Goal: Task Accomplishment & Management: Complete application form

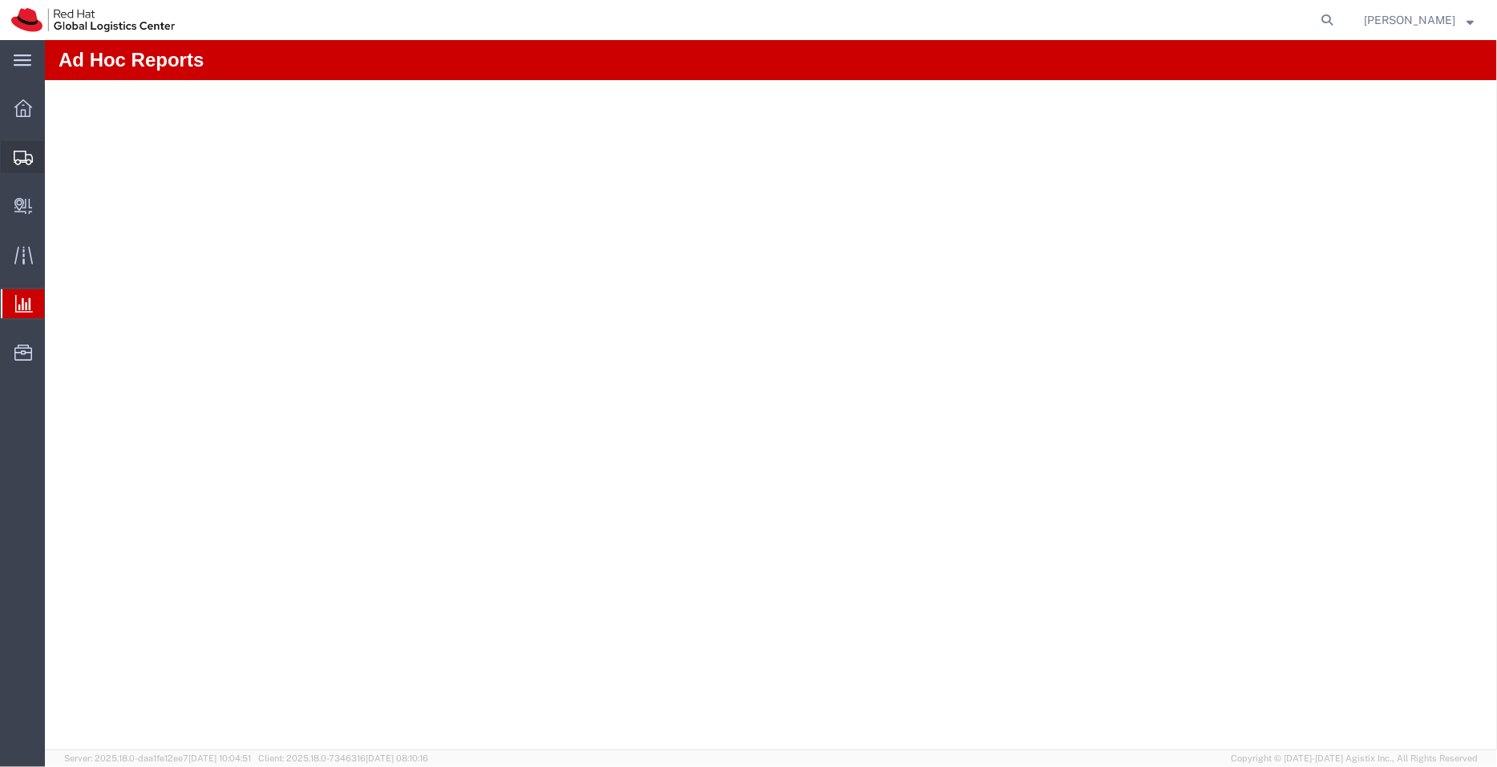
click at [0, 0] on span "Shipment Manager" at bounding box center [0, 0] width 0 height 0
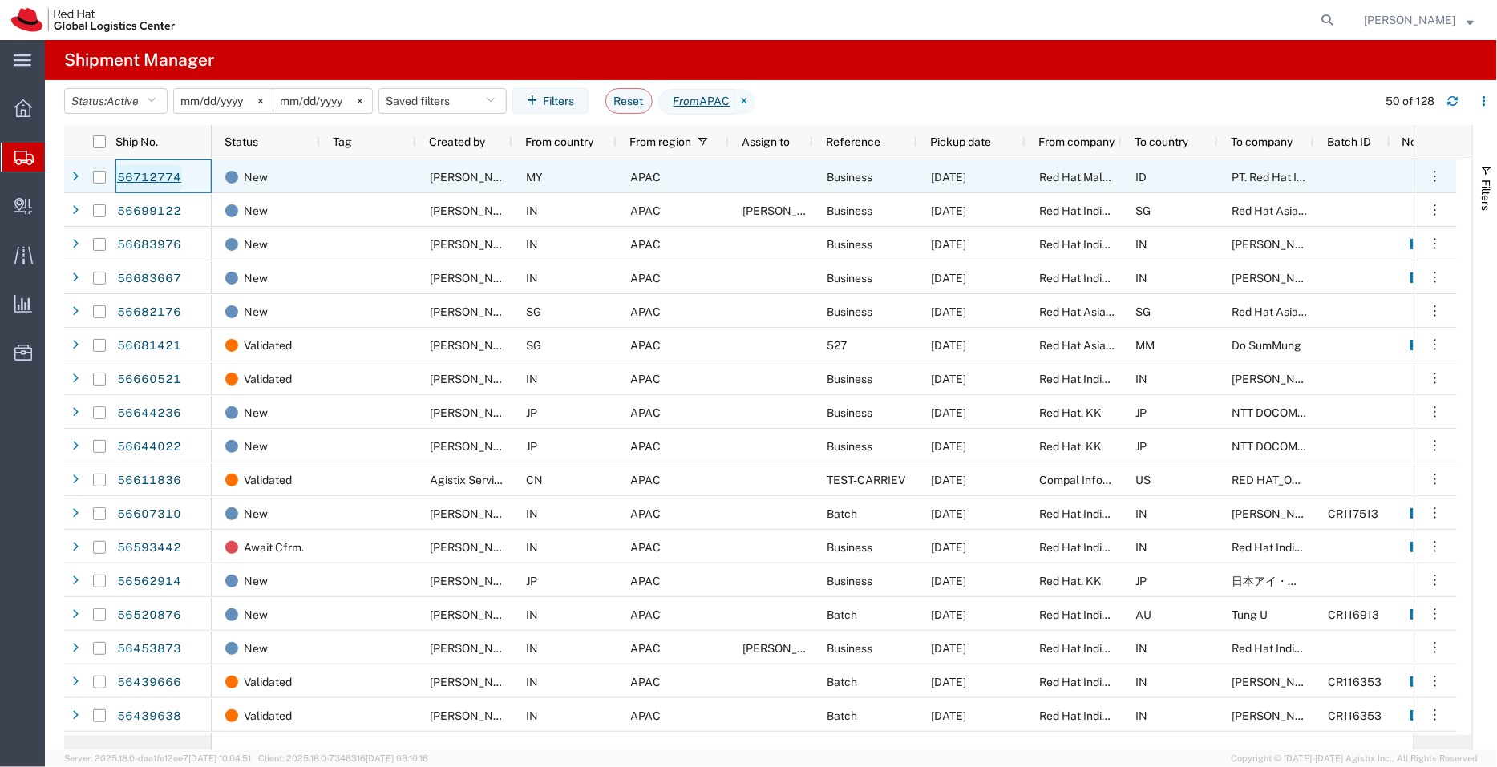
click at [164, 186] on link "56712774" at bounding box center [149, 178] width 66 height 26
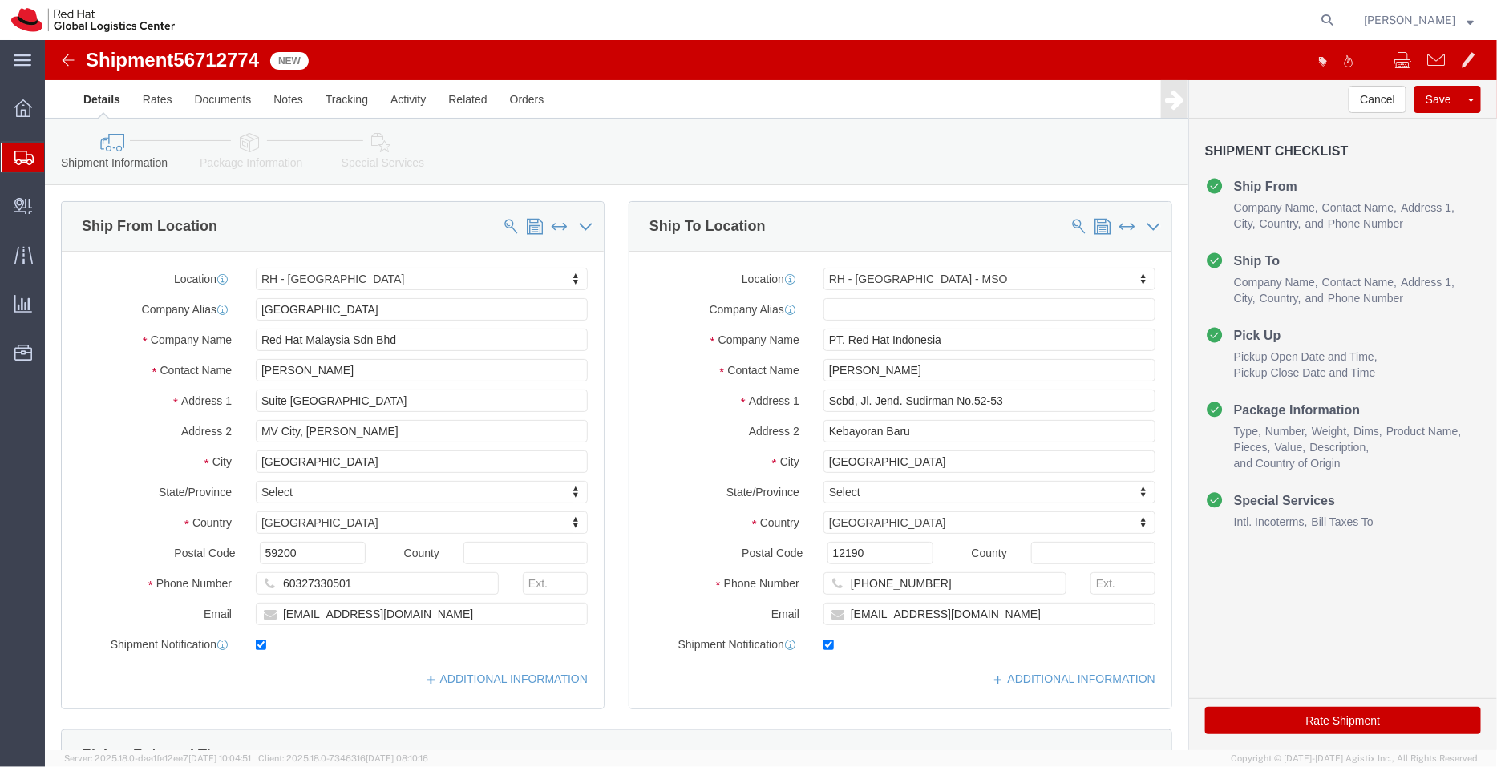
select select "37977"
select select "39291"
click link "ADDITIONAL INFORMATION"
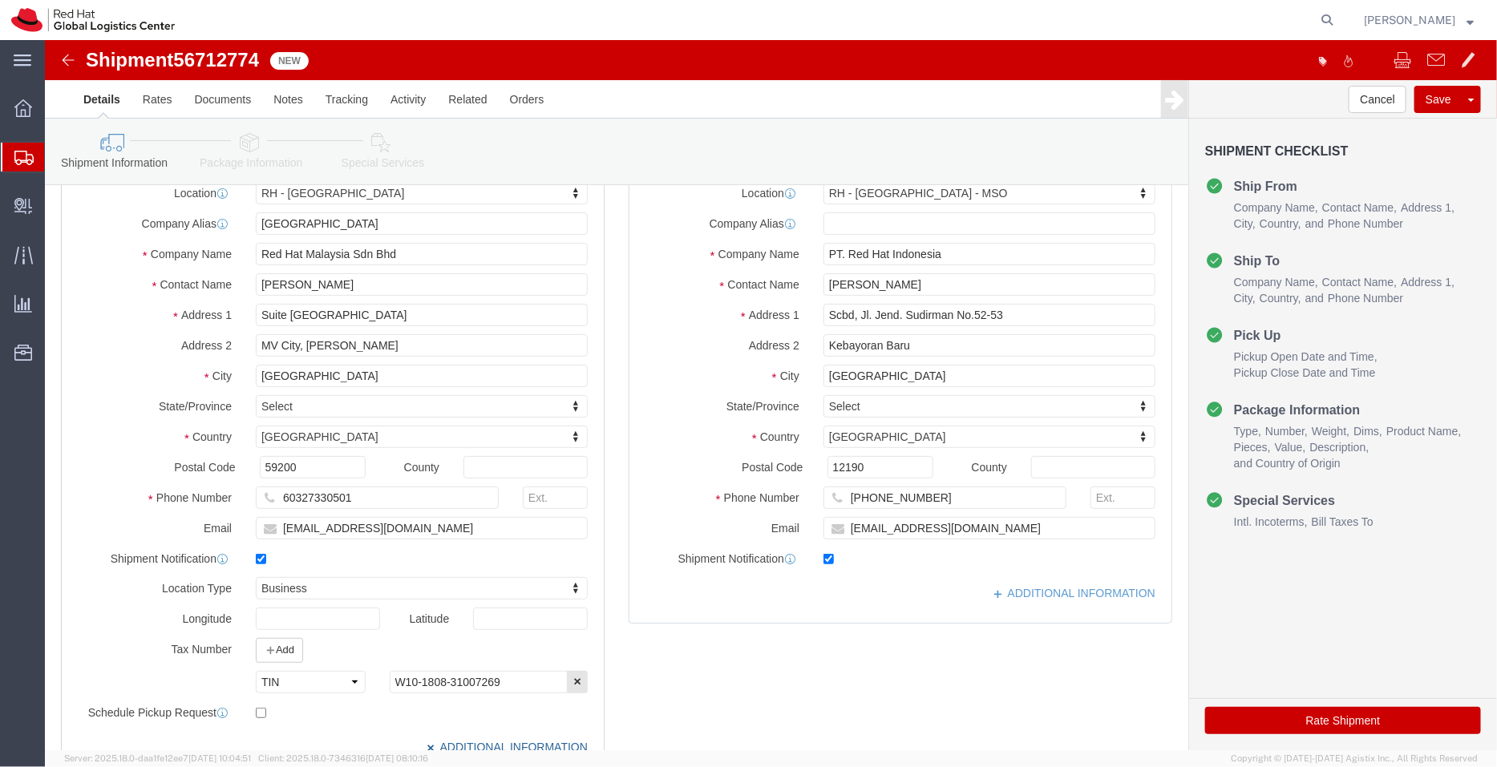
scroll to position [48, 0]
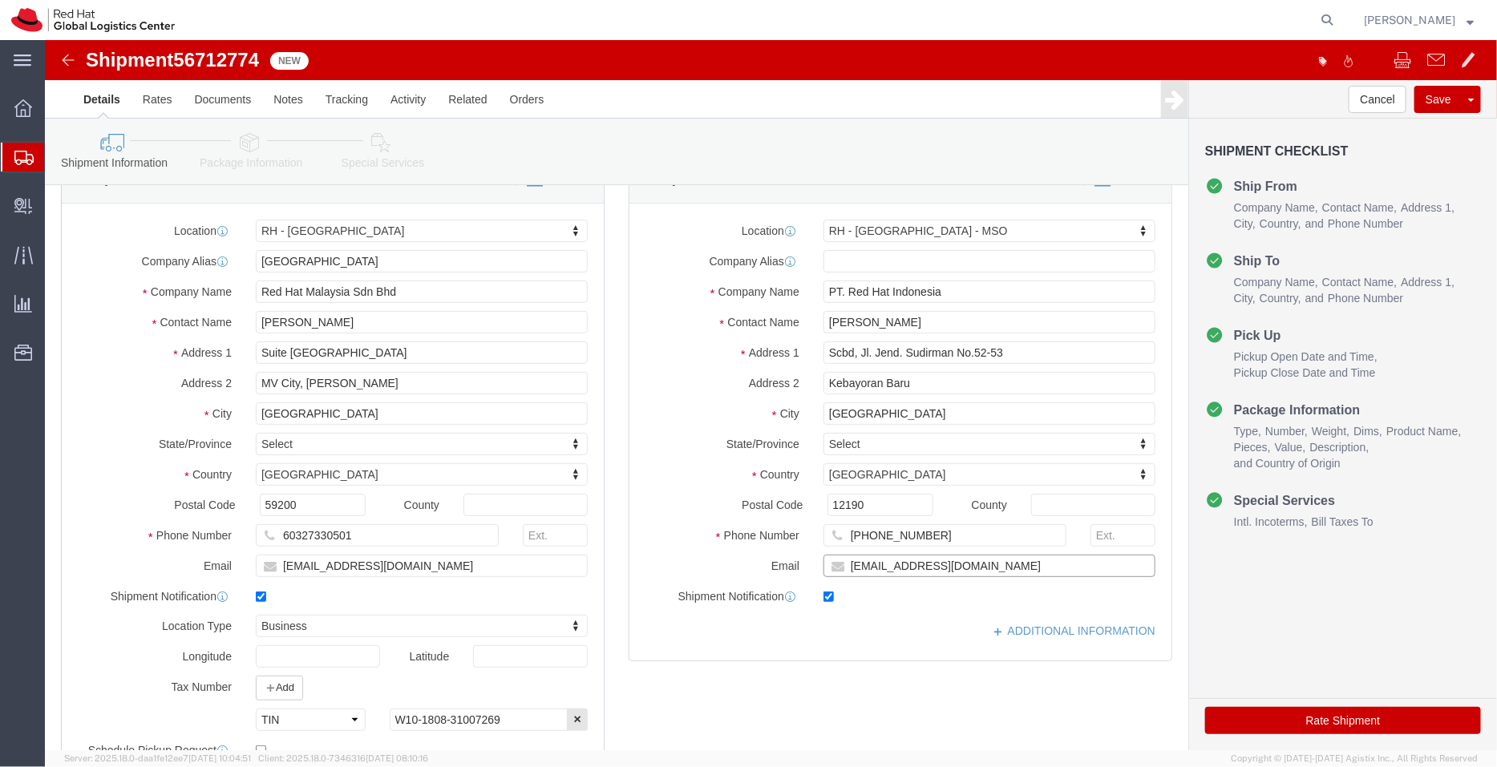
click input "[EMAIL_ADDRESS][DOMAIN_NAME]"
type input "[EMAIL_ADDRESS][DOMAIN_NAME],[EMAIL_ADDRESS][DOMAIN_NAME]"
click link "ADDITIONAL INFORMATION"
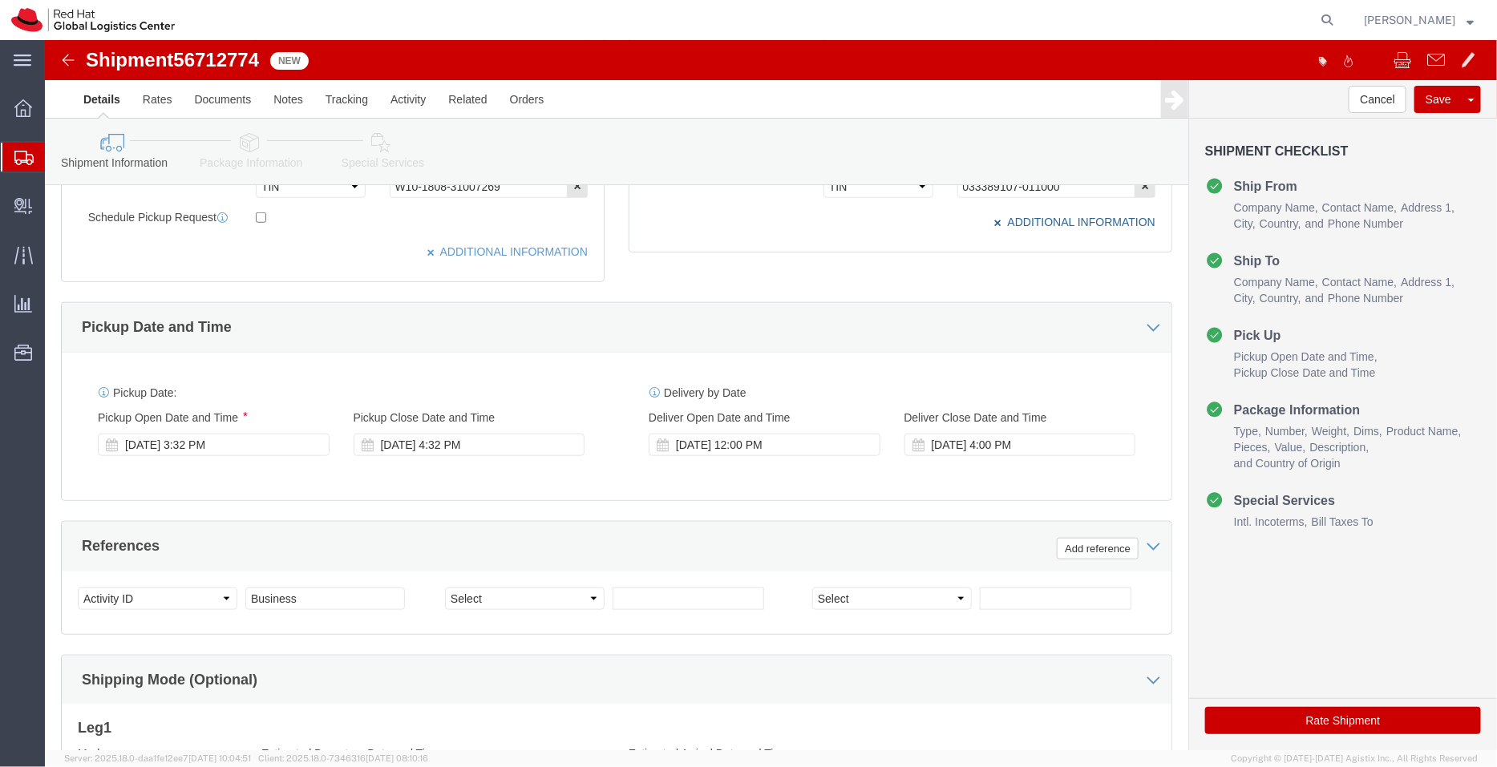
scroll to position [587, 0]
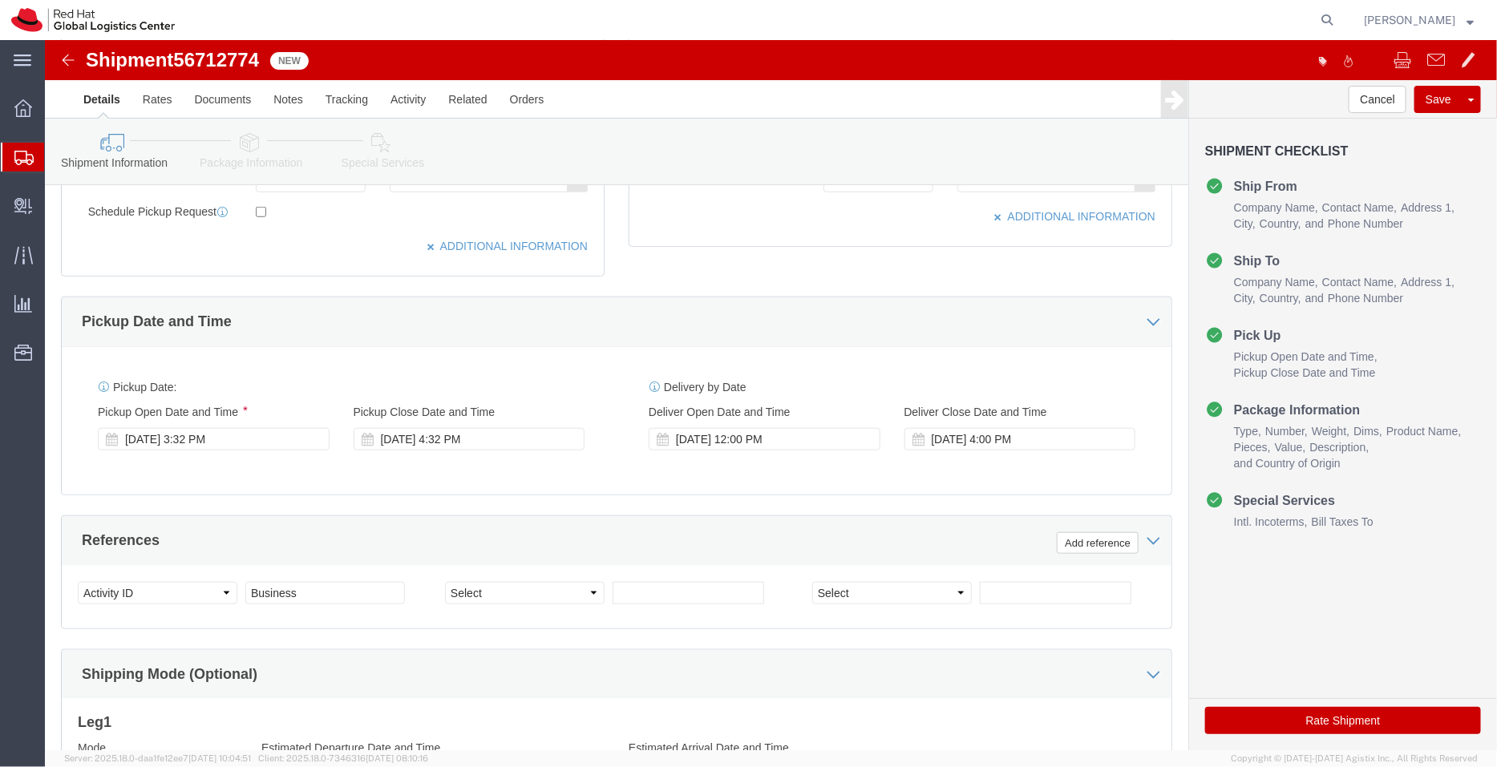
click icon
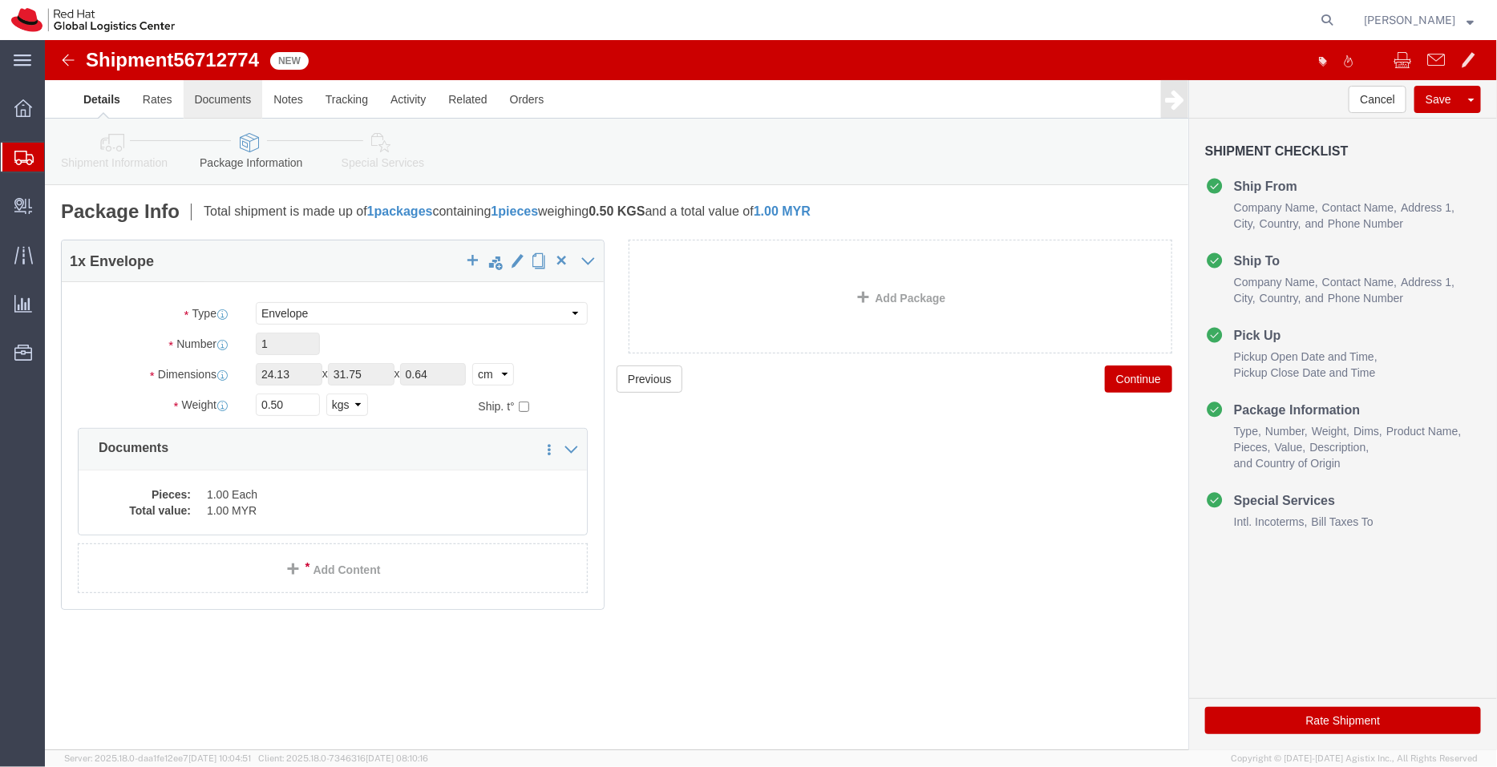
click link "Documents"
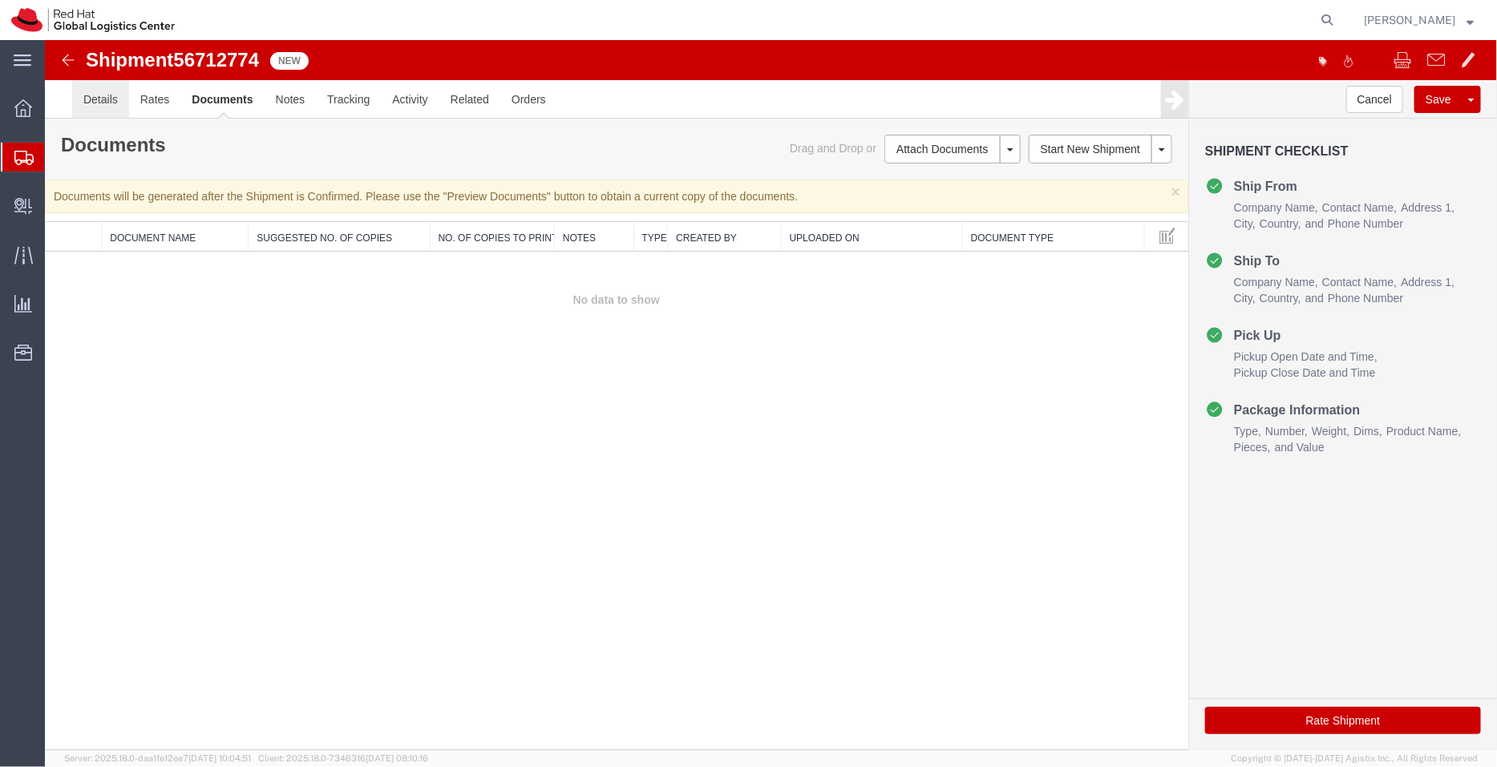
click at [106, 99] on link "Details" at bounding box center [99, 98] width 57 height 38
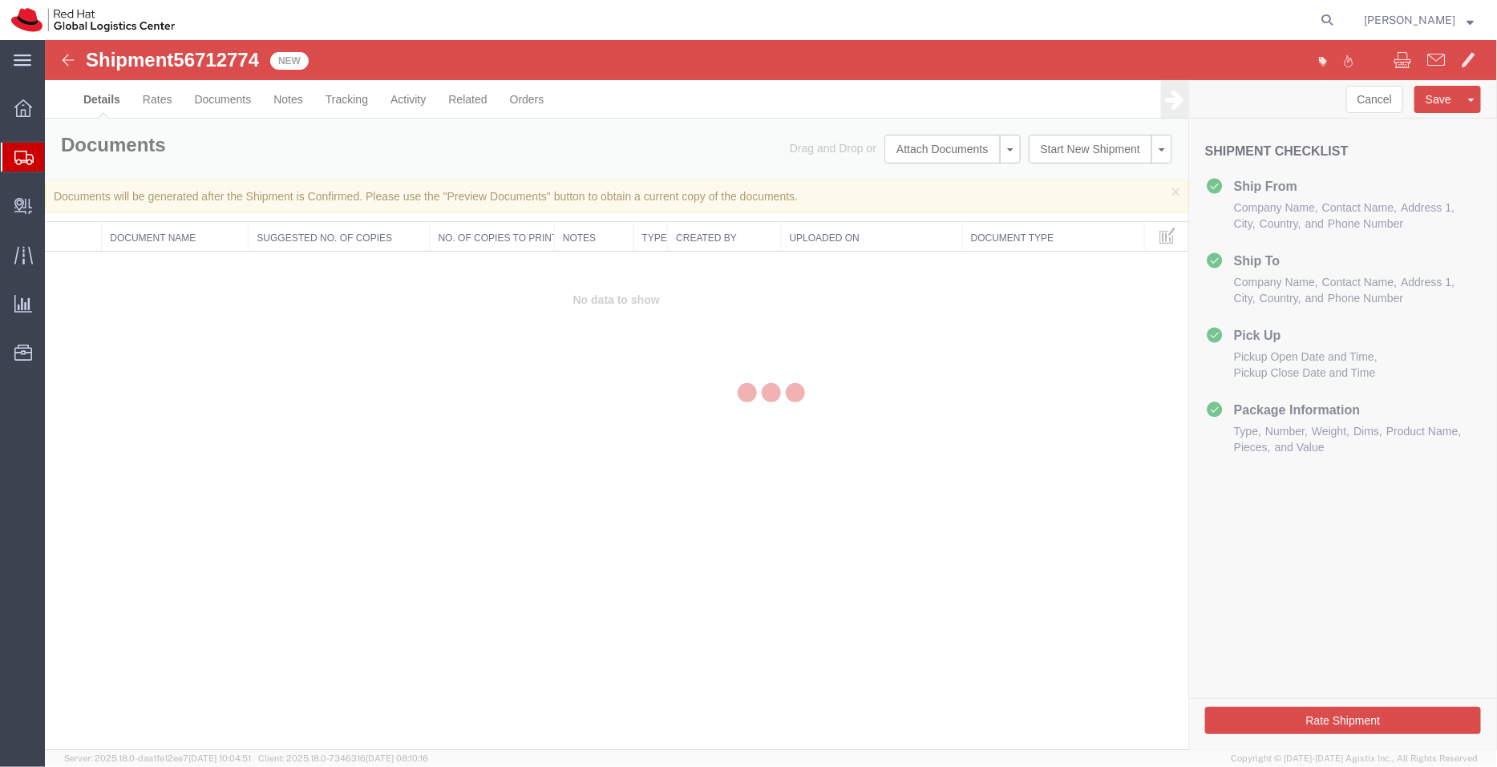
select select "37977"
select select "39291"
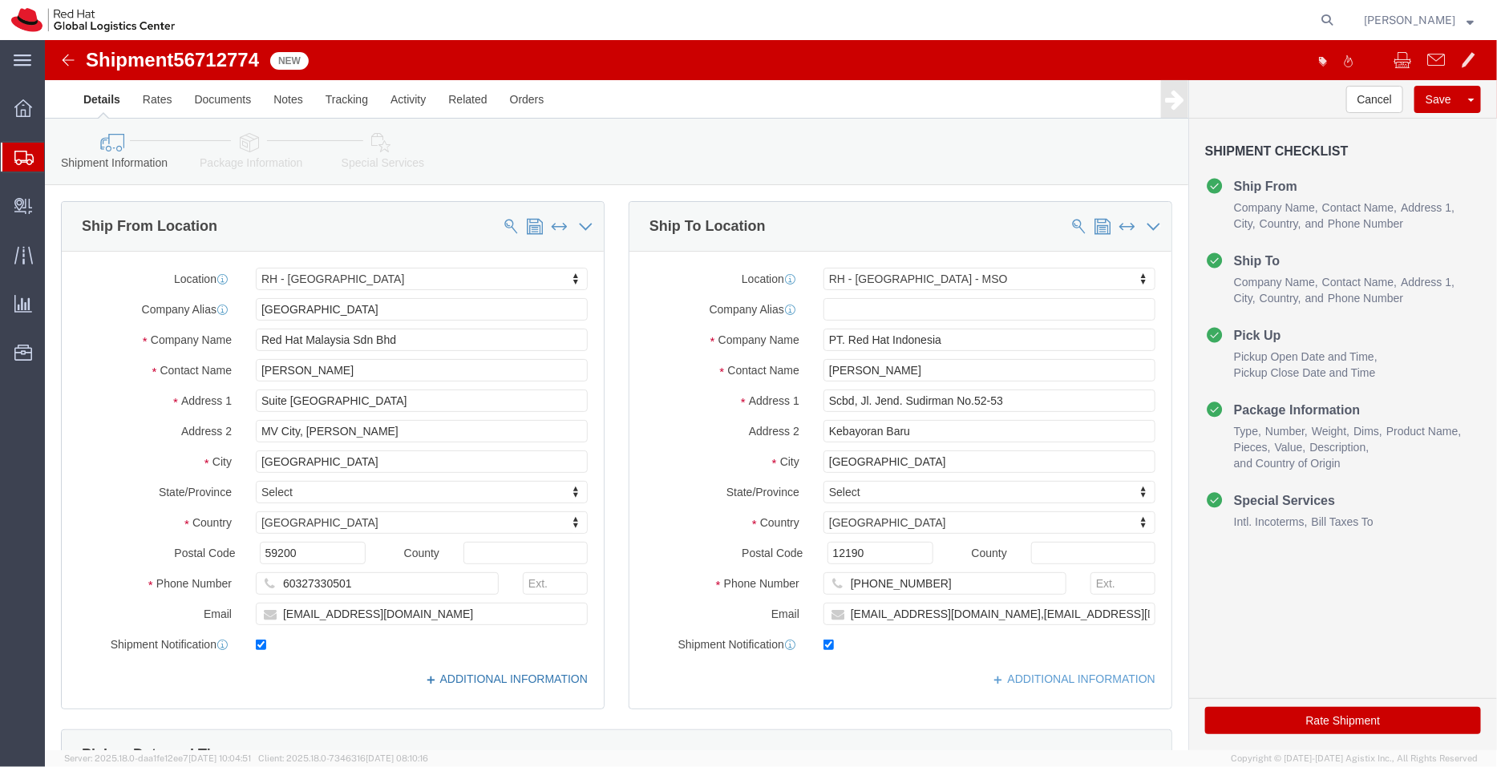
click link "ADDITIONAL INFORMATION"
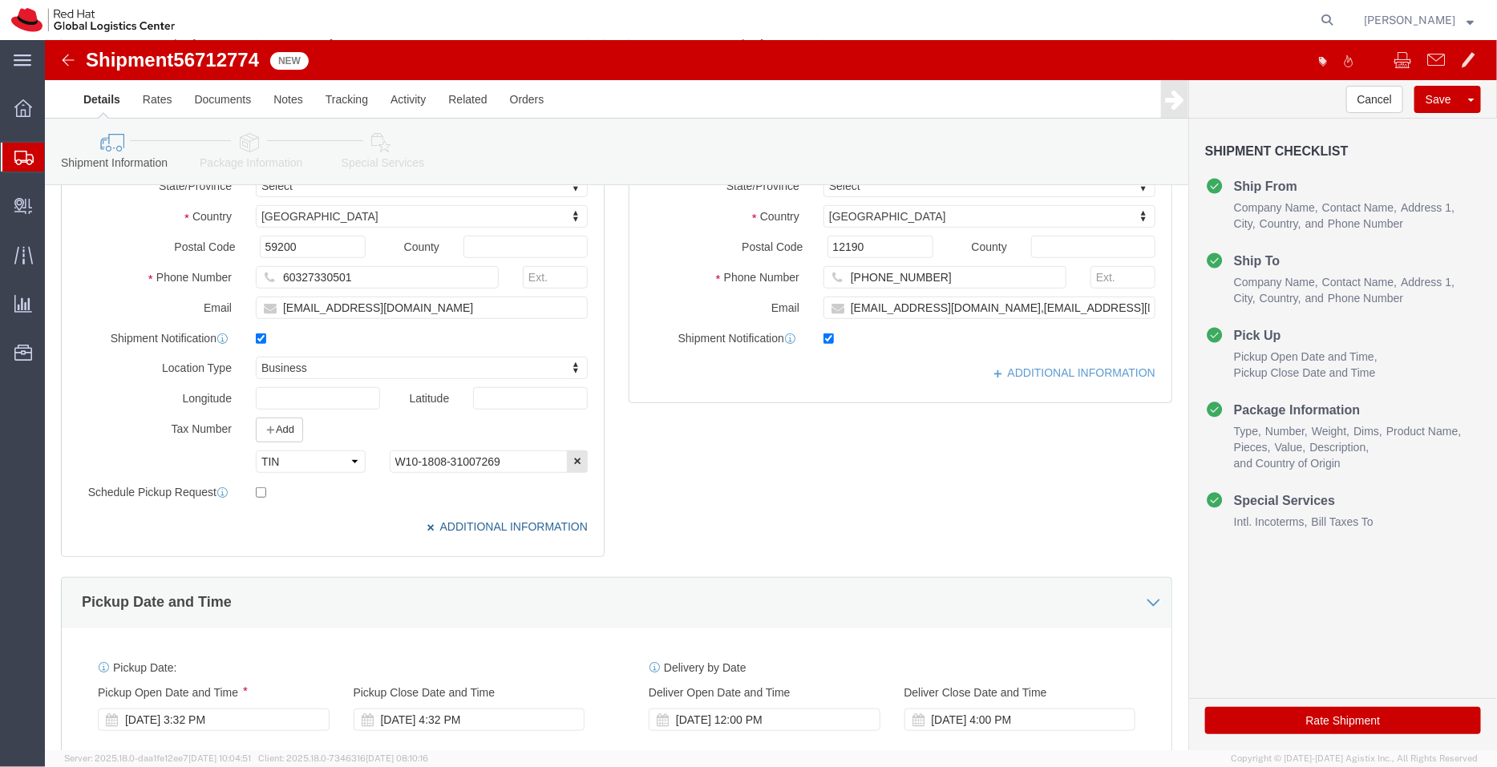
scroll to position [308, 0]
click link "ADDITIONAL INFORMATION"
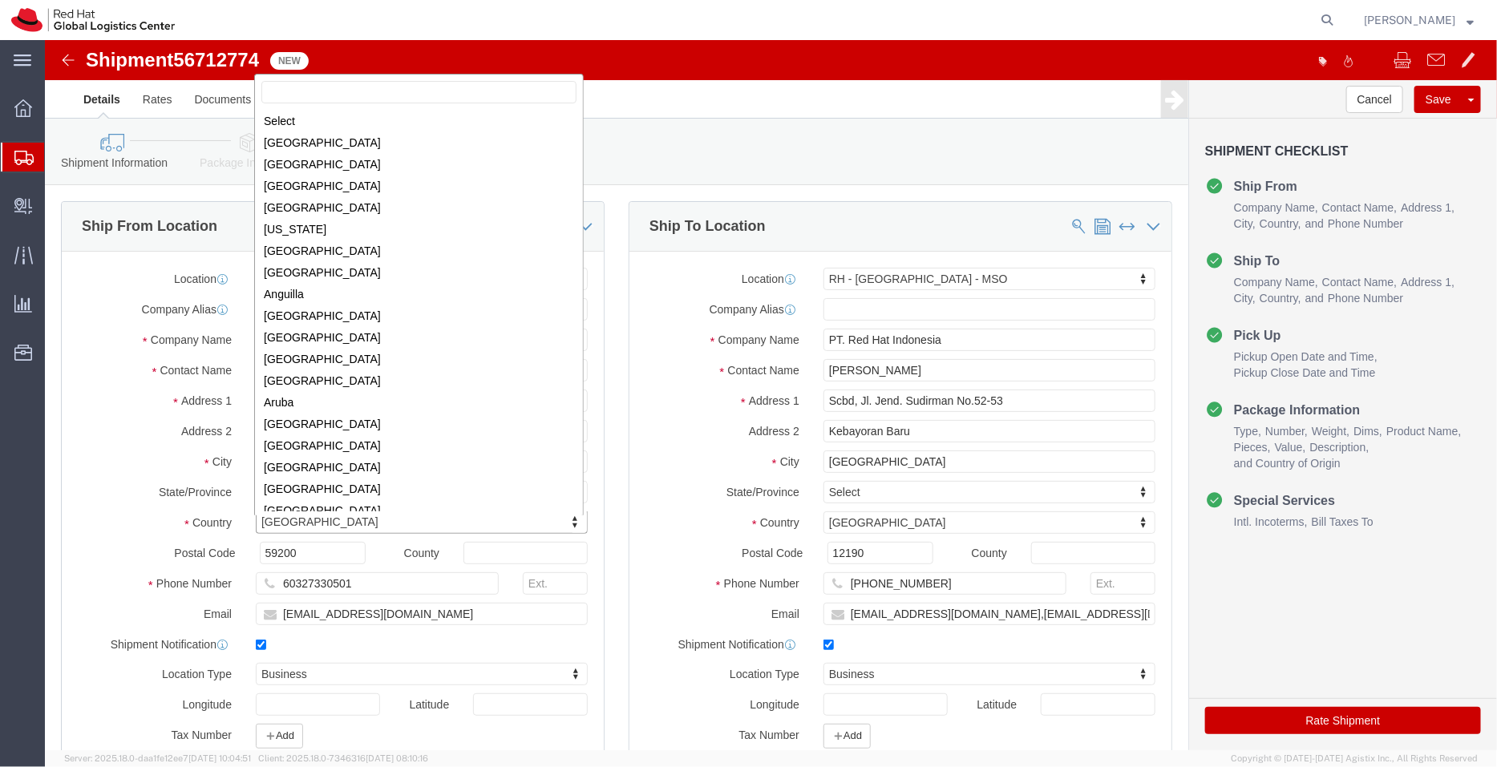
scroll to position [2597, 0]
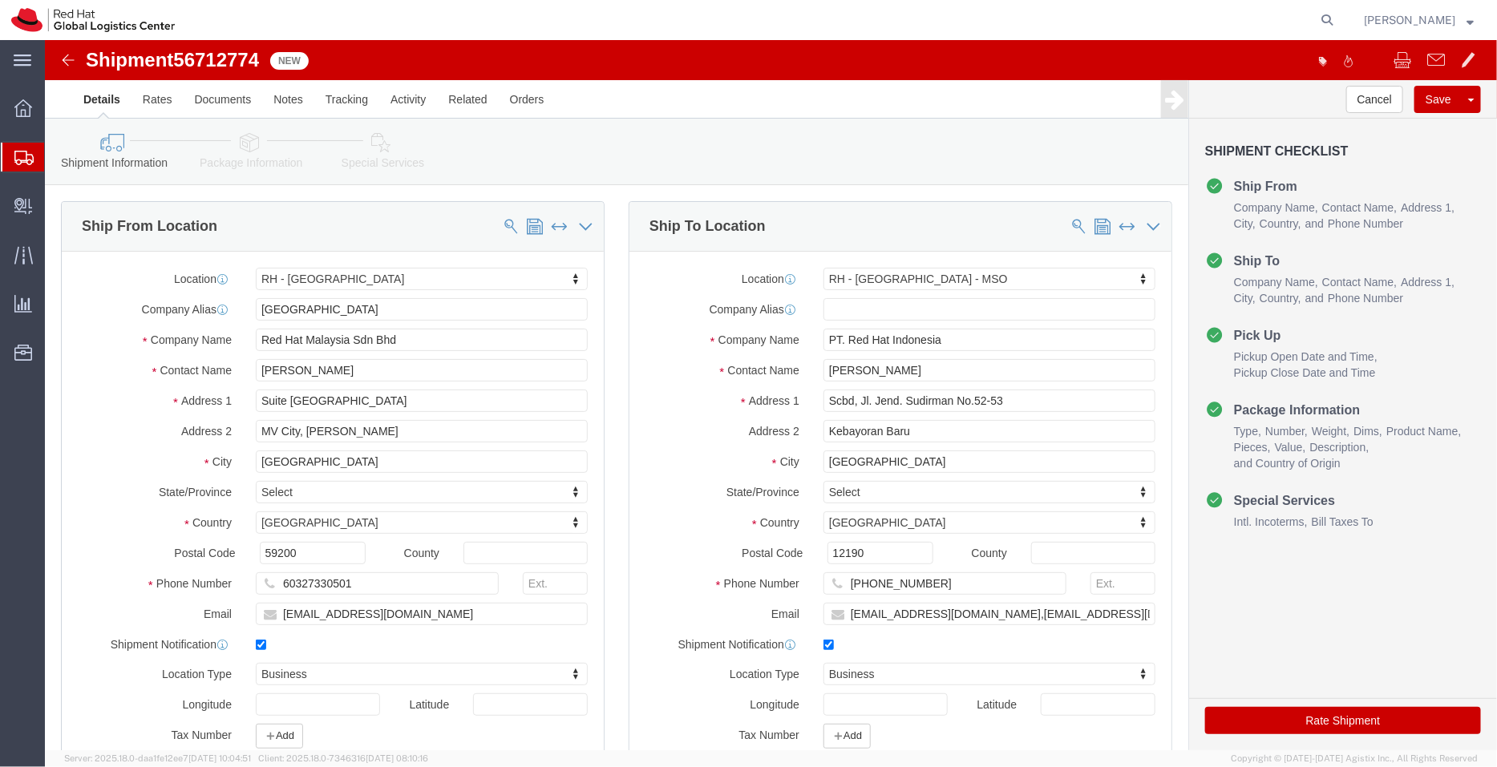
click icon
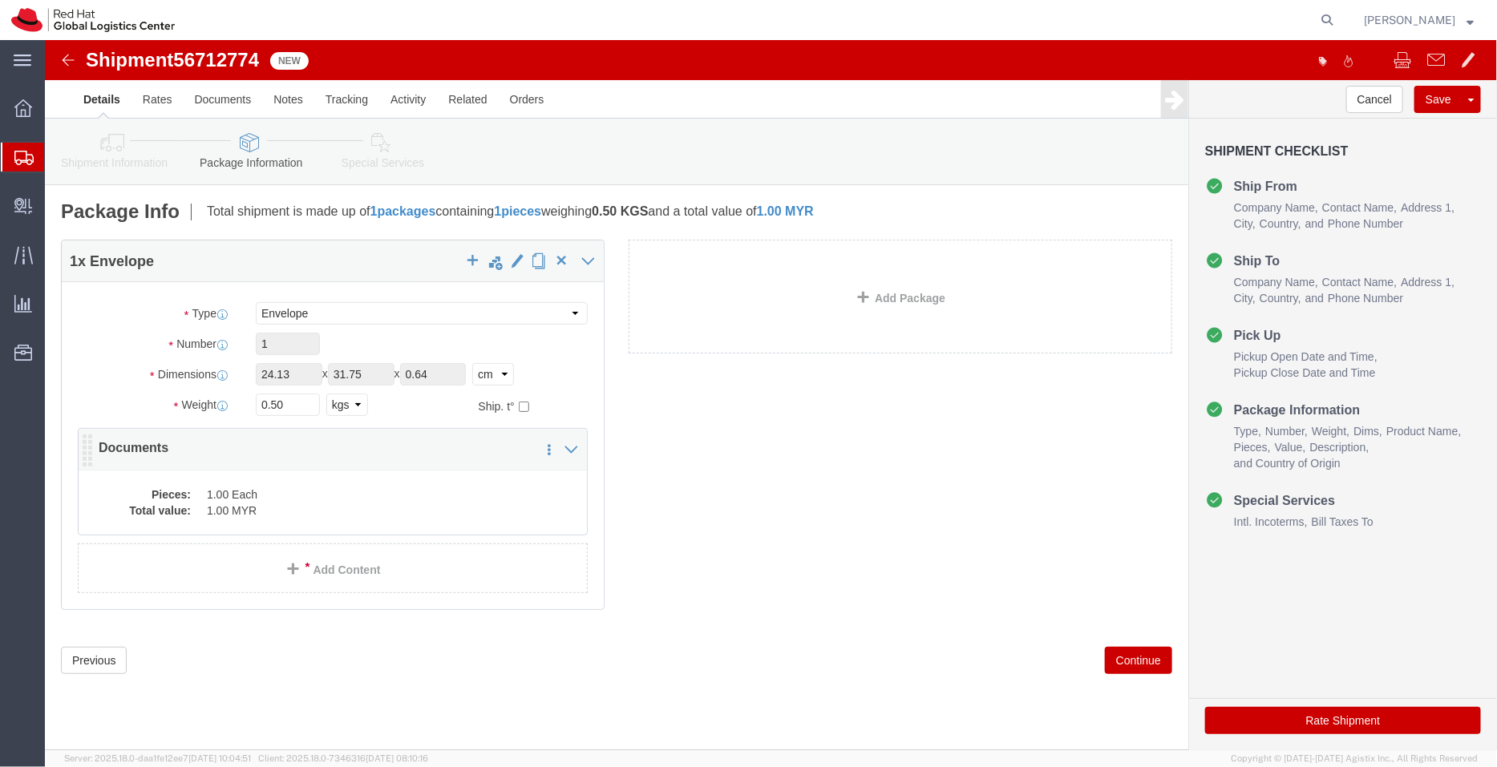
click dd "1.00 Each"
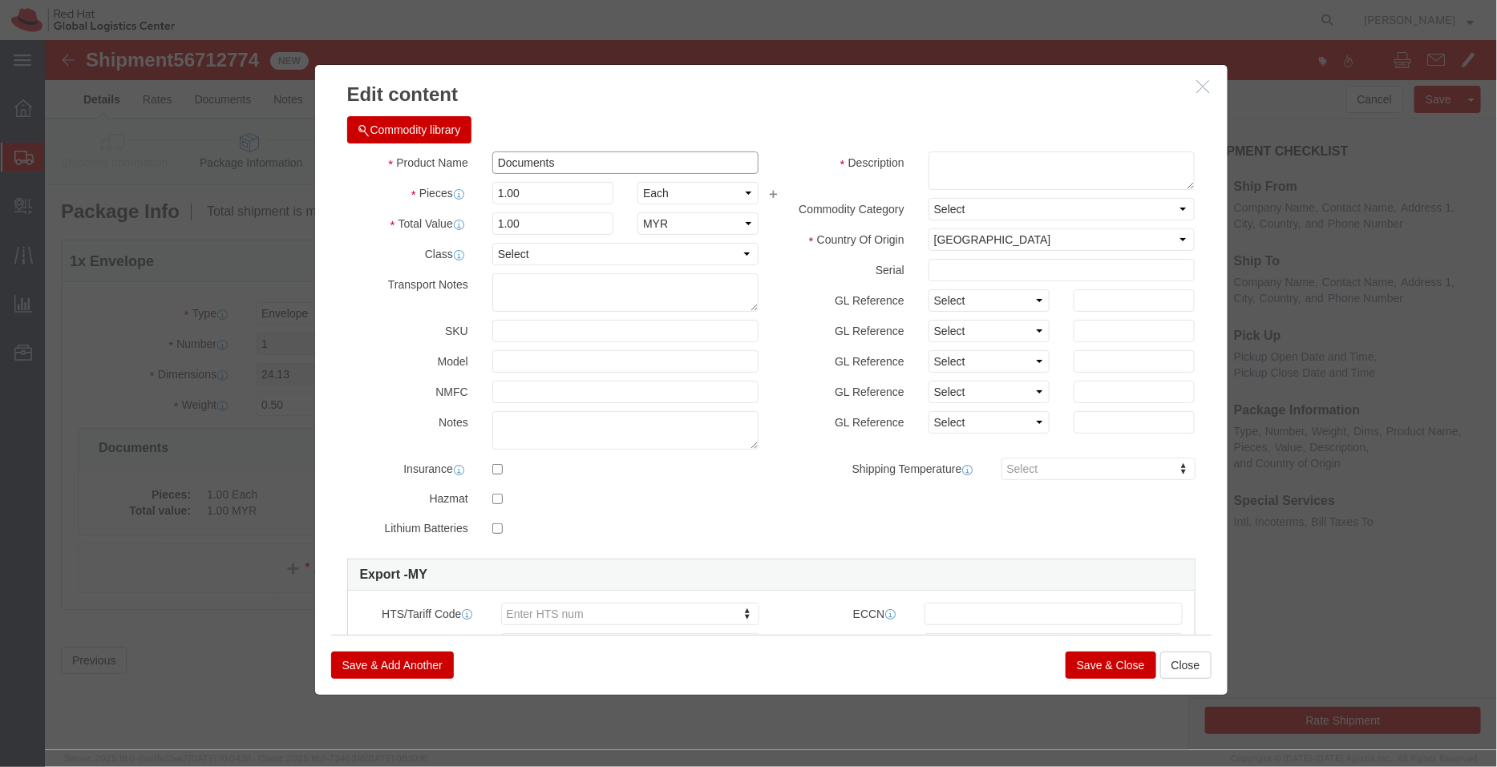
drag, startPoint x: 593, startPoint y: 158, endPoint x: 408, endPoint y: 103, distance: 192.3
click div "Commodity library Product Name Documents Pieces 1.00 Select Bag Barrels 100Boar…"
click textarea
paste textarea "Documents"
type textarea "Documents"
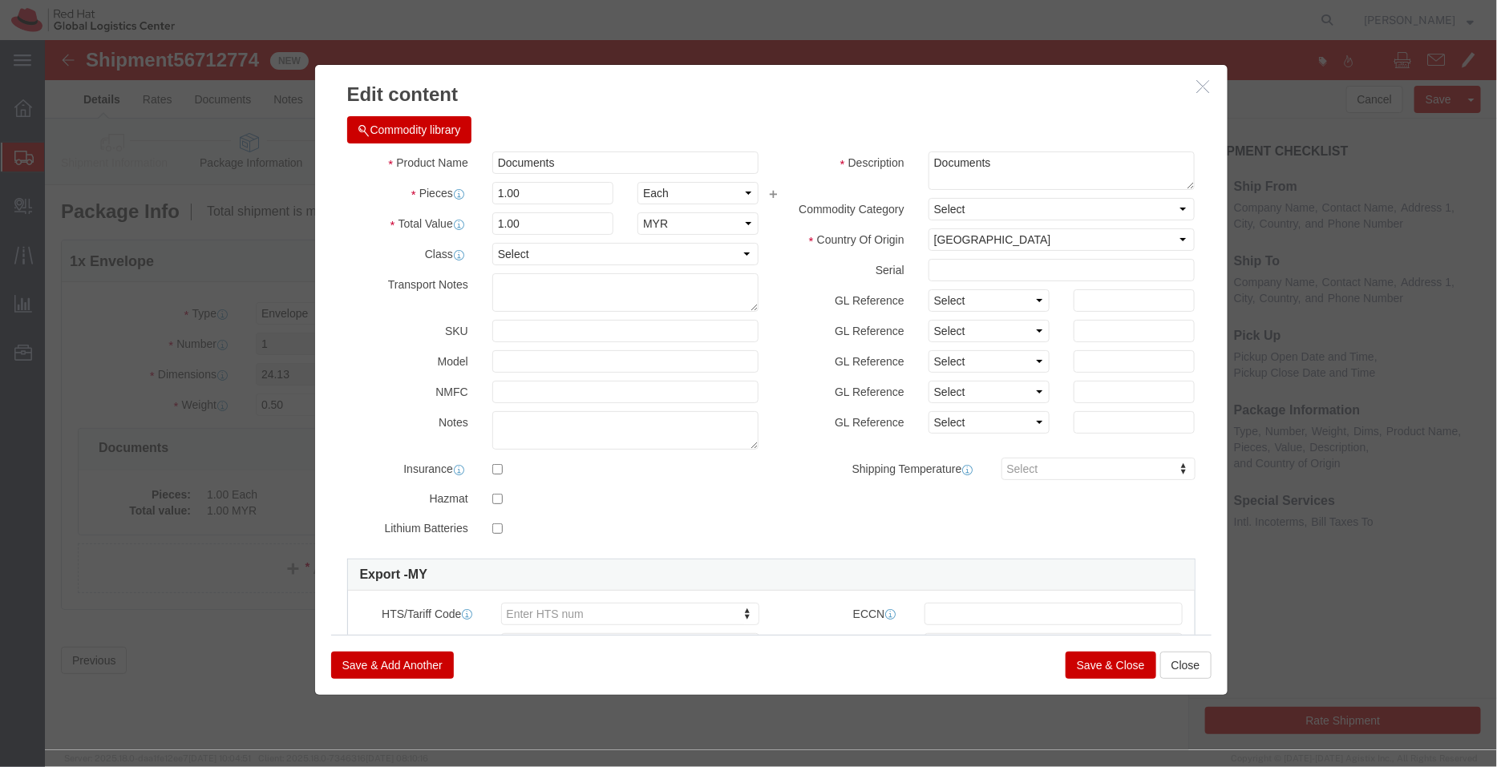
click button "Save & Close"
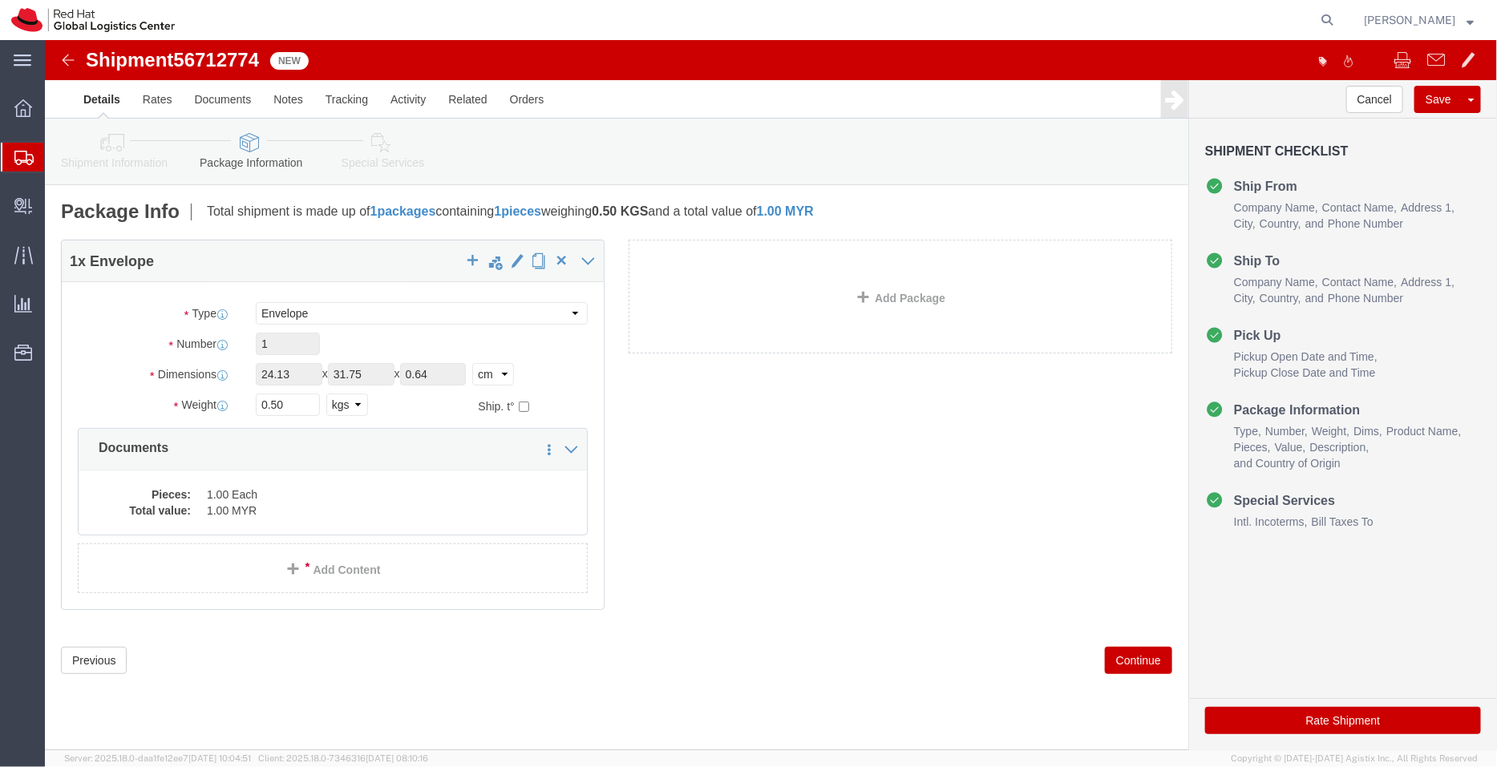
click icon
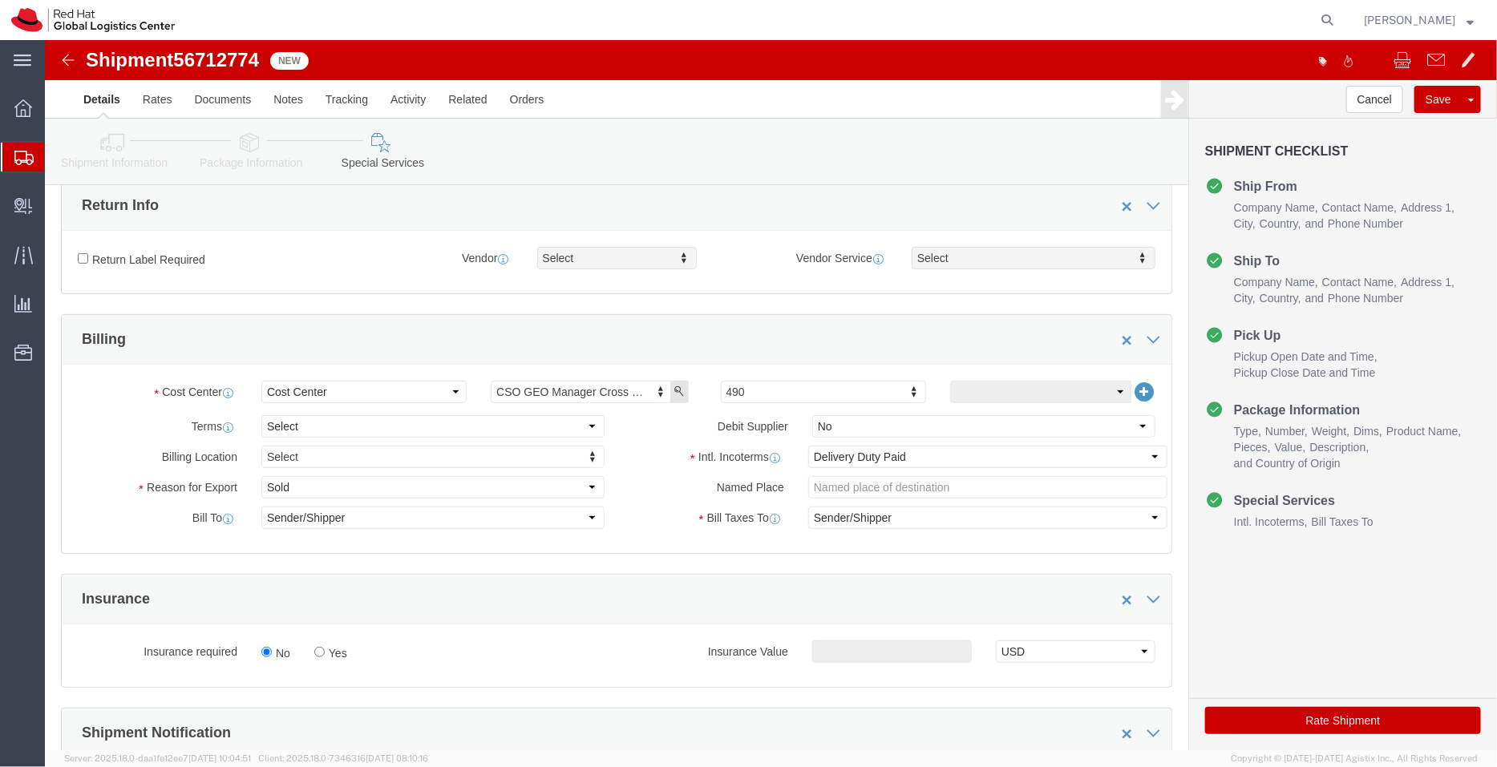
scroll to position [242, 0]
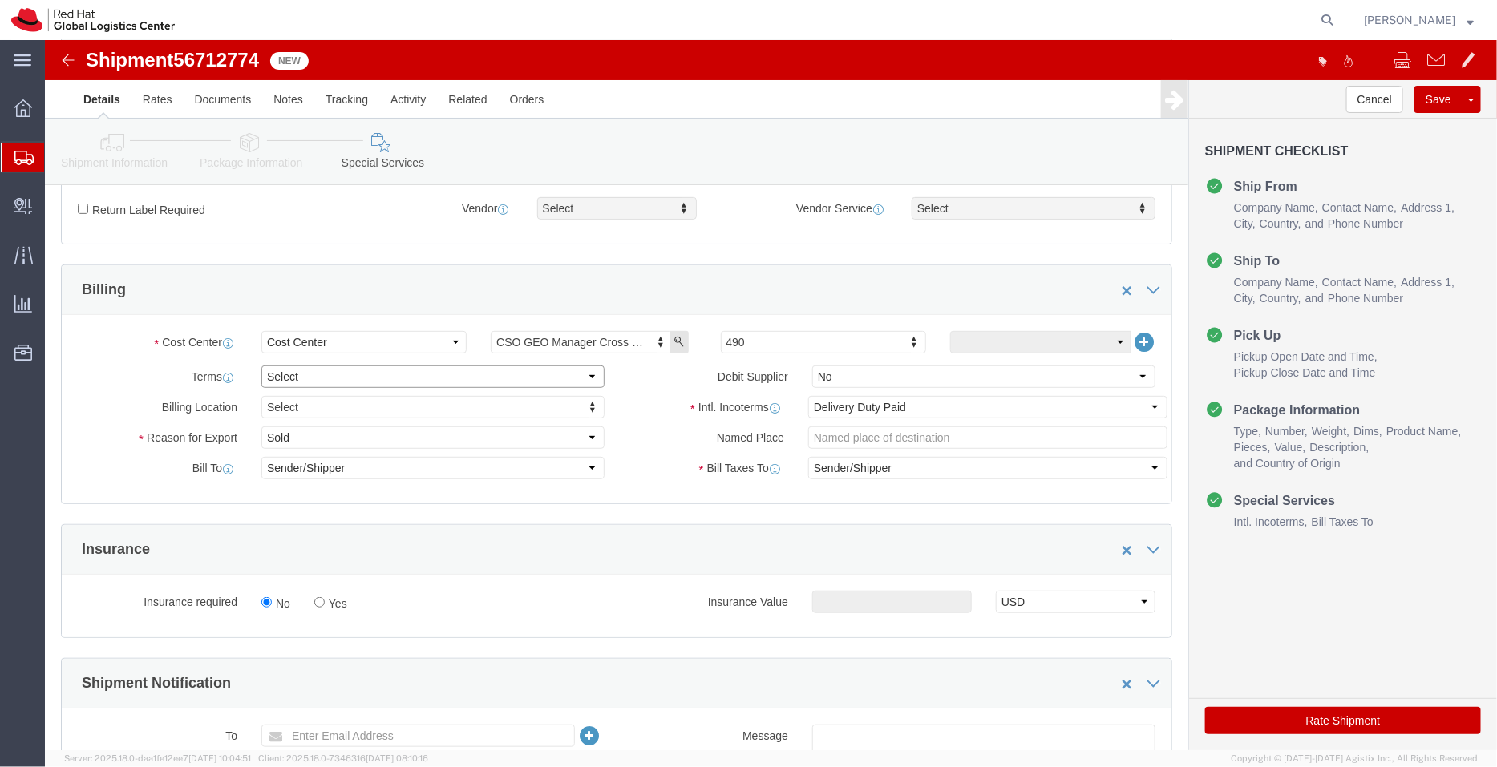
click select "Select Free of Charge Free of Cost NET 30 NET 45 NET 60 See Comment"
select select "FREE_OF_COST"
click select "Select Free of Charge Free of Cost NET 30 NET 45 NET 60 See Comment"
click select "Select Gift Personal Effects Repair/Warranty Return Sample Sold Temporary/Not S…"
select select "SAMPLE"
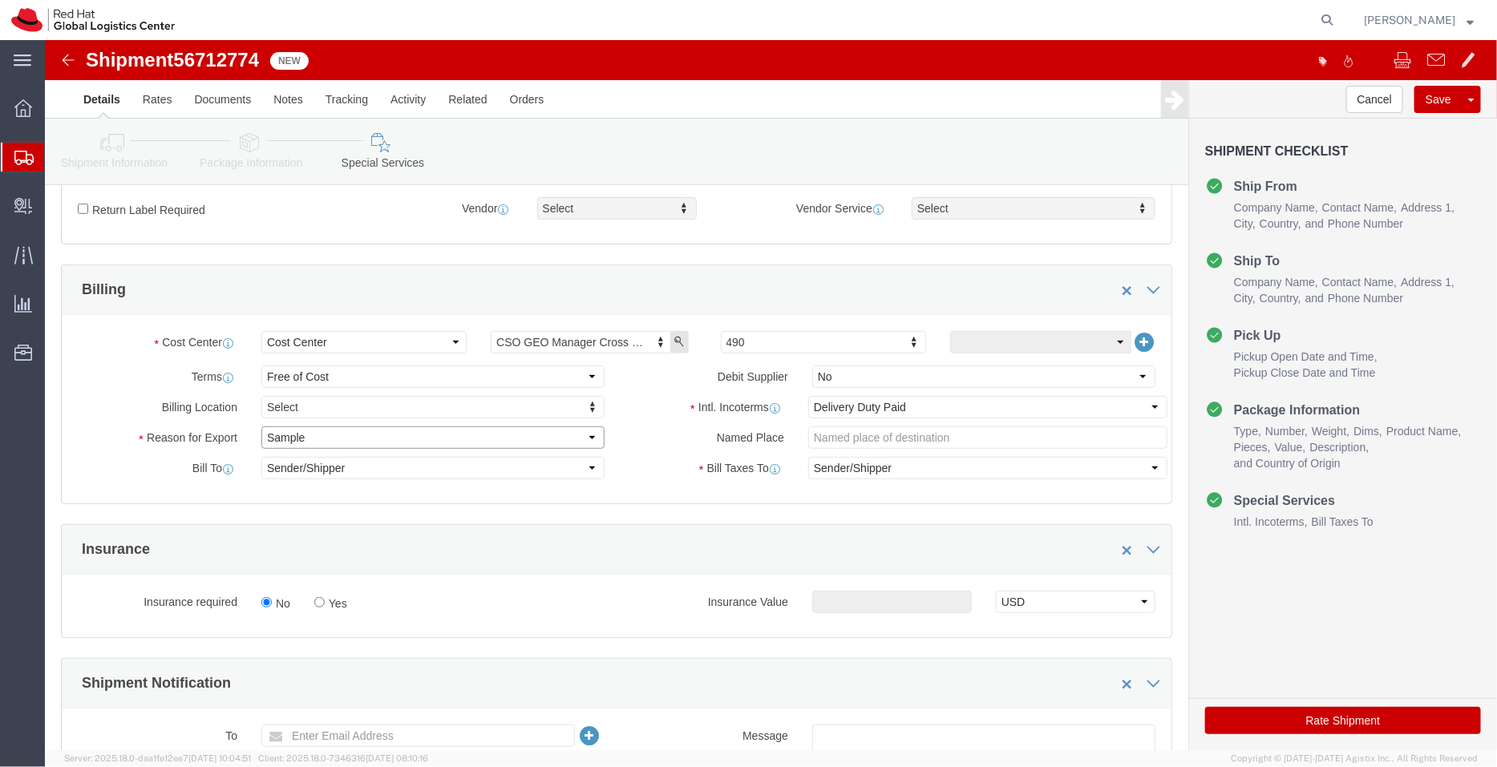
click select "Select Gift Personal Effects Repair/Warranty Return Sample Sold Temporary/Not S…"
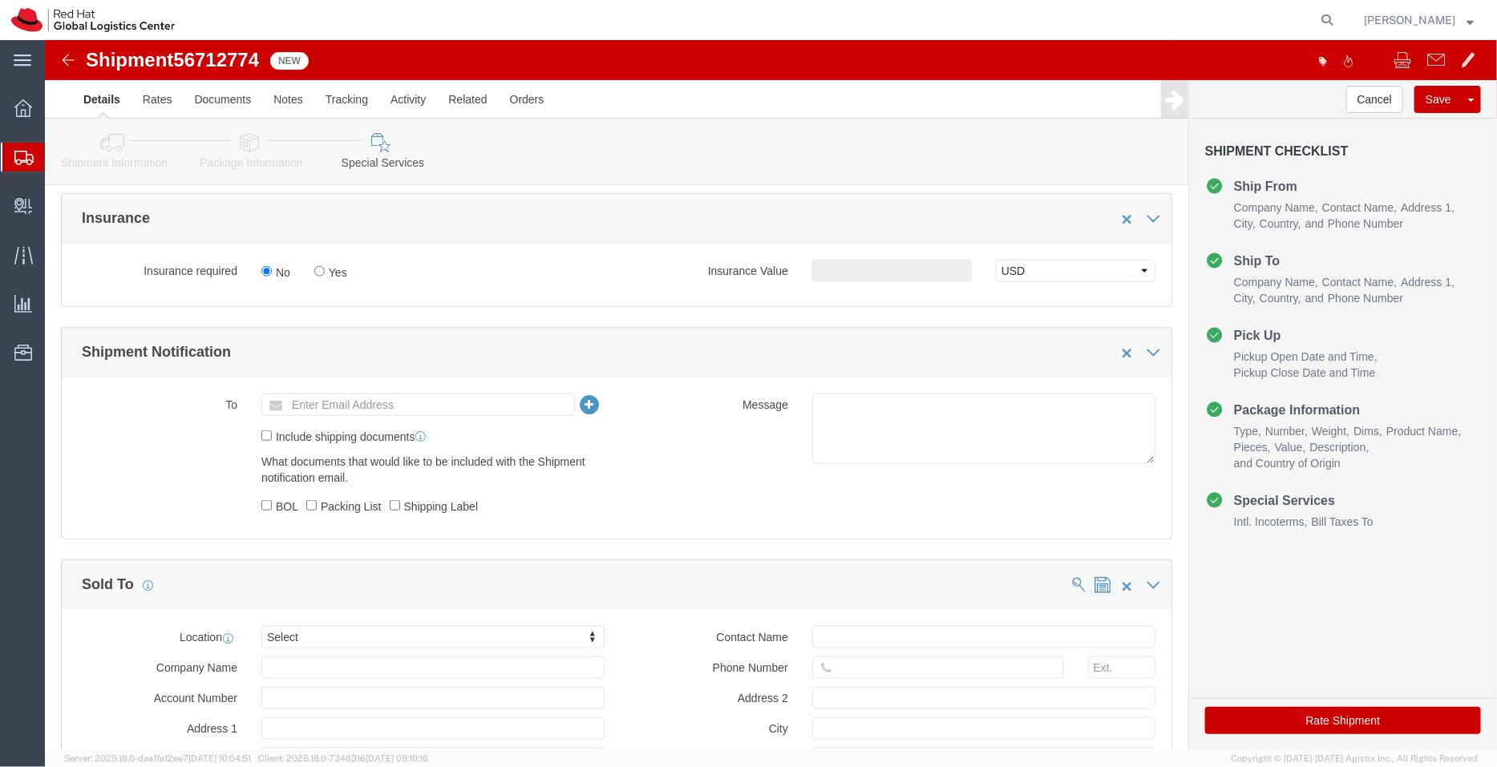
scroll to position [575, 0]
click textarea
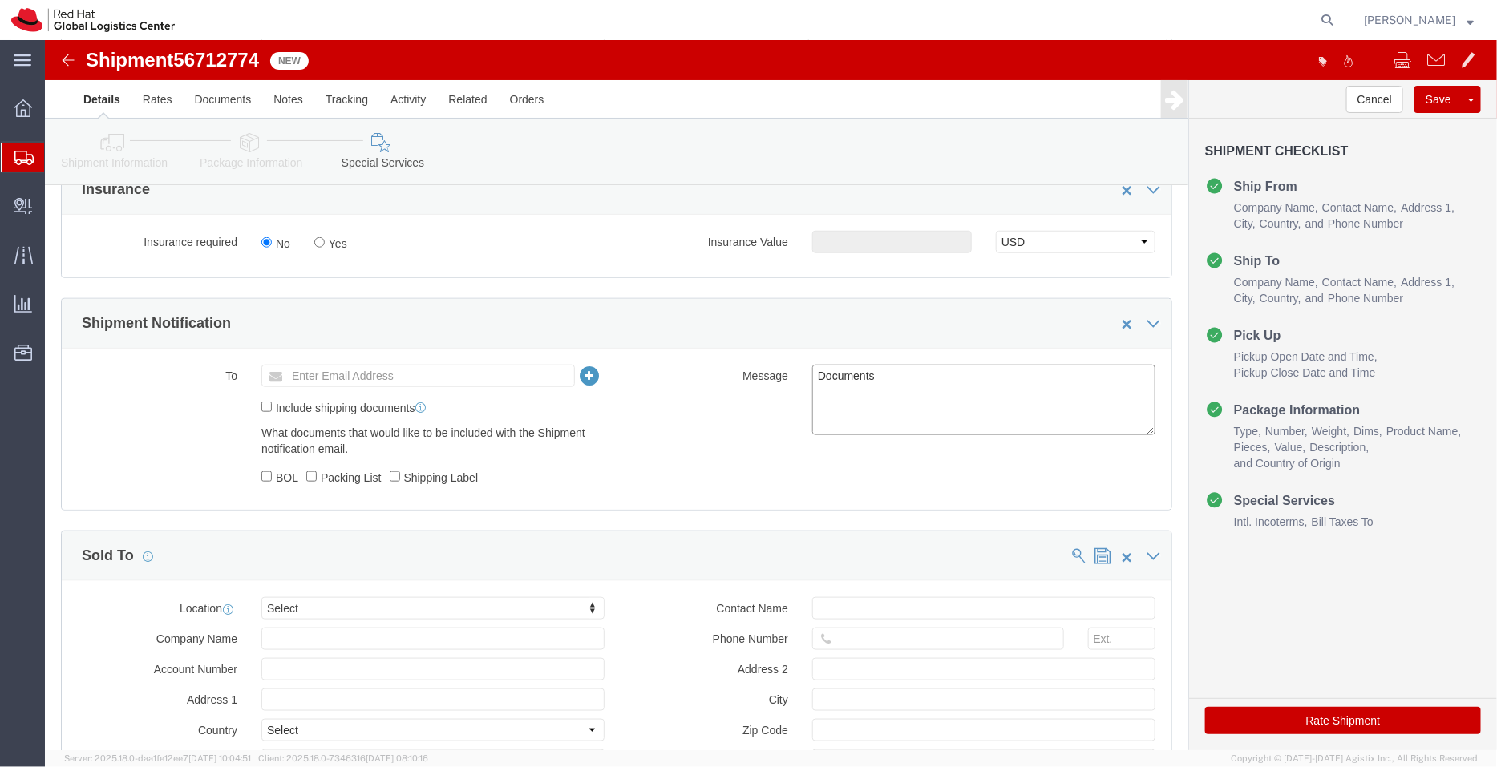
scroll to position [762, 0]
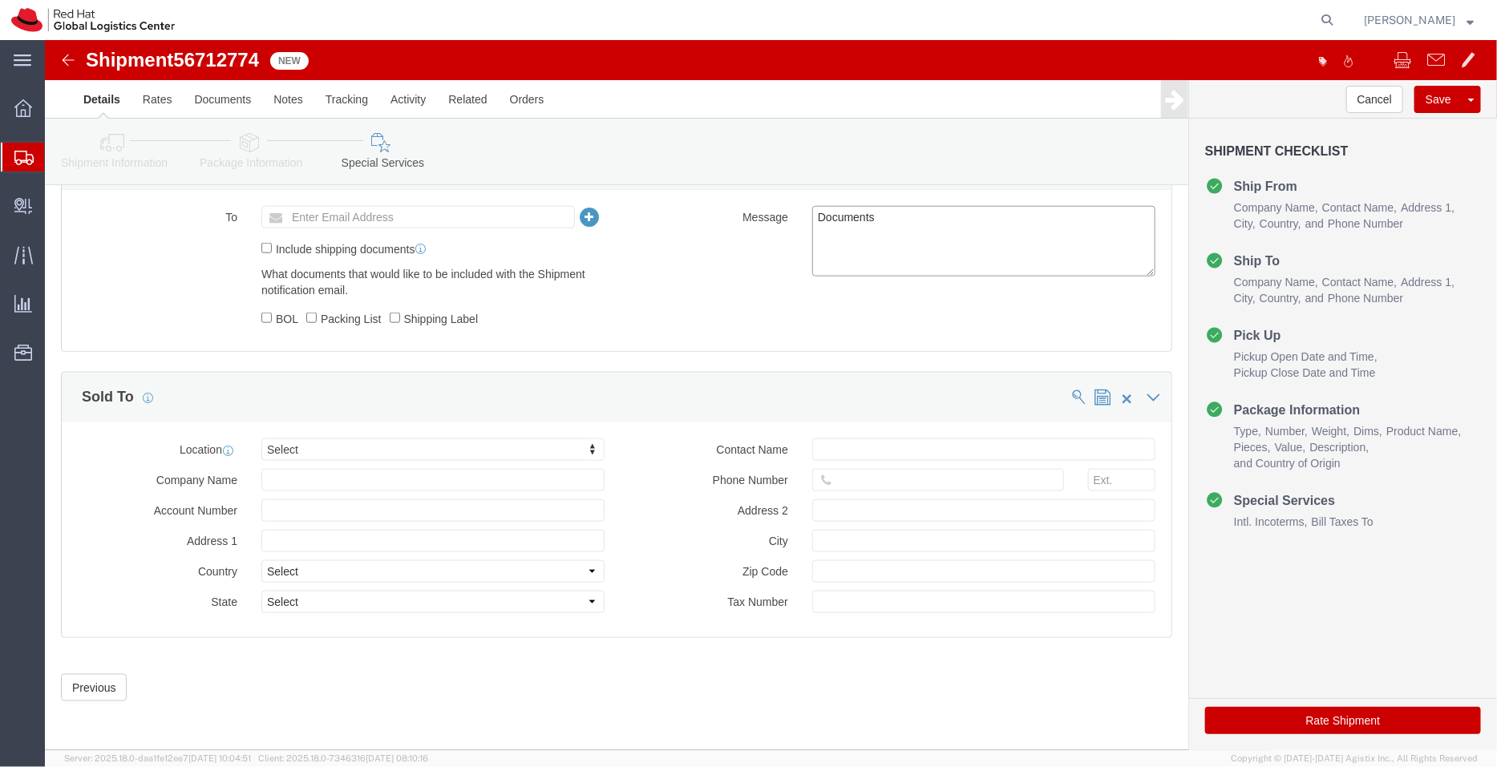
type textarea "Documents"
click button "Rate Shipment"
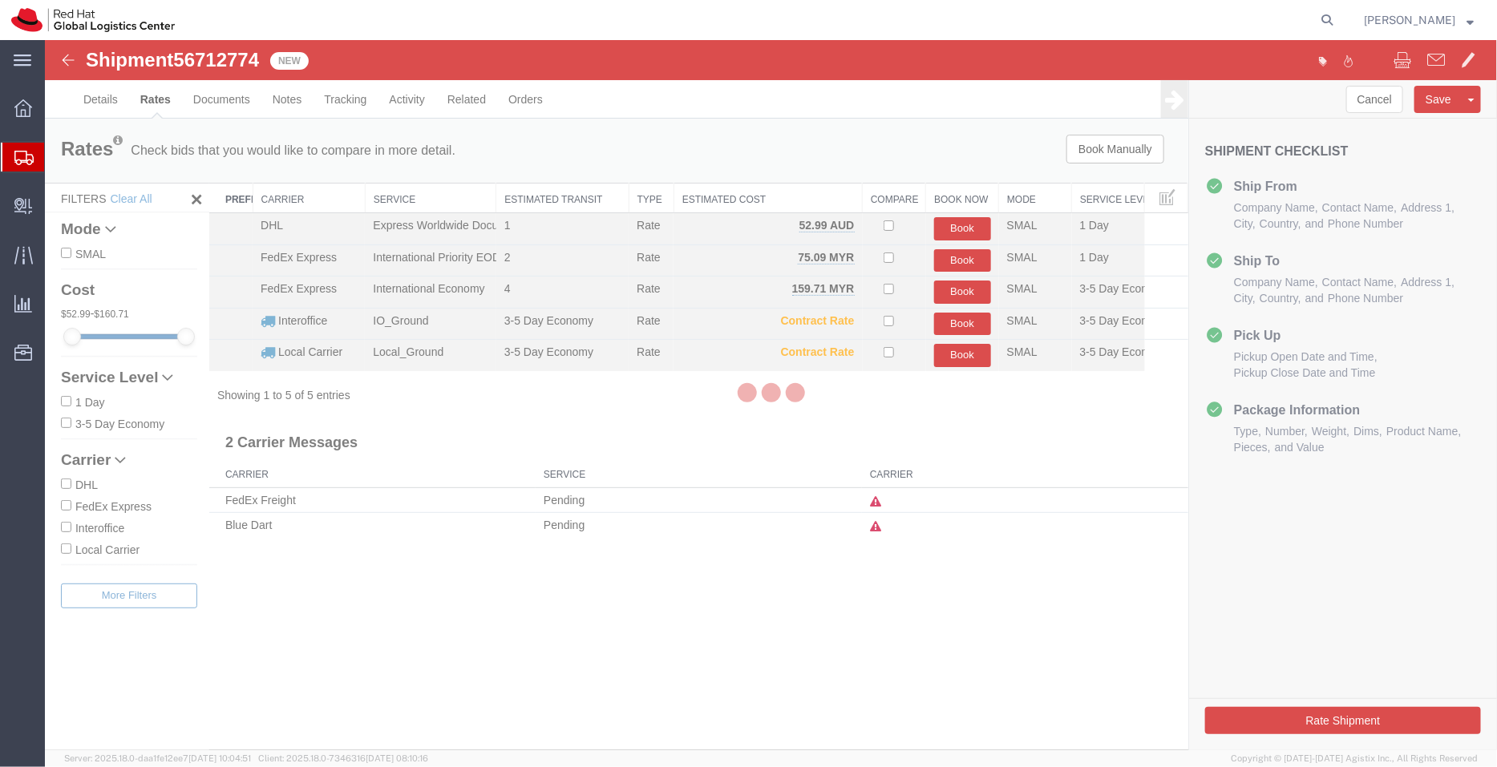
scroll to position [0, 0]
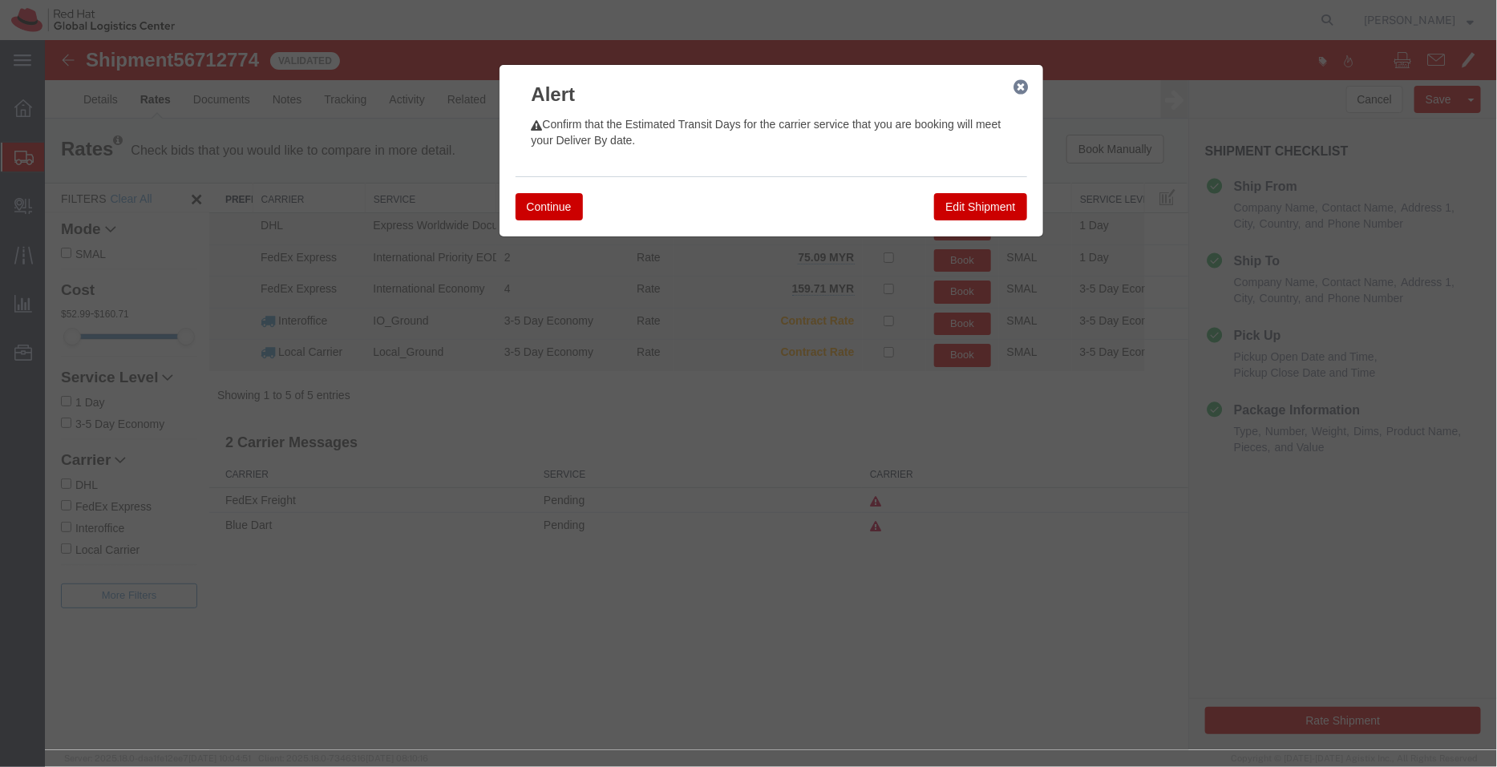
click at [1022, 80] on icon "button" at bounding box center [1020, 86] width 14 height 13
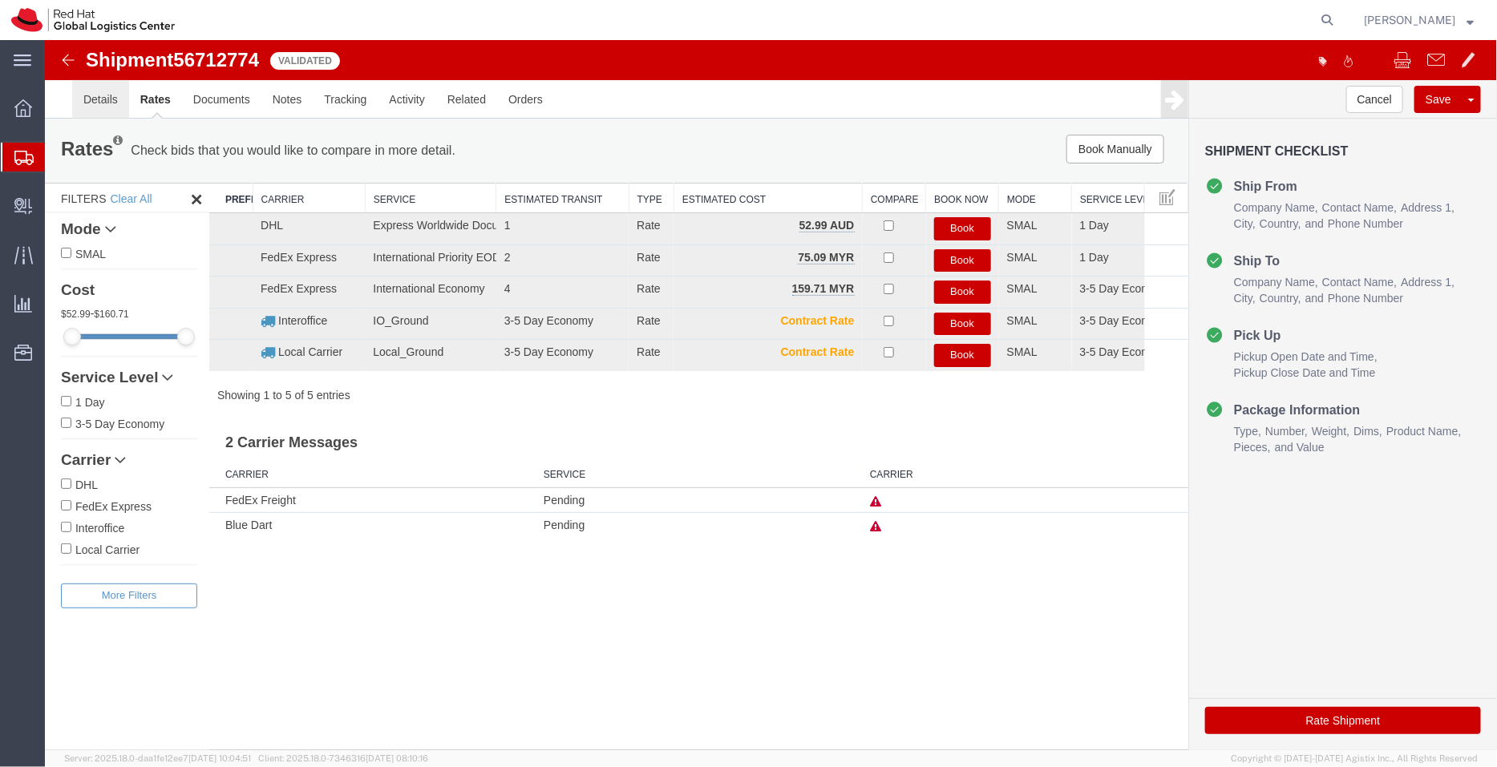
click at [113, 97] on link "Details" at bounding box center [99, 98] width 57 height 38
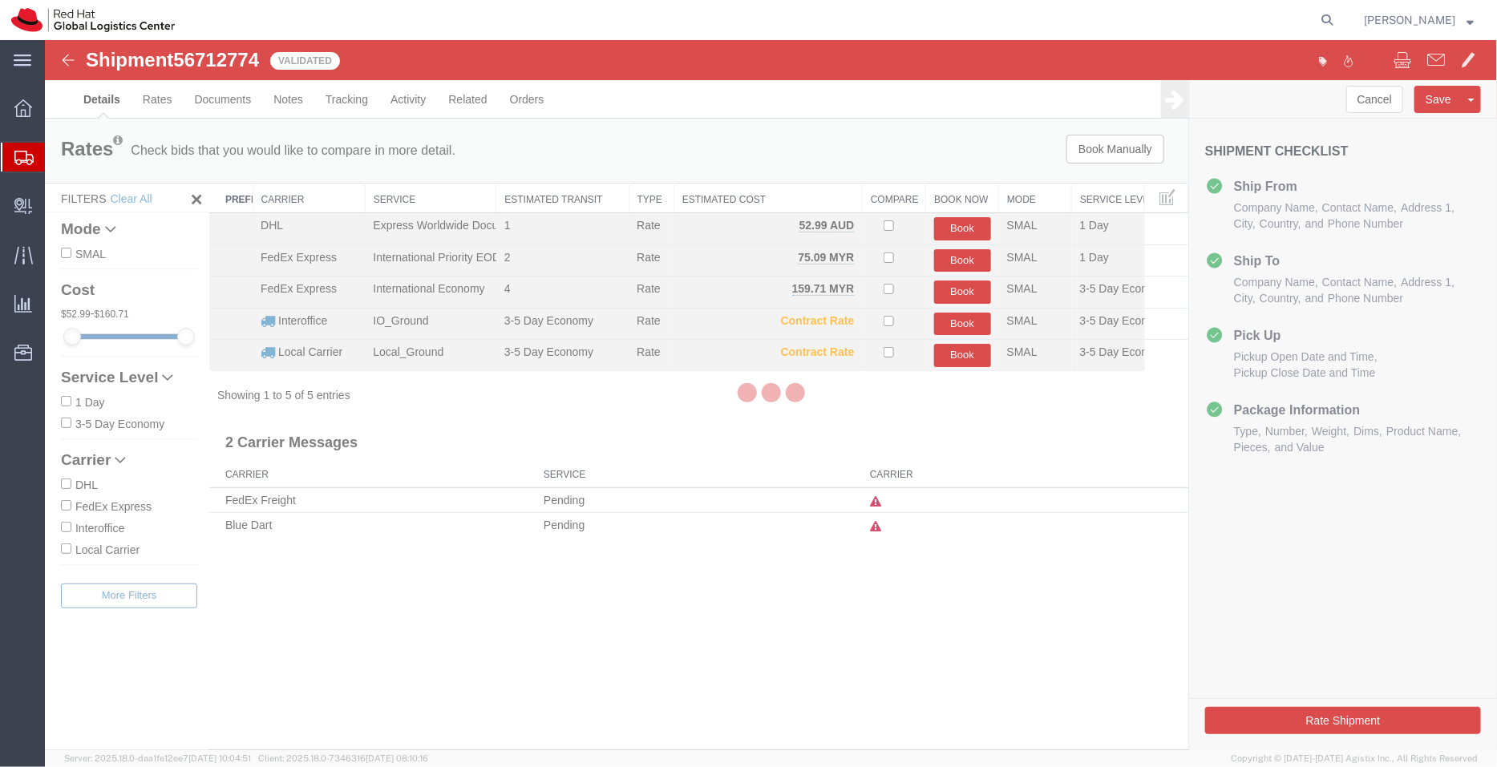
select select "37977"
select select "39291"
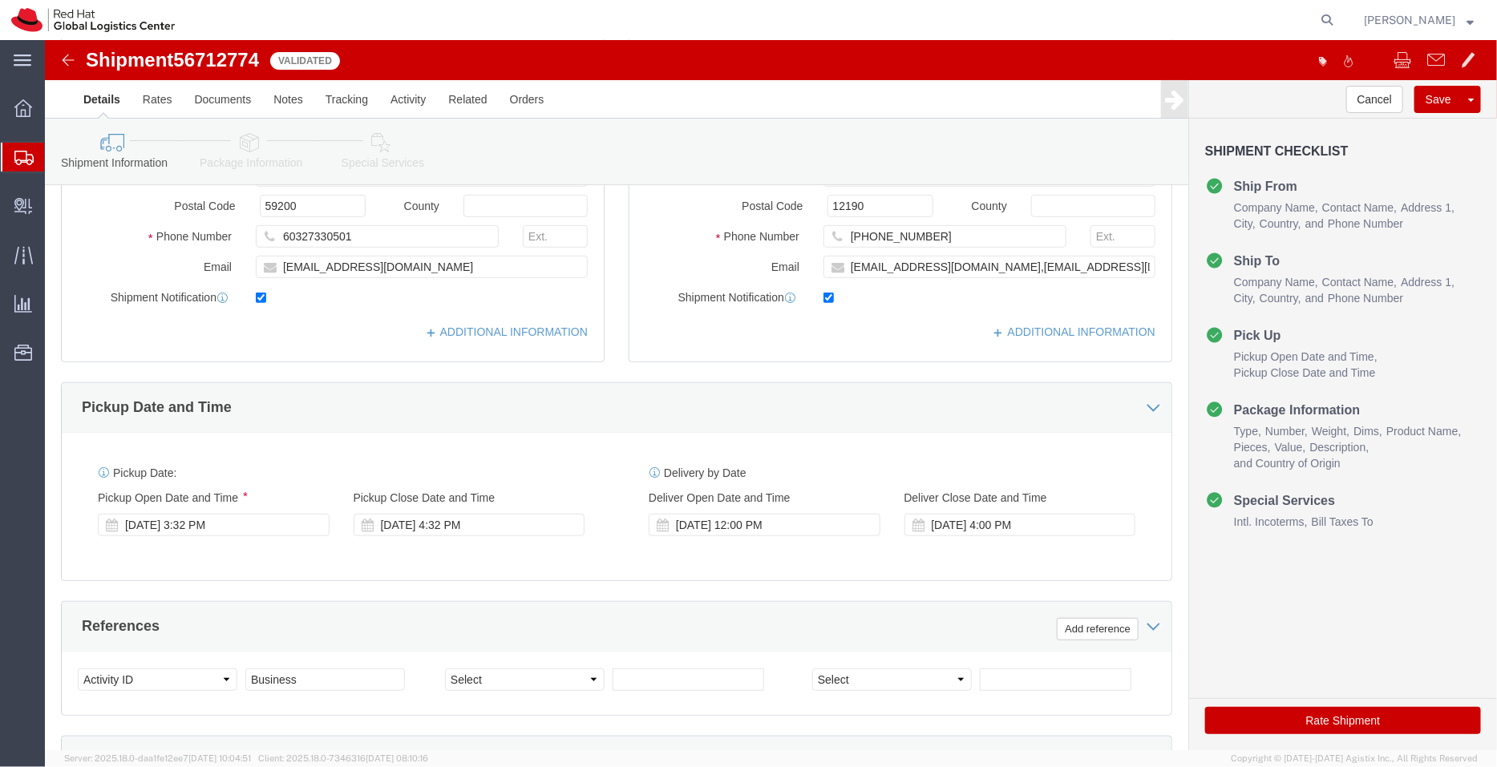
scroll to position [350, 0]
click div "[DATE] 3:32 PM"
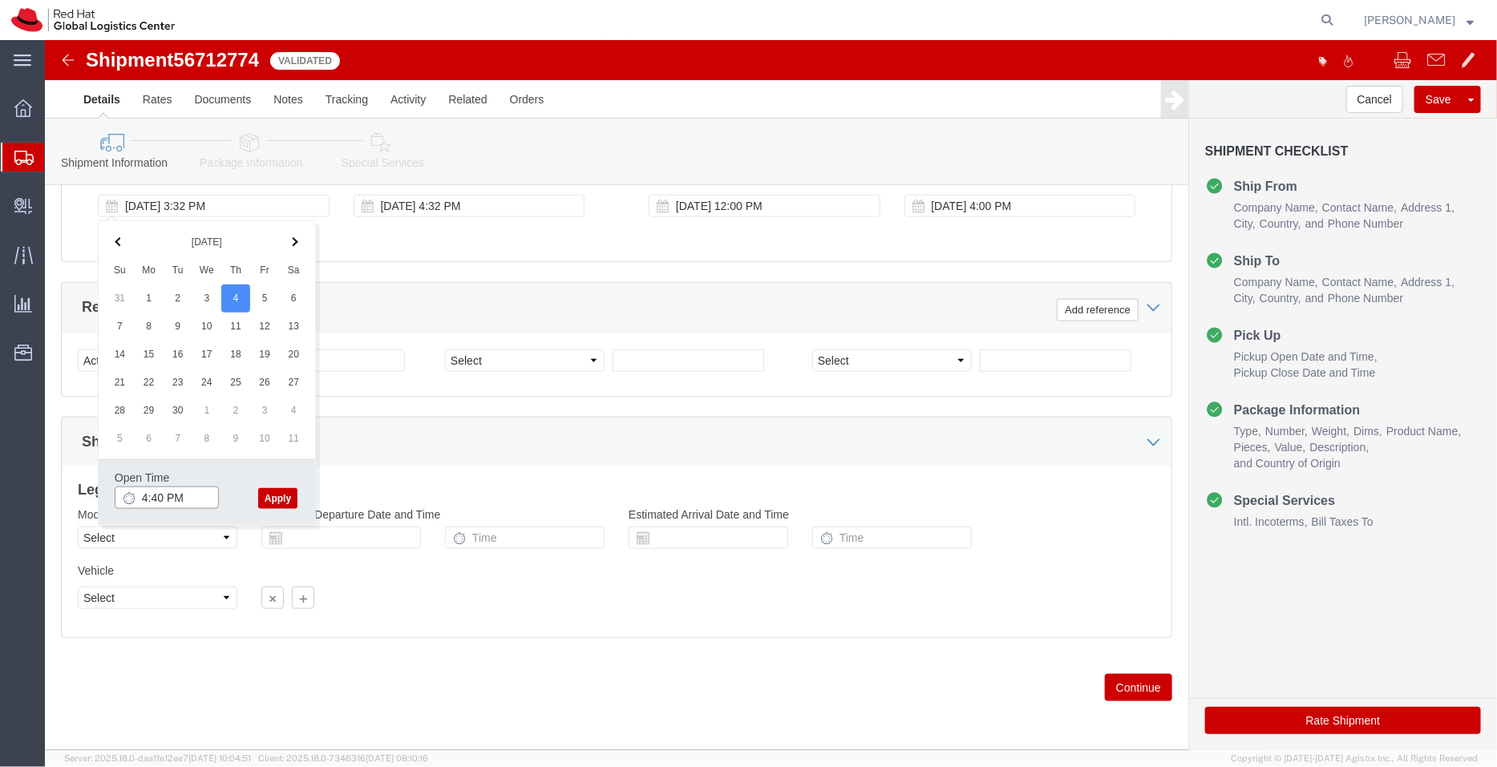
type input "4:40 PM"
click button "Apply"
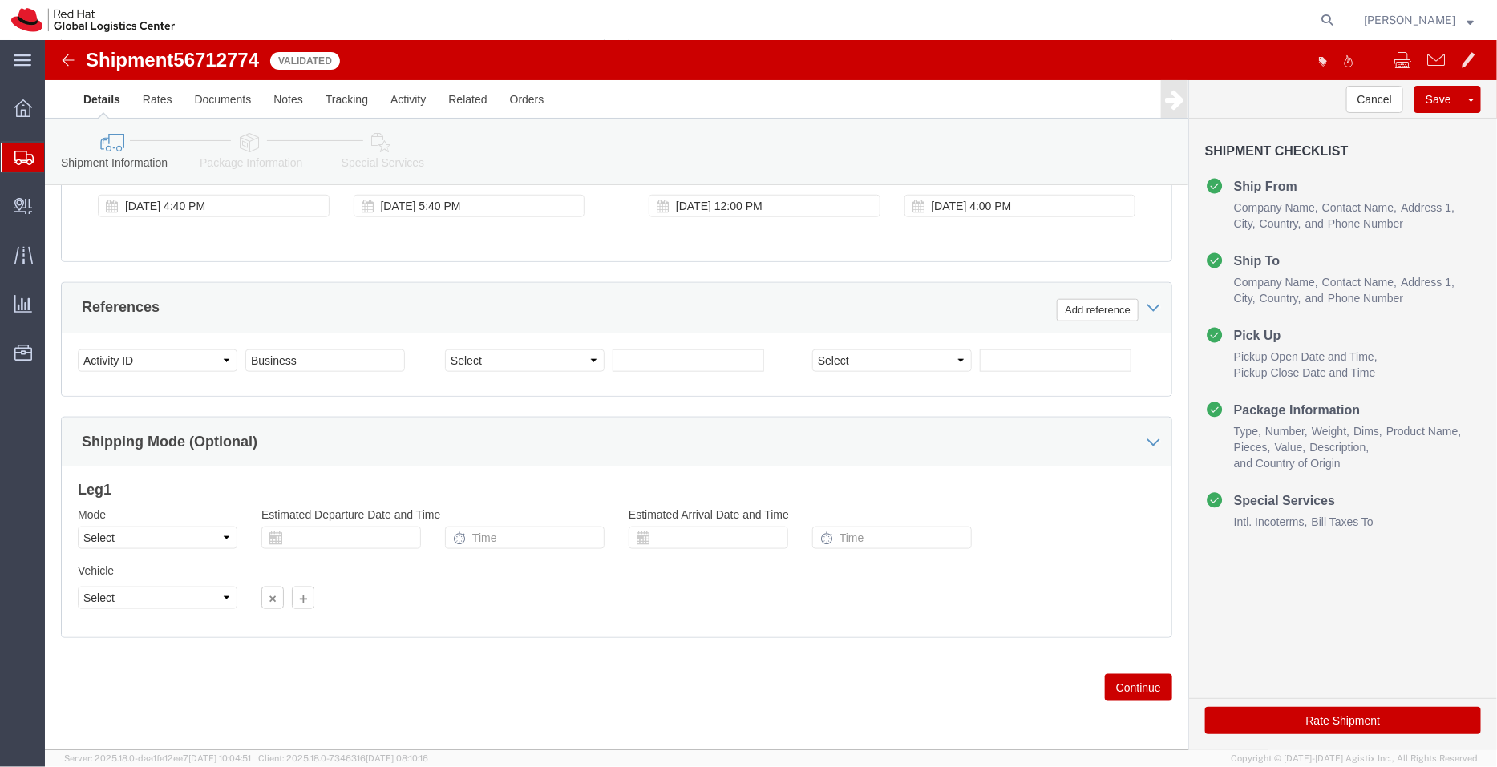
click icon
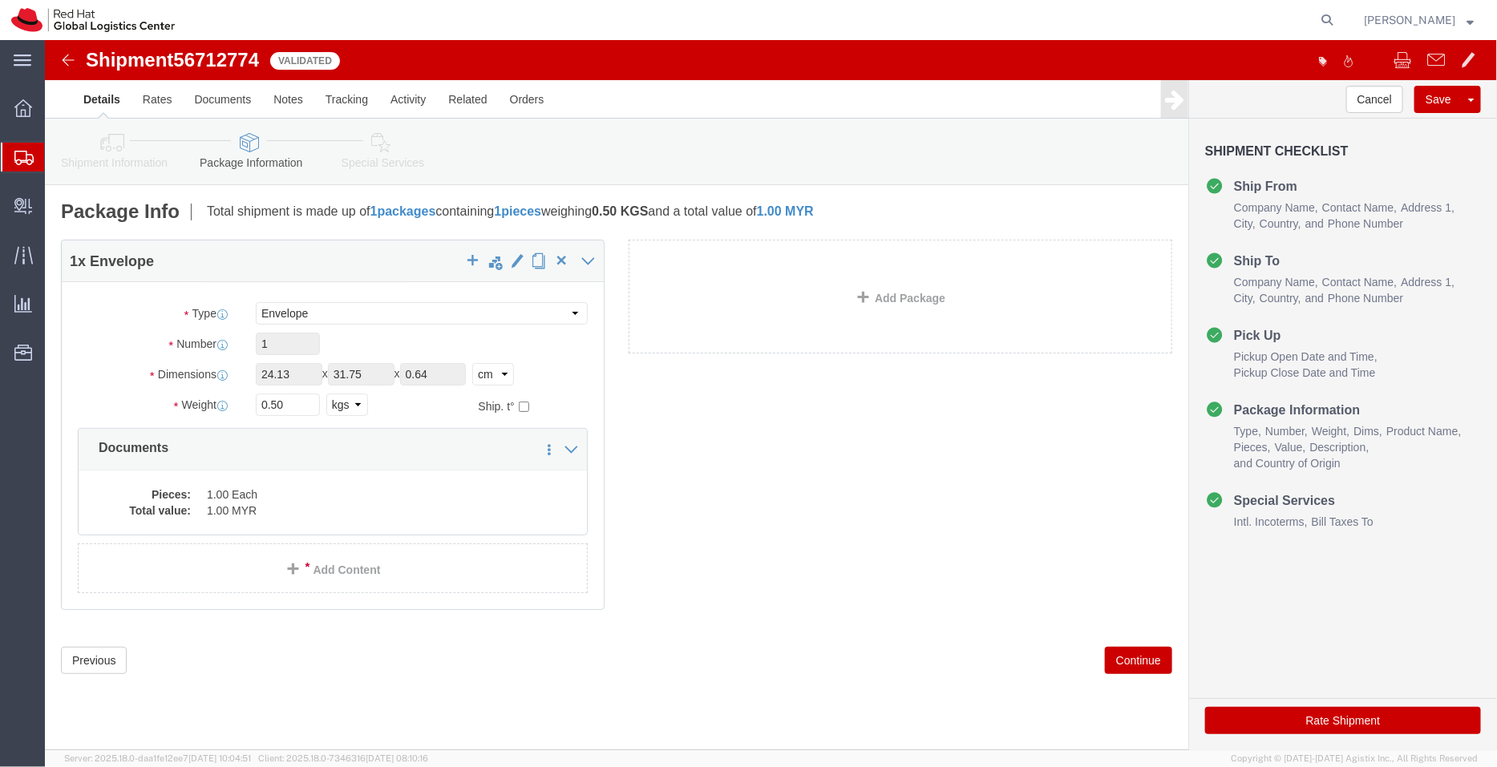
click link "Special Services"
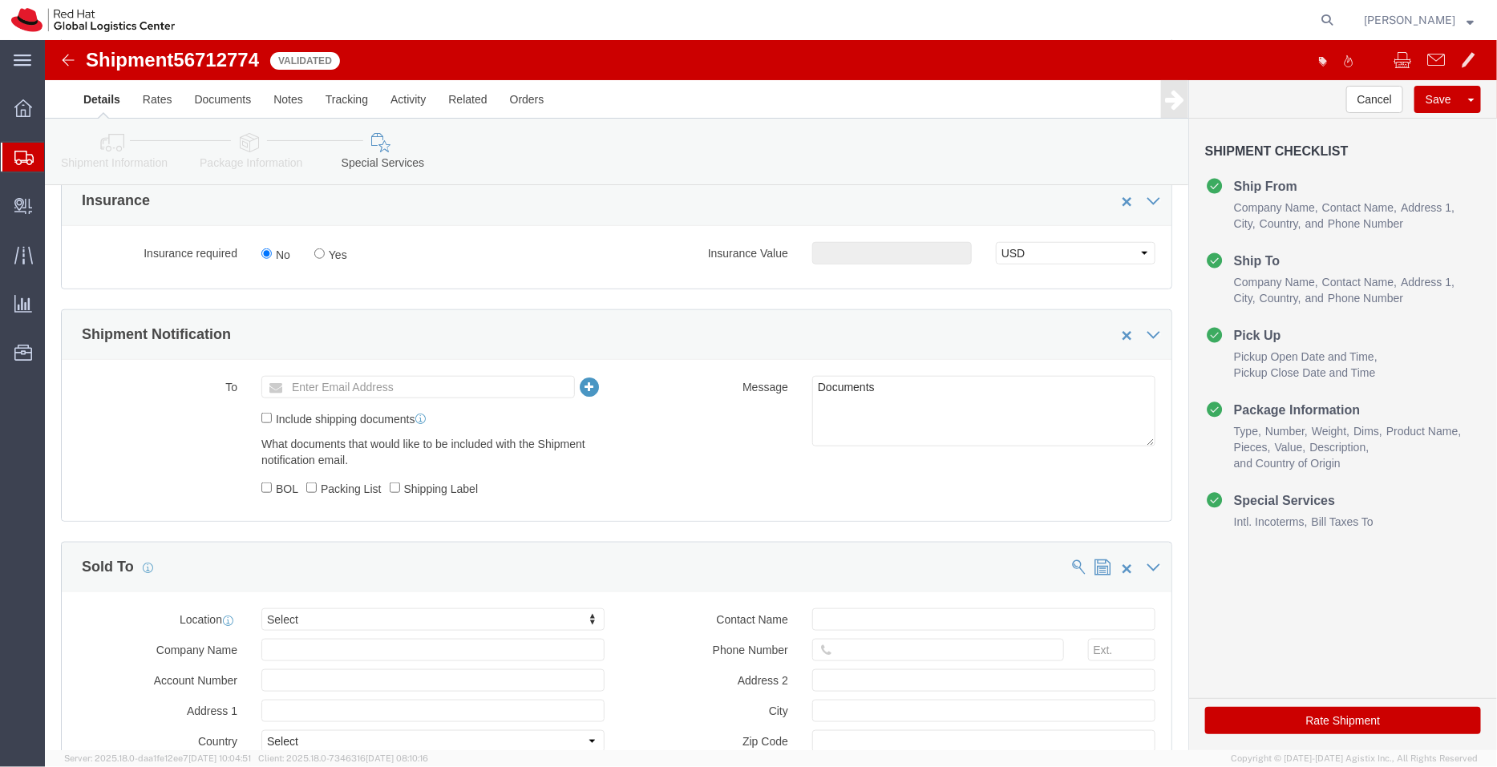
scroll to position [605, 0]
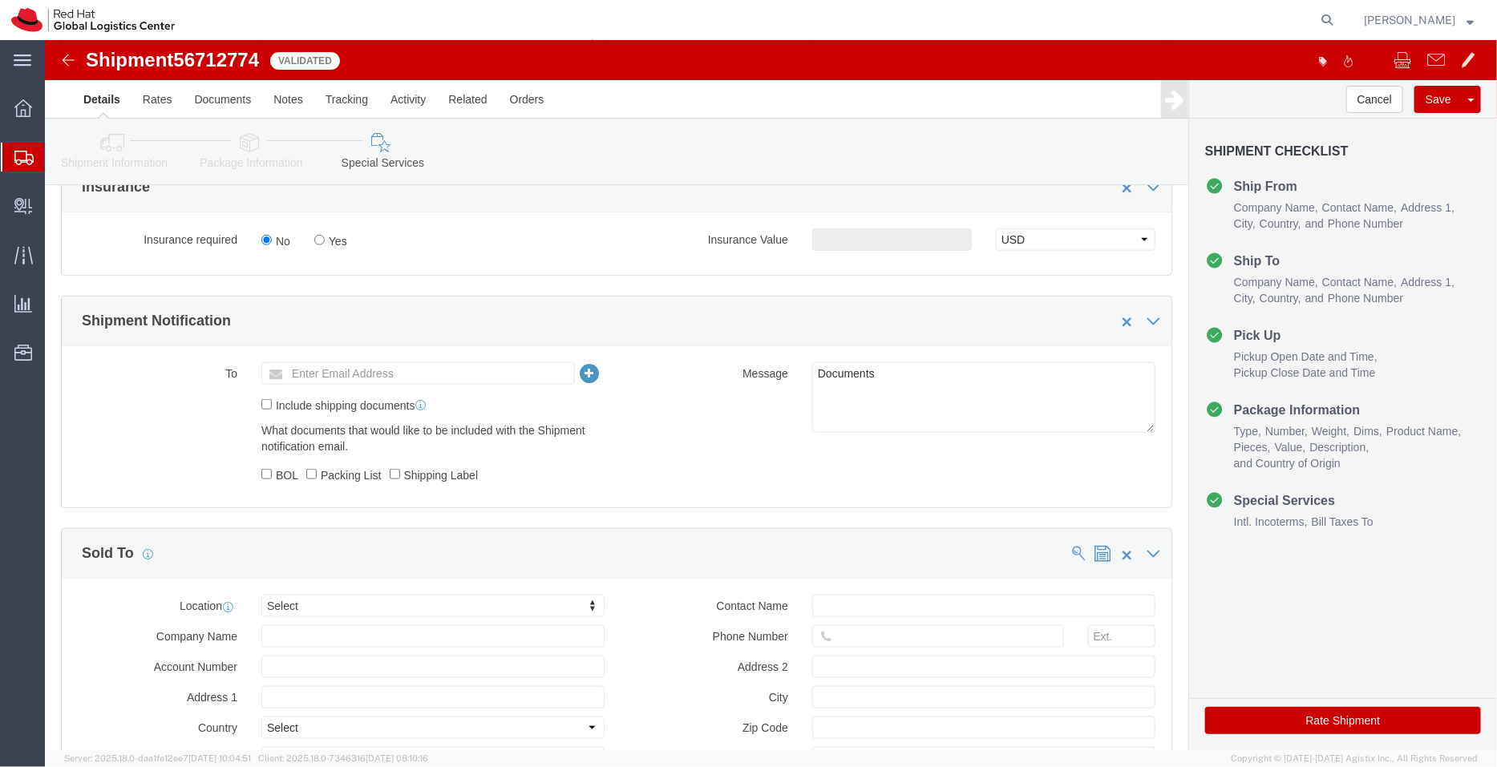
click button "Rate Shipment"
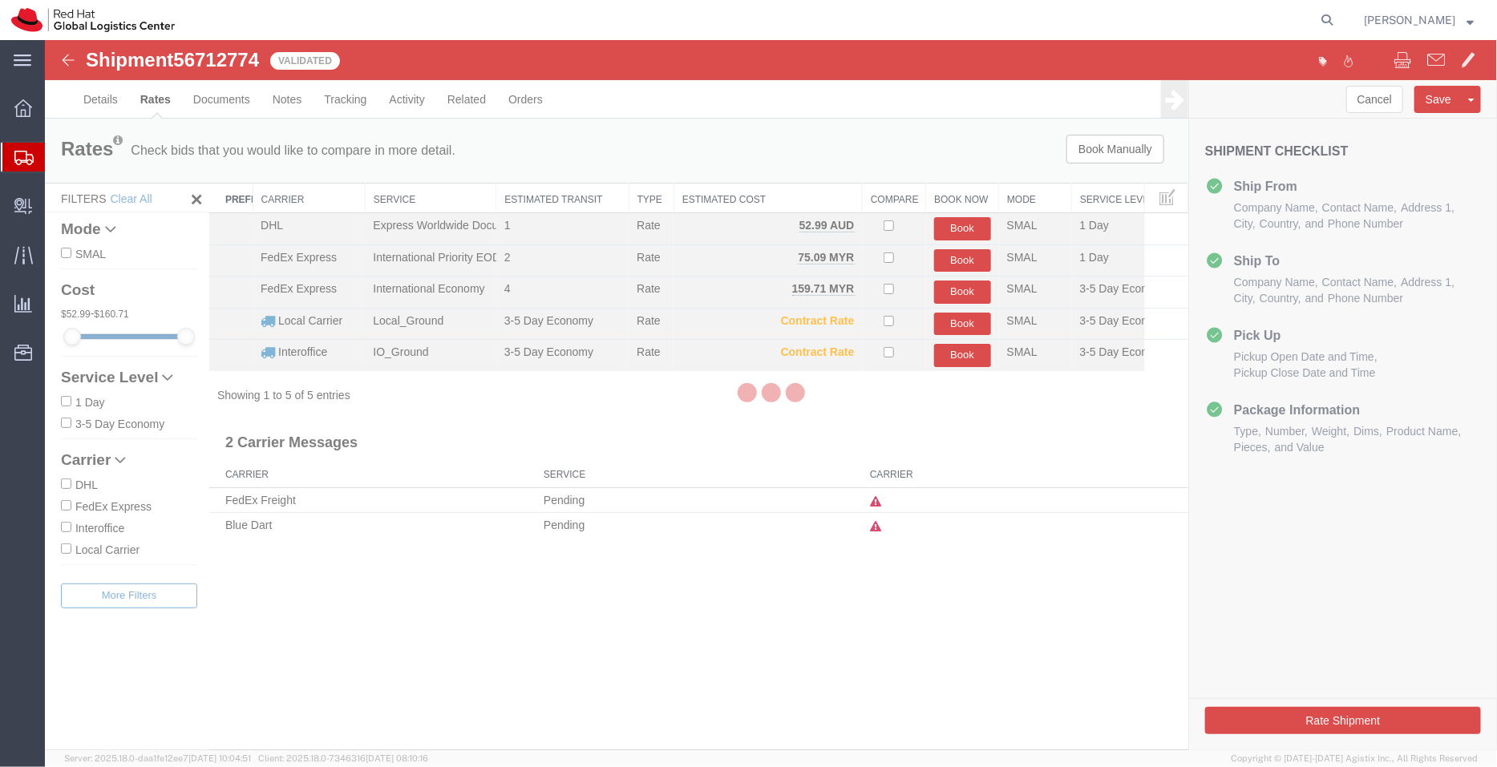
scroll to position [0, 0]
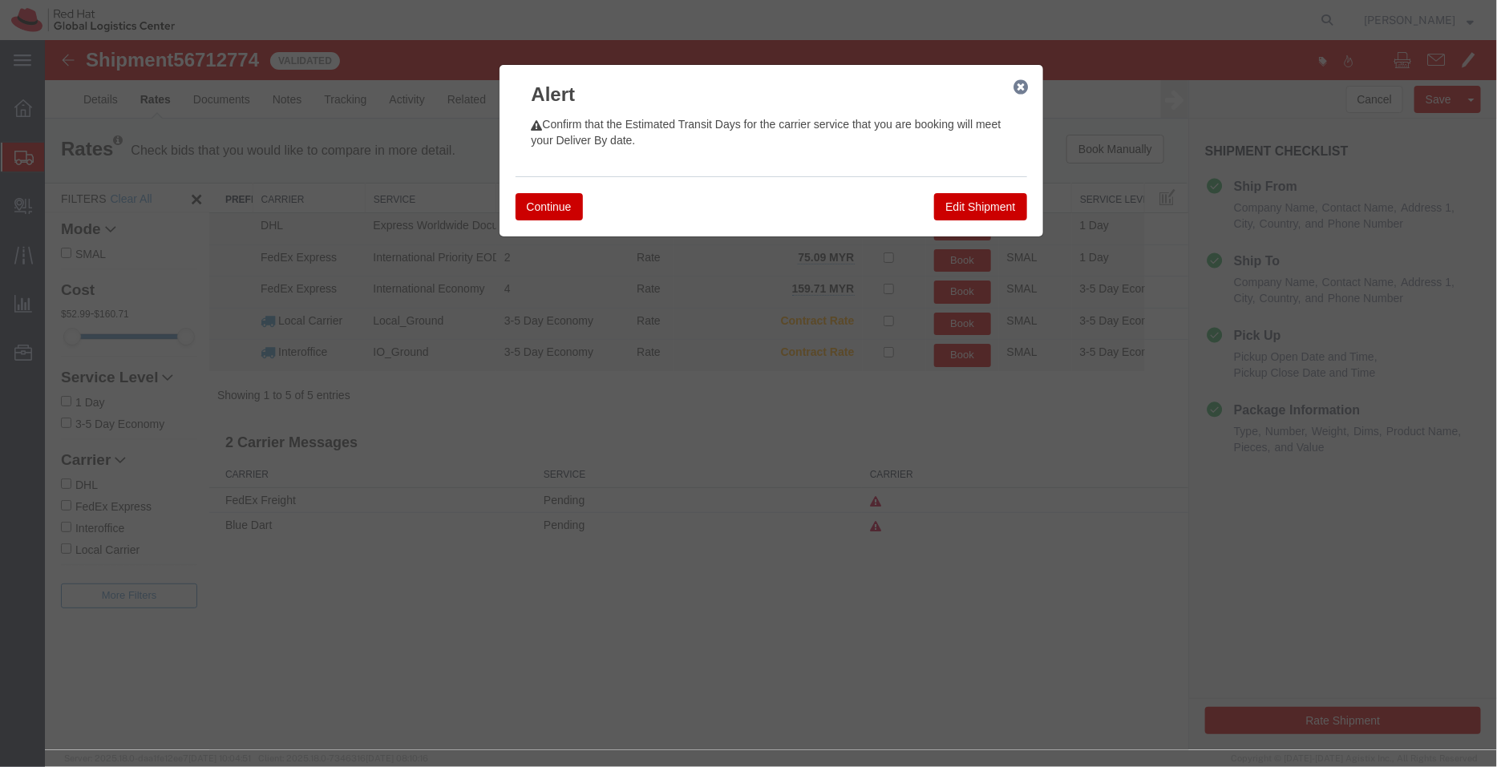
click at [988, 201] on button "Edit Shipment" at bounding box center [979, 205] width 92 height 27
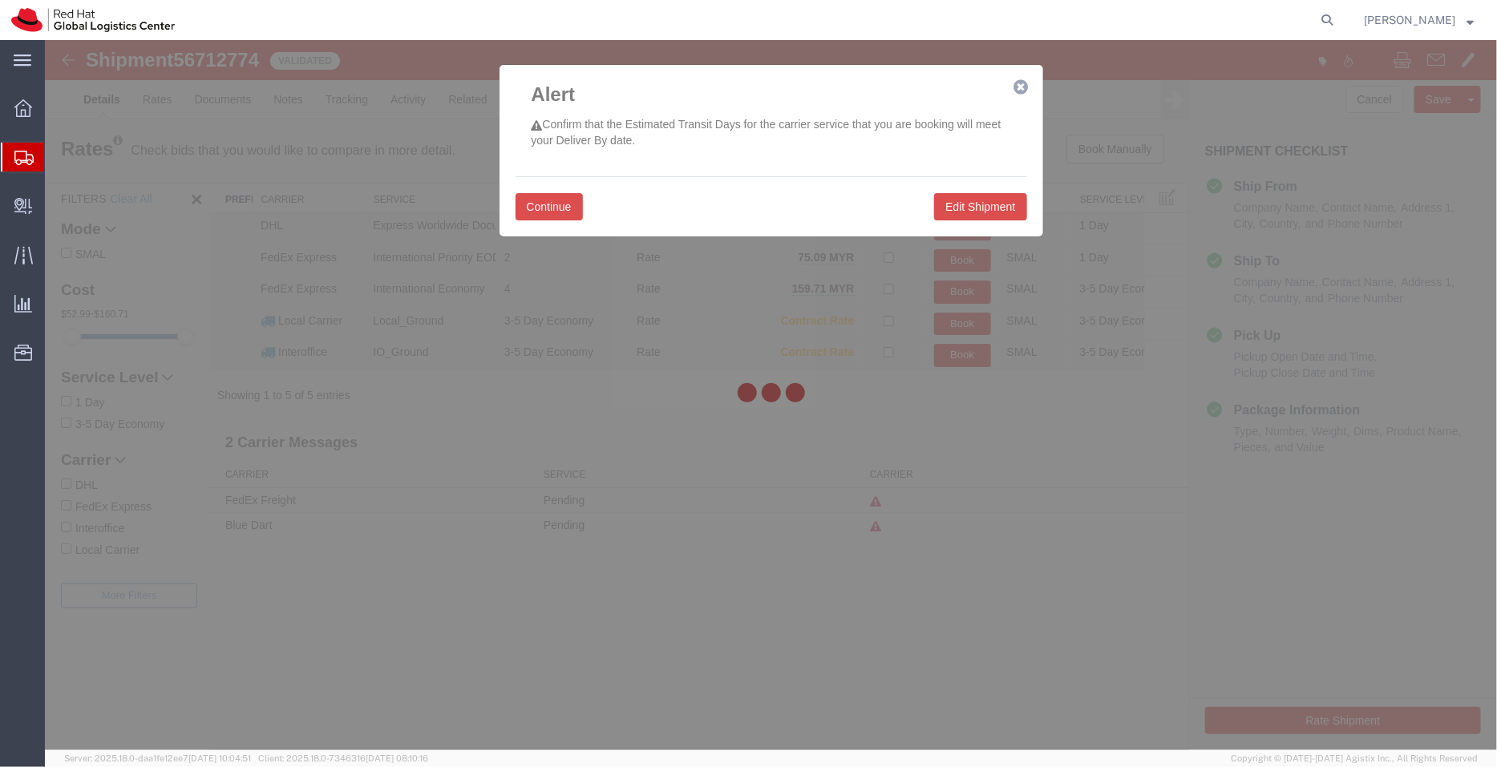
select select "37977"
select select "39291"
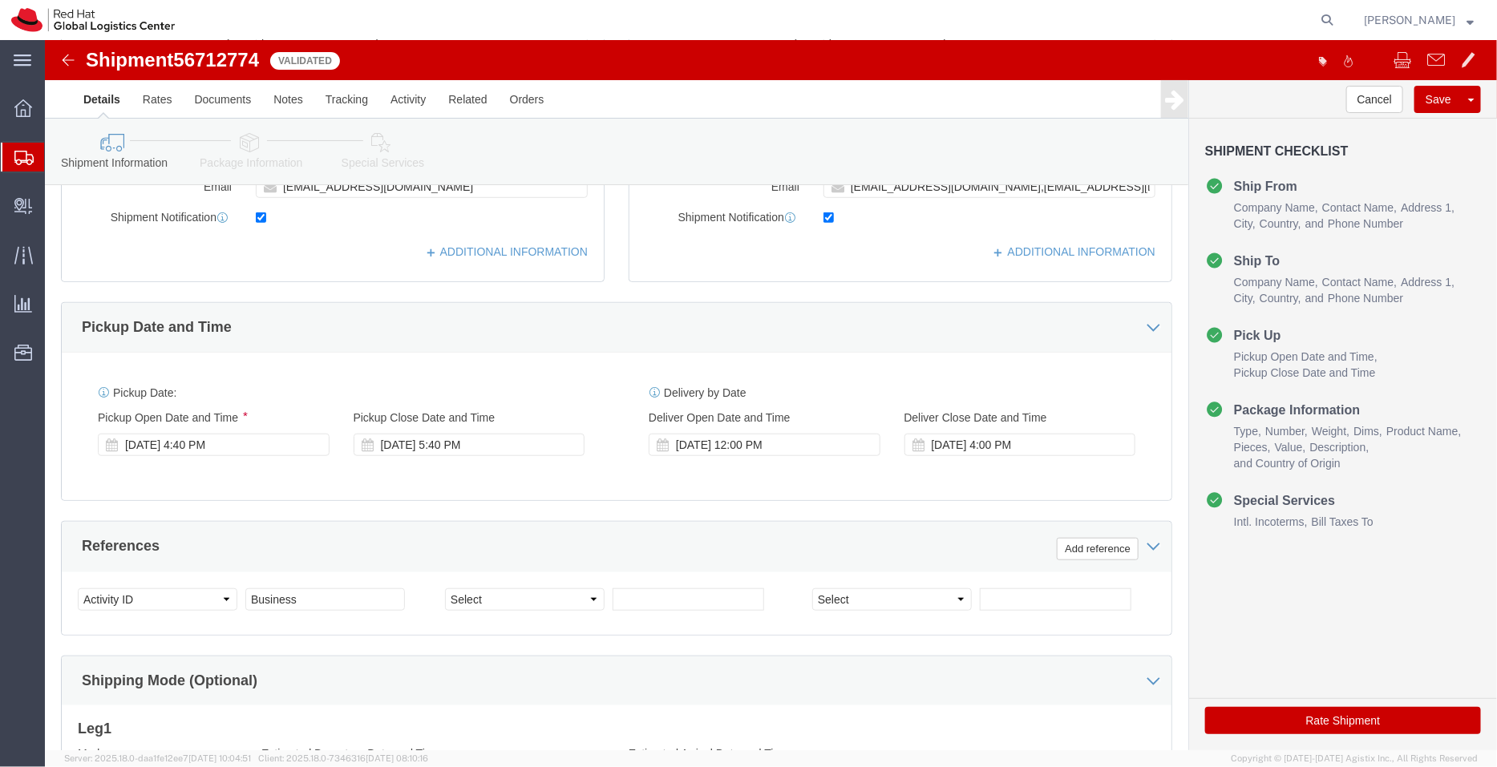
scroll to position [429, 0]
click icon
click button "Rate Shipment"
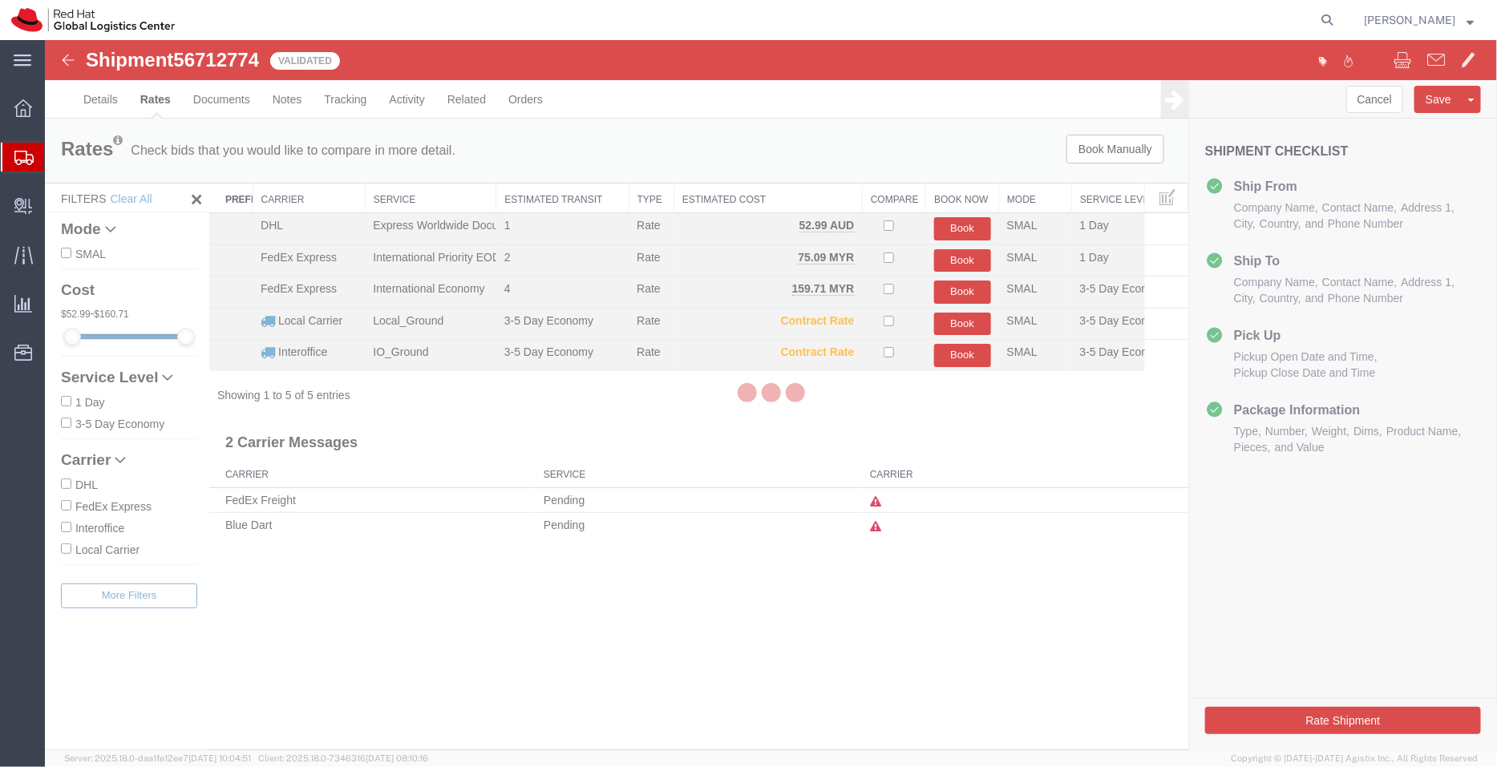
scroll to position [0, 0]
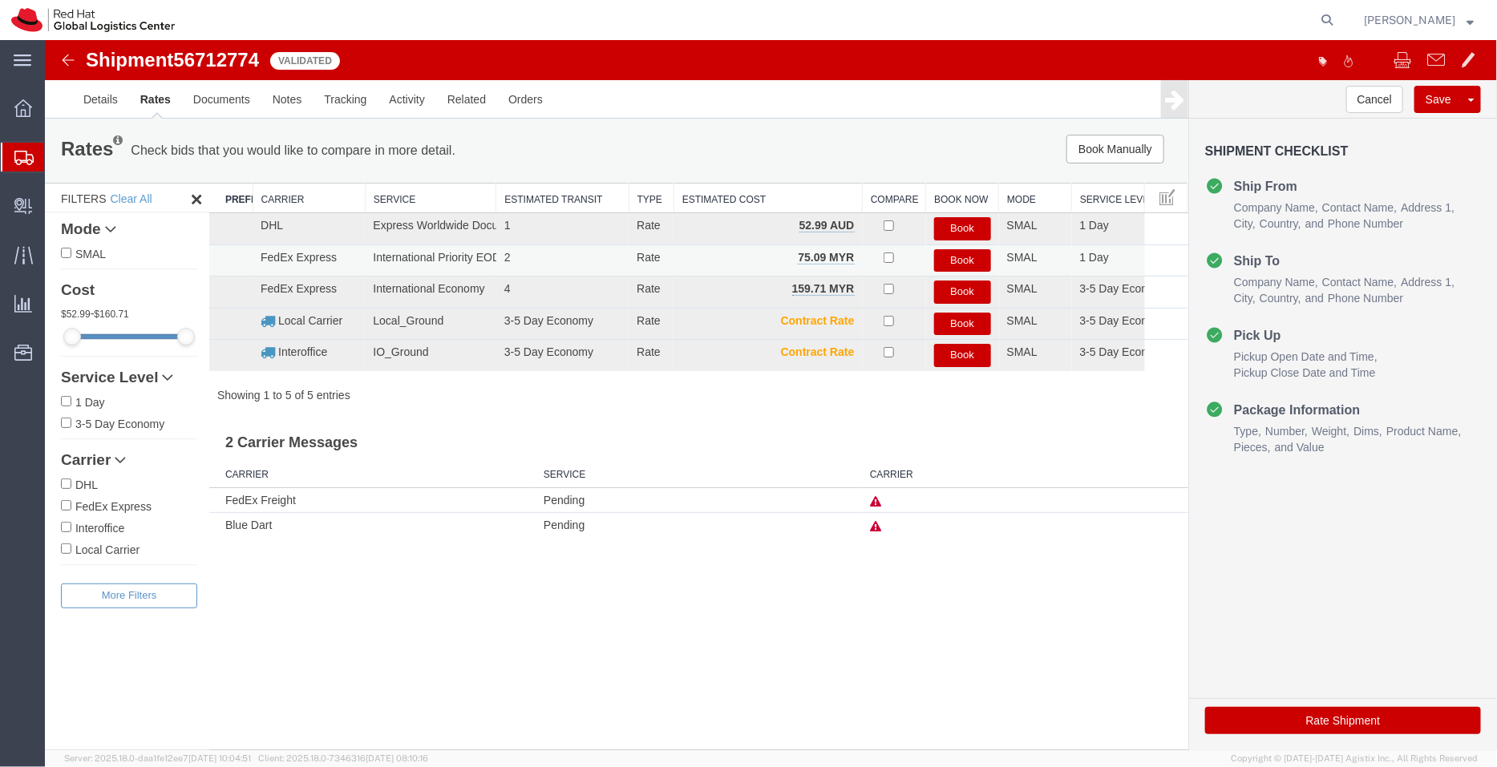
click at [970, 259] on button "Book" at bounding box center [961, 260] width 57 height 23
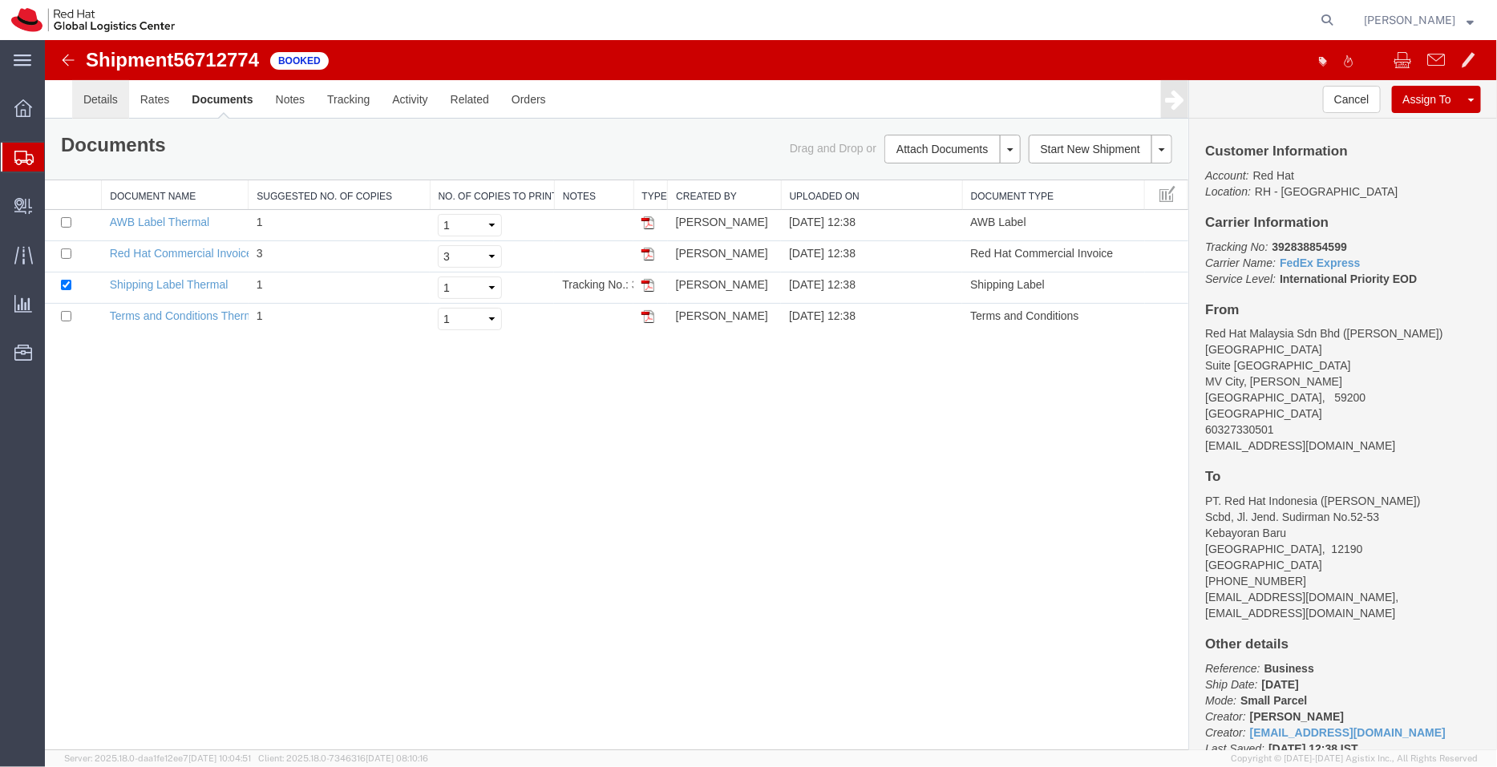
click at [91, 99] on link "Details" at bounding box center [99, 98] width 57 height 38
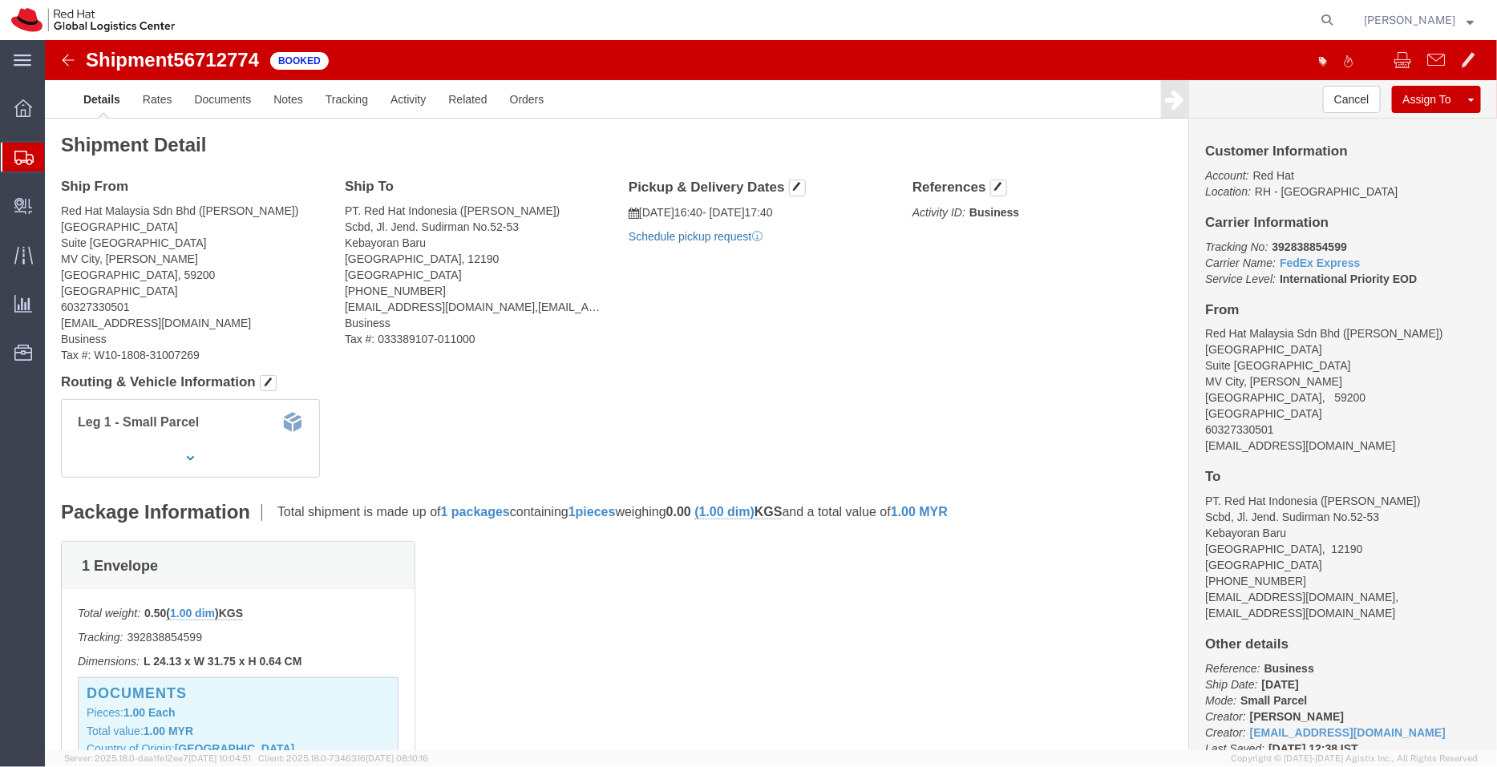
click link "Schedule pickup request"
drag, startPoint x: 771, startPoint y: 187, endPoint x: 590, endPoint y: 162, distance: 182.9
click div "Pickup & Delivery Dates [DATE] 16:40 - [DATE] 17:40 Pickup request number : KUL…"
copy div "[DATE] 16:40 - [DATE] 17:40 Pickup request number : KULA2509"
click link "Documents"
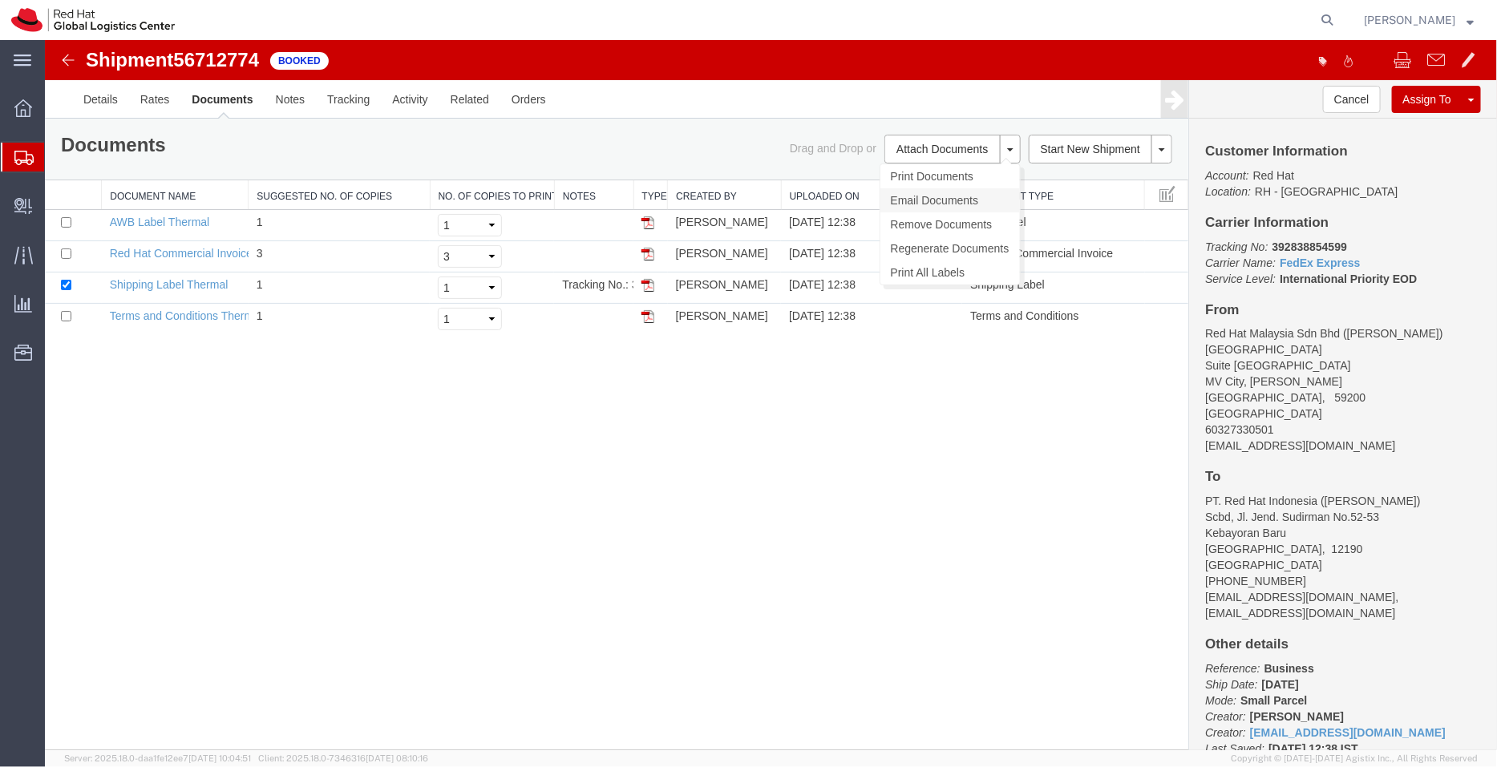
click at [943, 202] on link "Email Documents" at bounding box center [950, 200] width 140 height 24
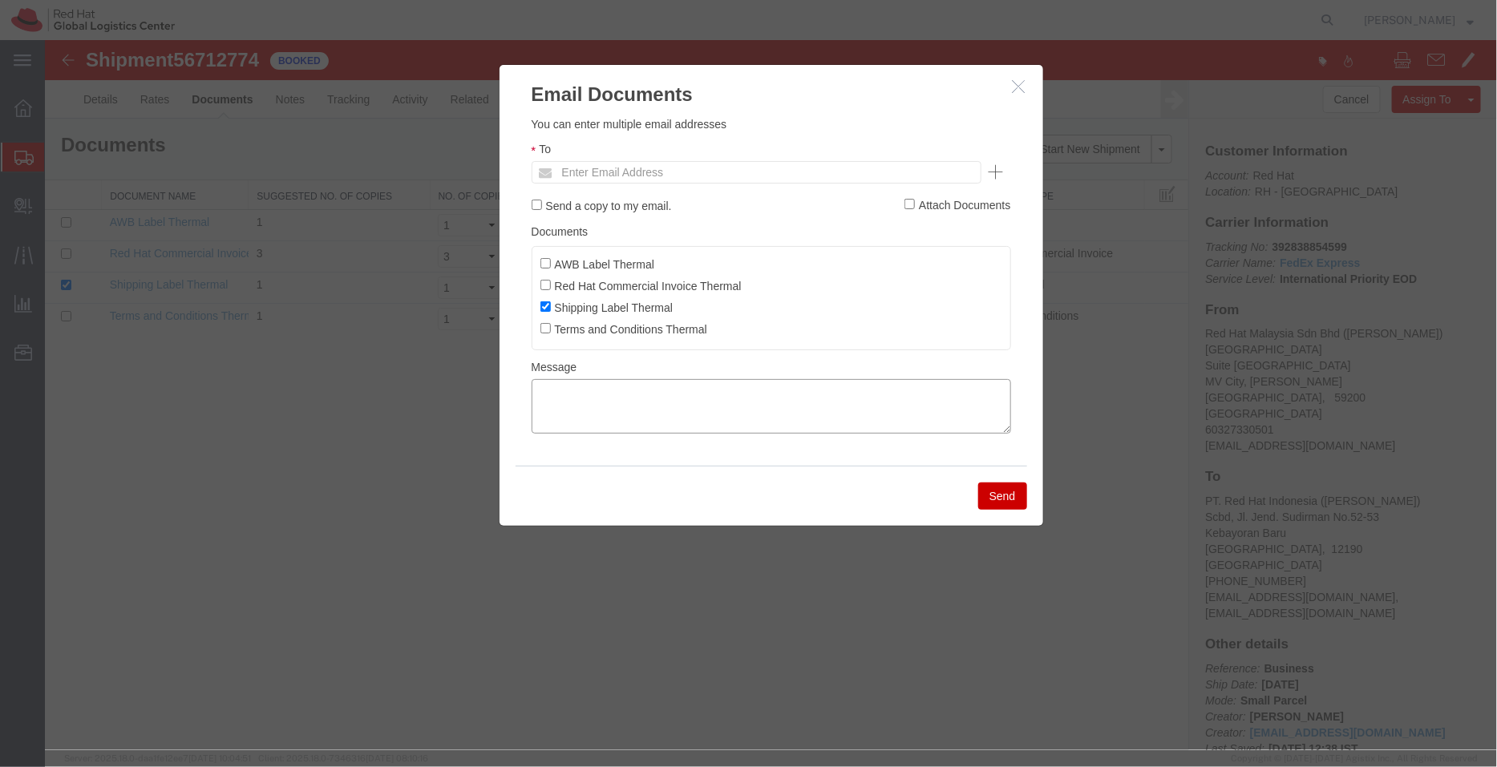
click at [784, 418] on textarea at bounding box center [771, 405] width 480 height 55
paste textarea "[DATE] 16:40 - [DATE] 17:40 Pickup request number: KULA2509"
click at [532, 421] on textarea "[DATE] 16:40 - [DATE] 17:40 Pickup request number: KULA2509" at bounding box center [771, 405] width 480 height 55
click at [537, 392] on textarea "[DATE] 16:40 - [DATE] 17:40 FedEx Pickup request number: KULA2509" at bounding box center [771, 405] width 480 height 55
type textarea "Pickup date/time -09/04/2025 16:40 [DATE] 17:40 FedEx Pickup request number: KU…"
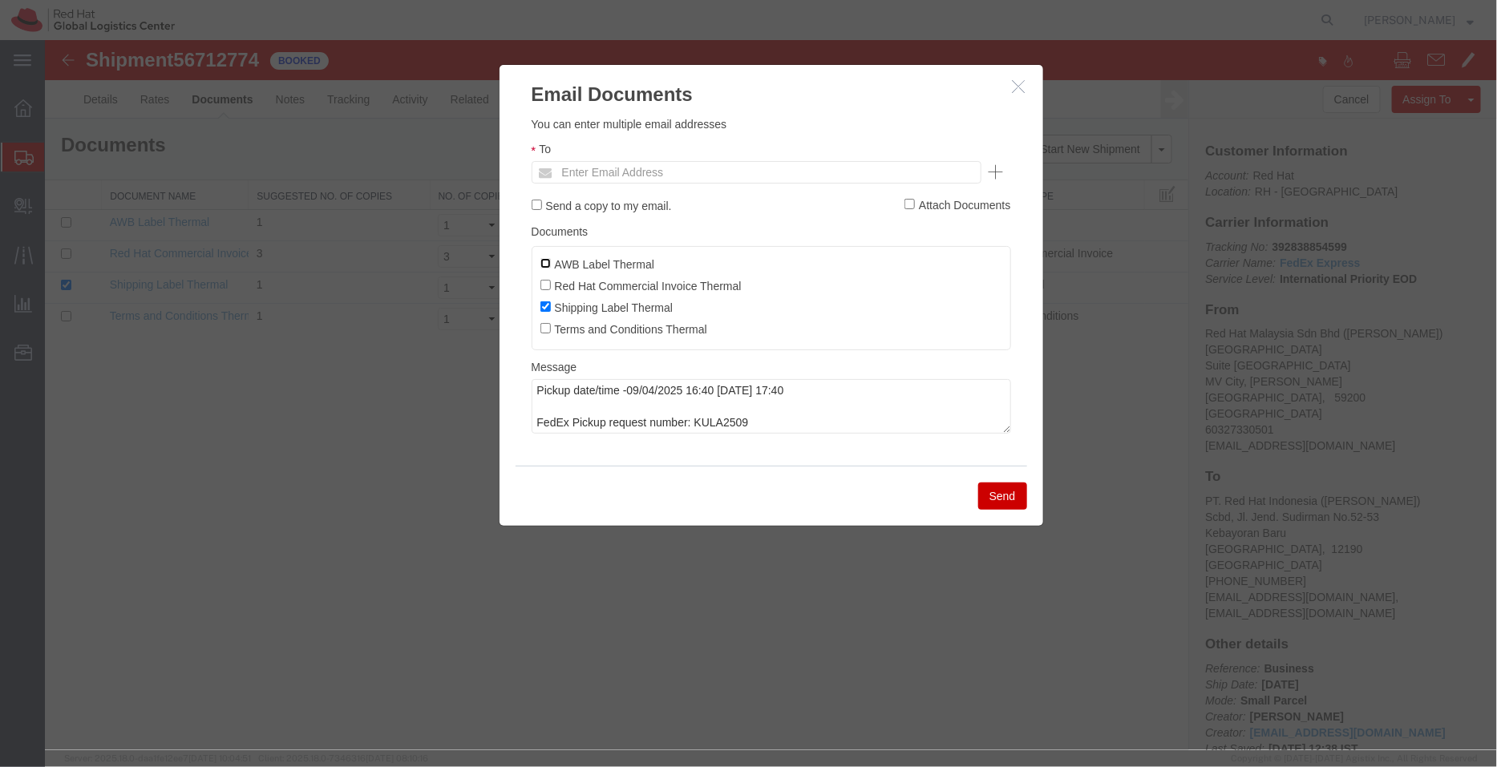
click at [543, 265] on input "AWB Label Thermal" at bounding box center [545, 262] width 10 height 10
checkbox input "true"
click at [546, 282] on input "Red Hat Commercial Invoice Thermal" at bounding box center [545, 284] width 10 height 10
checkbox input "true"
click at [643, 180] on input "text" at bounding box center [647, 171] width 188 height 21
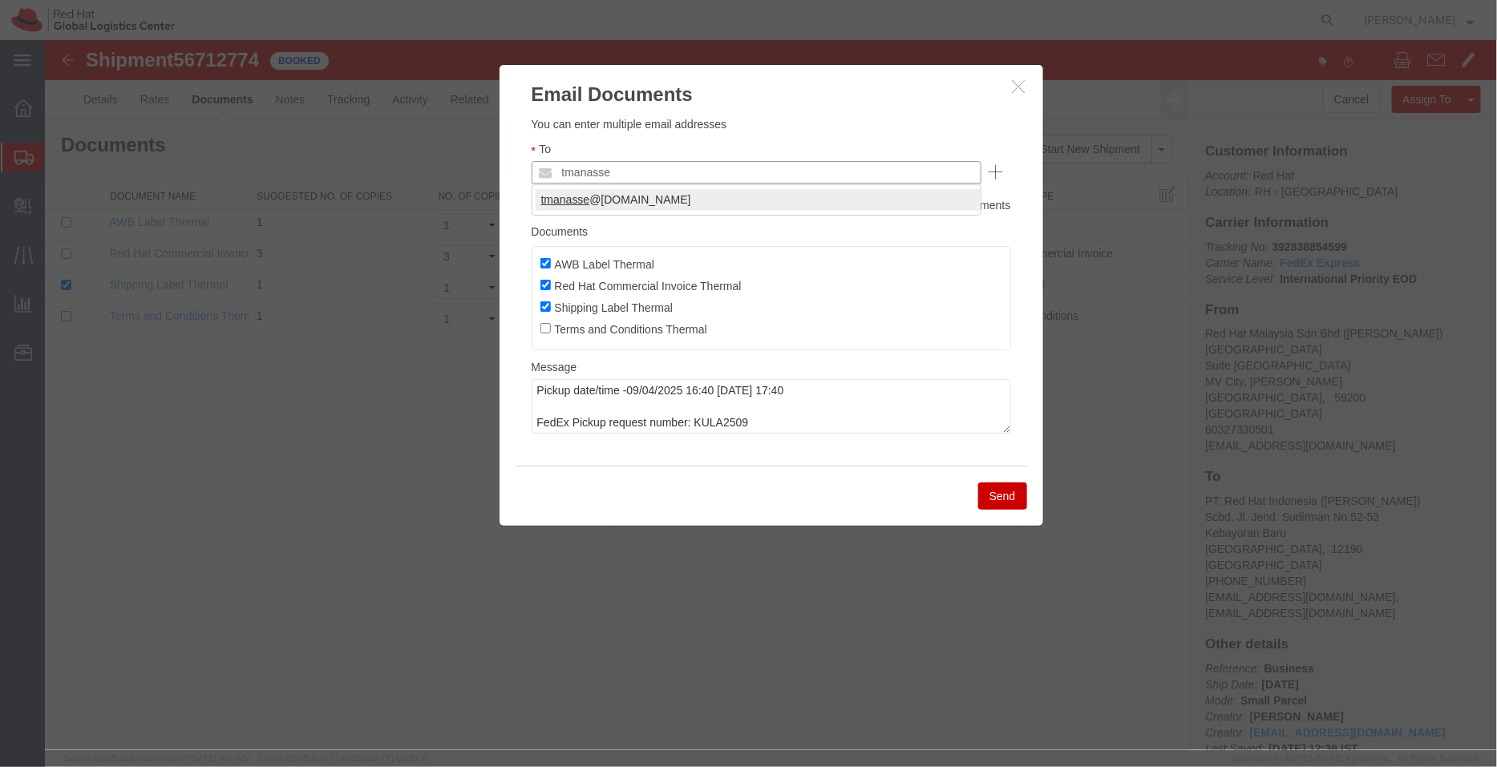
type input "tmanasse"
click at [541, 387] on textarea "Pickup date/time -09/04/2025 16:40 [DATE] 17:40 FedEx Pickup request number: KU…" at bounding box center [771, 405] width 480 height 55
type textarea "Pickup date/time -09/04/2025 16:40 [DATE] 17:40 FedEx Pickup request number: KU…"
click at [538, 285] on ul "AWB Label Thermal Red Hat Commercial Invoice Thermal Shipping Label Thermal Ter…" at bounding box center [771, 297] width 480 height 104
click at [544, 285] on input "Red Hat Commercial Invoice Thermal" at bounding box center [545, 284] width 10 height 10
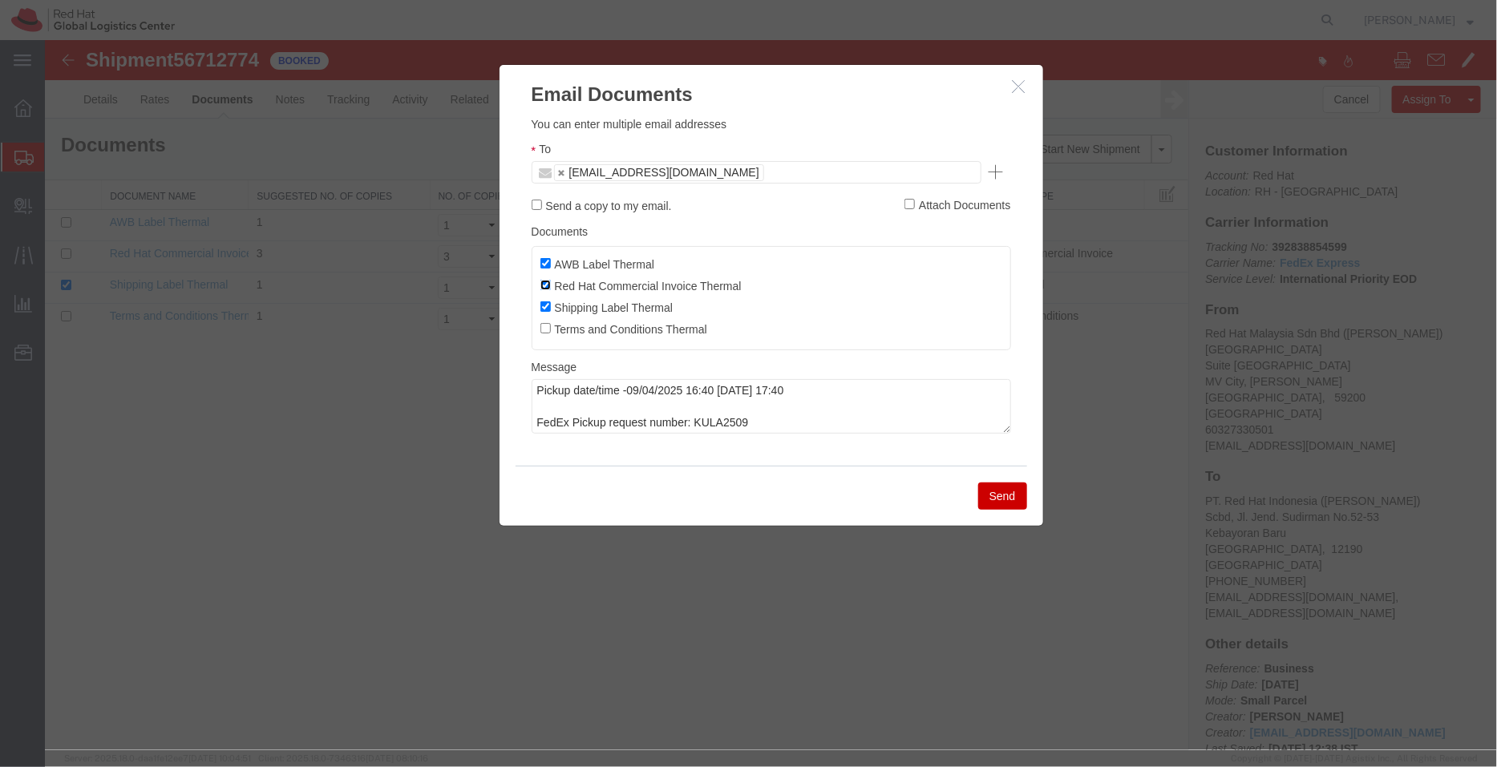
checkbox input "false"
click at [532, 390] on textarea "Pickup date/time -09/04/2025 16:40 [DATE] 17:40 FedEx Pickup request number: KU…" at bounding box center [771, 405] width 480 height 55
paste textarea ""Hi [PERSON_NAME], please find attached shipping label and the MSDS for the shi…"
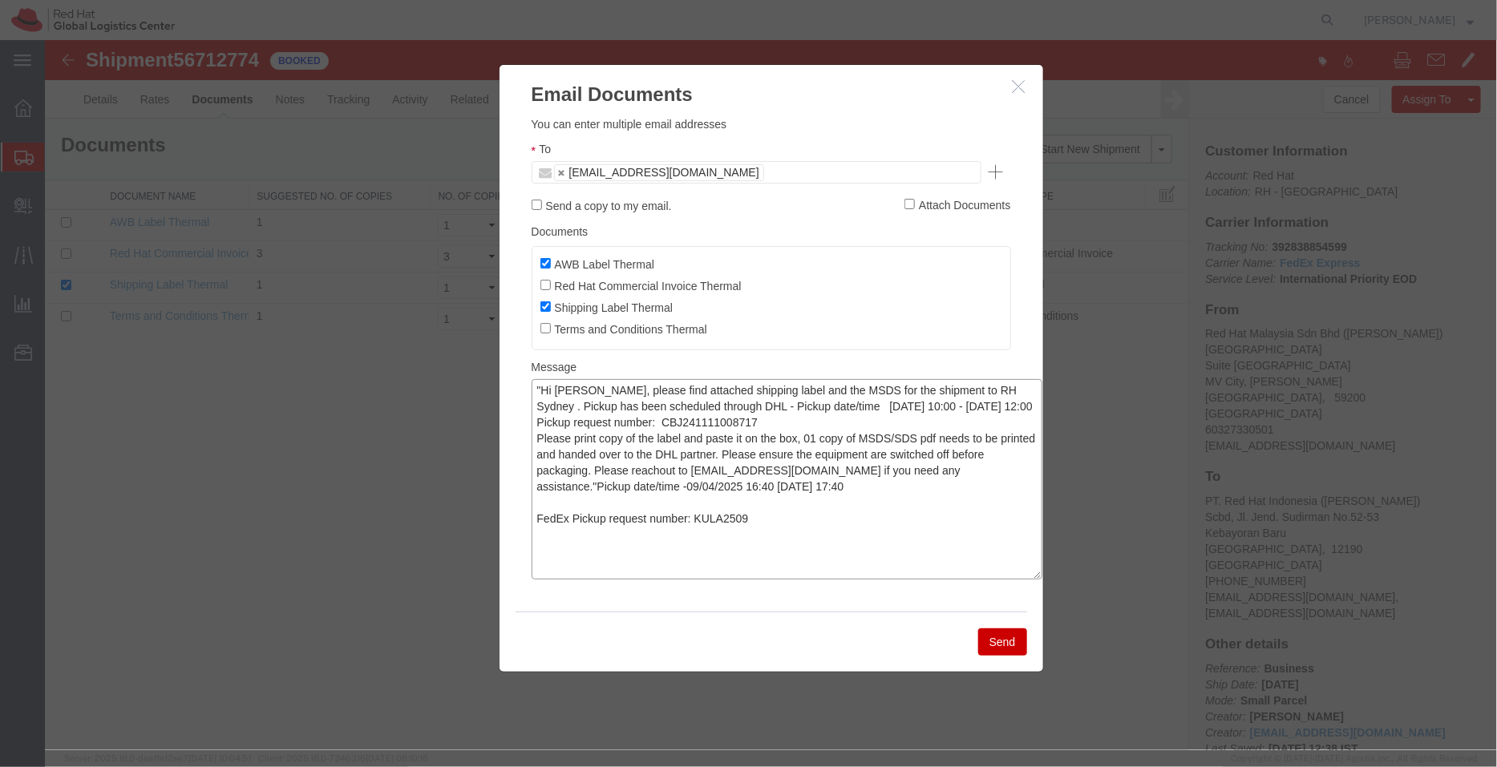
drag, startPoint x: 1003, startPoint y: 430, endPoint x: 1035, endPoint y: 577, distance: 150.2
click at [1035, 577] on textarea ""Hi [PERSON_NAME], please find attached shipping label and the MSDS for the shi…" at bounding box center [786, 478] width 511 height 200
click at [589, 386] on textarea ""Hi [PERSON_NAME], please find attached shipping label and the MSDS for the shi…" at bounding box center [786, 478] width 511 height 200
click at [761, 389] on textarea ""Hi [PERSON_NAME], please find attached shipping label and the MSDS for the shi…" at bounding box center [786, 478] width 511 height 200
click at [573, 404] on textarea ""Hi [PERSON_NAME], please find attached shipping label and AWB and the MSDS for…" at bounding box center [786, 478] width 511 height 200
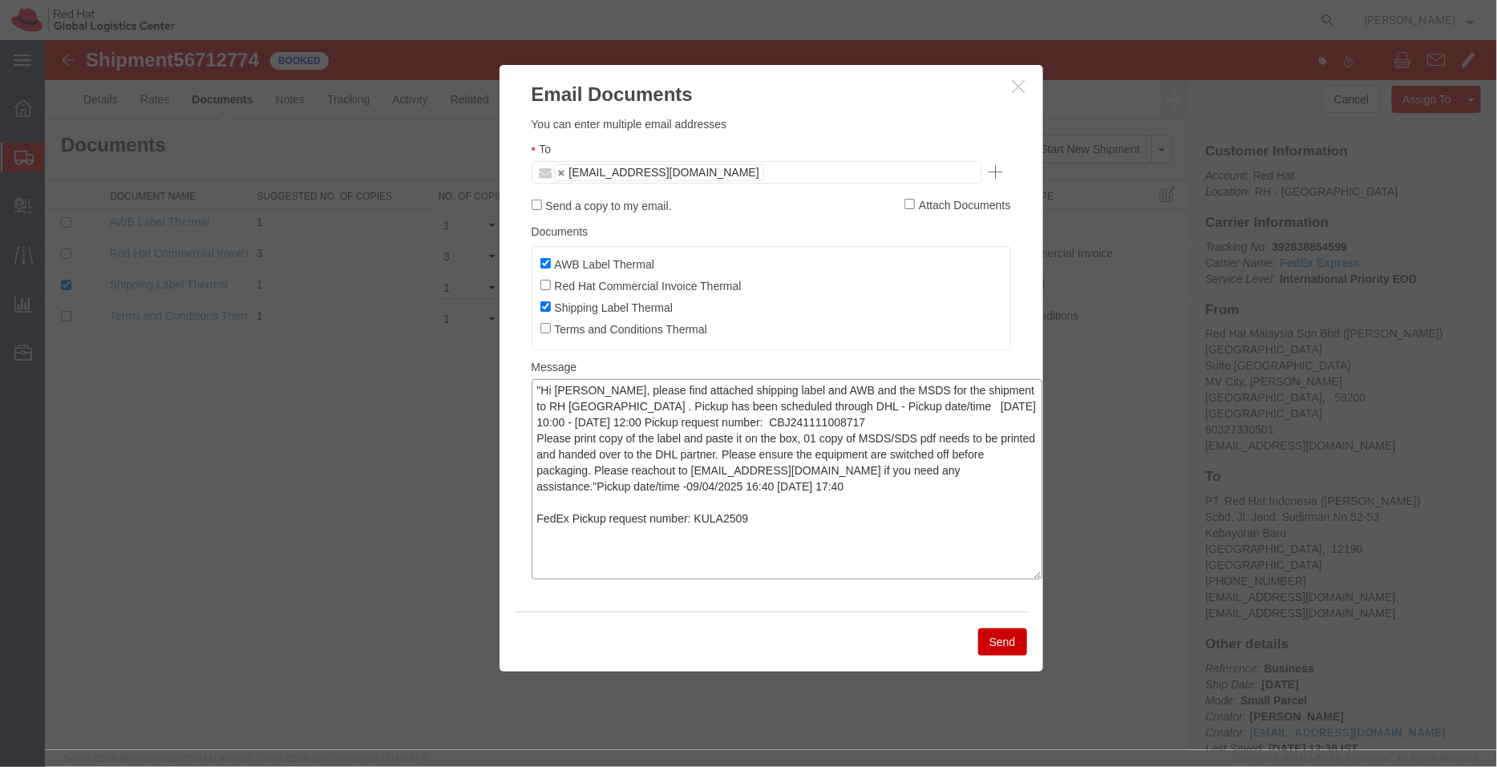
drag, startPoint x: 813, startPoint y: 390, endPoint x: 884, endPoint y: 391, distance: 70.6
click at [884, 391] on textarea ""Hi [PERSON_NAME], please find attached shipping label and AWB and the MSDS for…" at bounding box center [786, 478] width 511 height 200
drag, startPoint x: 745, startPoint y: 520, endPoint x: 694, endPoint y: 519, distance: 50.5
click at [694, 519] on textarea ""Hi [PERSON_NAME], please find attached shipping label and AWB for the shipment…" at bounding box center [786, 478] width 511 height 200
drag, startPoint x: 721, startPoint y: 423, endPoint x: 625, endPoint y: 419, distance: 95.5
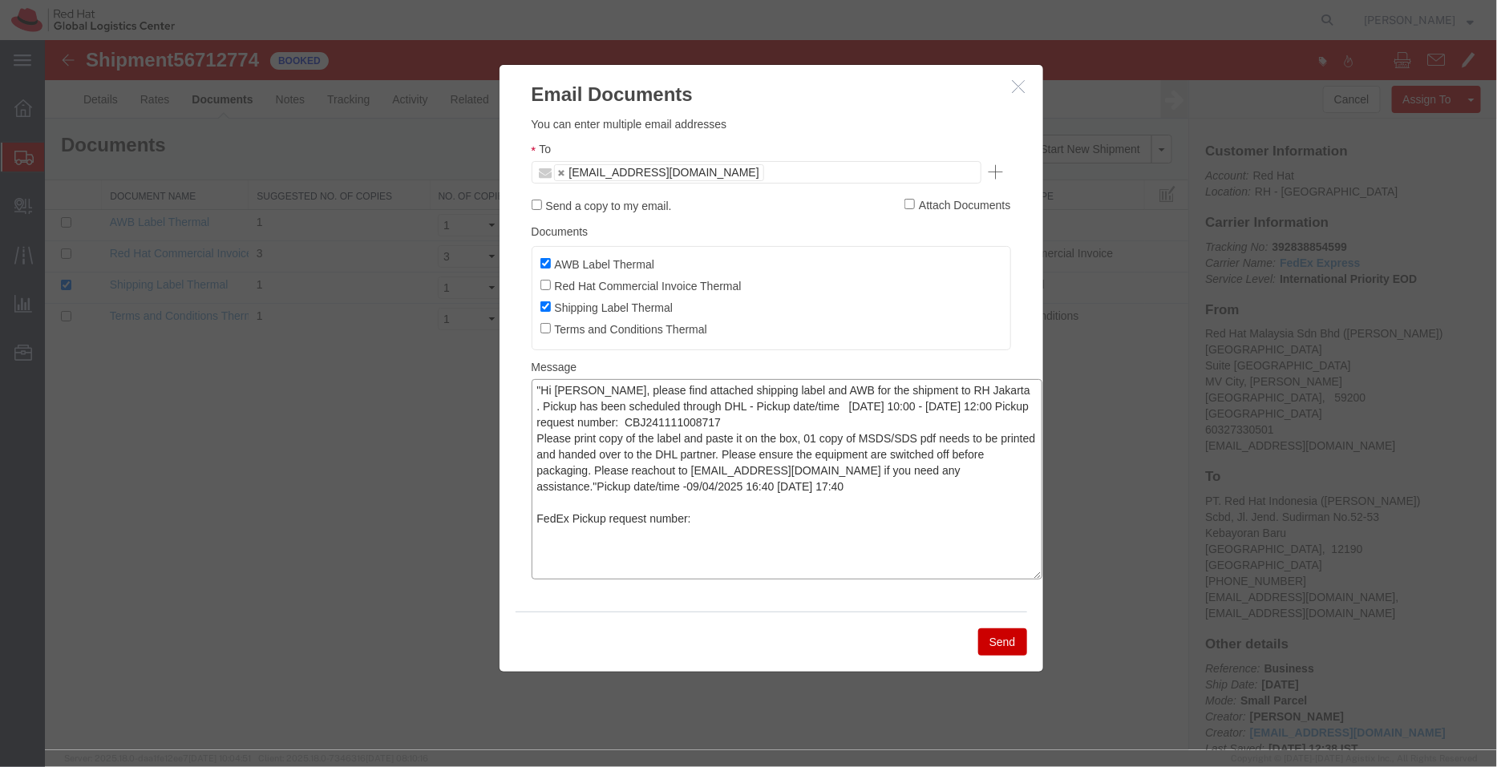
click at [625, 419] on textarea ""Hi [PERSON_NAME], please find attached shipping label and AWB for the shipment…" at bounding box center [786, 478] width 511 height 200
paste textarea "KULA2509"
drag, startPoint x: 777, startPoint y: 489, endPoint x: 585, endPoint y: 488, distance: 192.5
click at [585, 488] on textarea ""Hi [PERSON_NAME], please find attached shipping label and AWB for the shipment…" at bounding box center [786, 478] width 511 height 200
drag, startPoint x: 963, startPoint y: 404, endPoint x: 783, endPoint y: 407, distance: 179.7
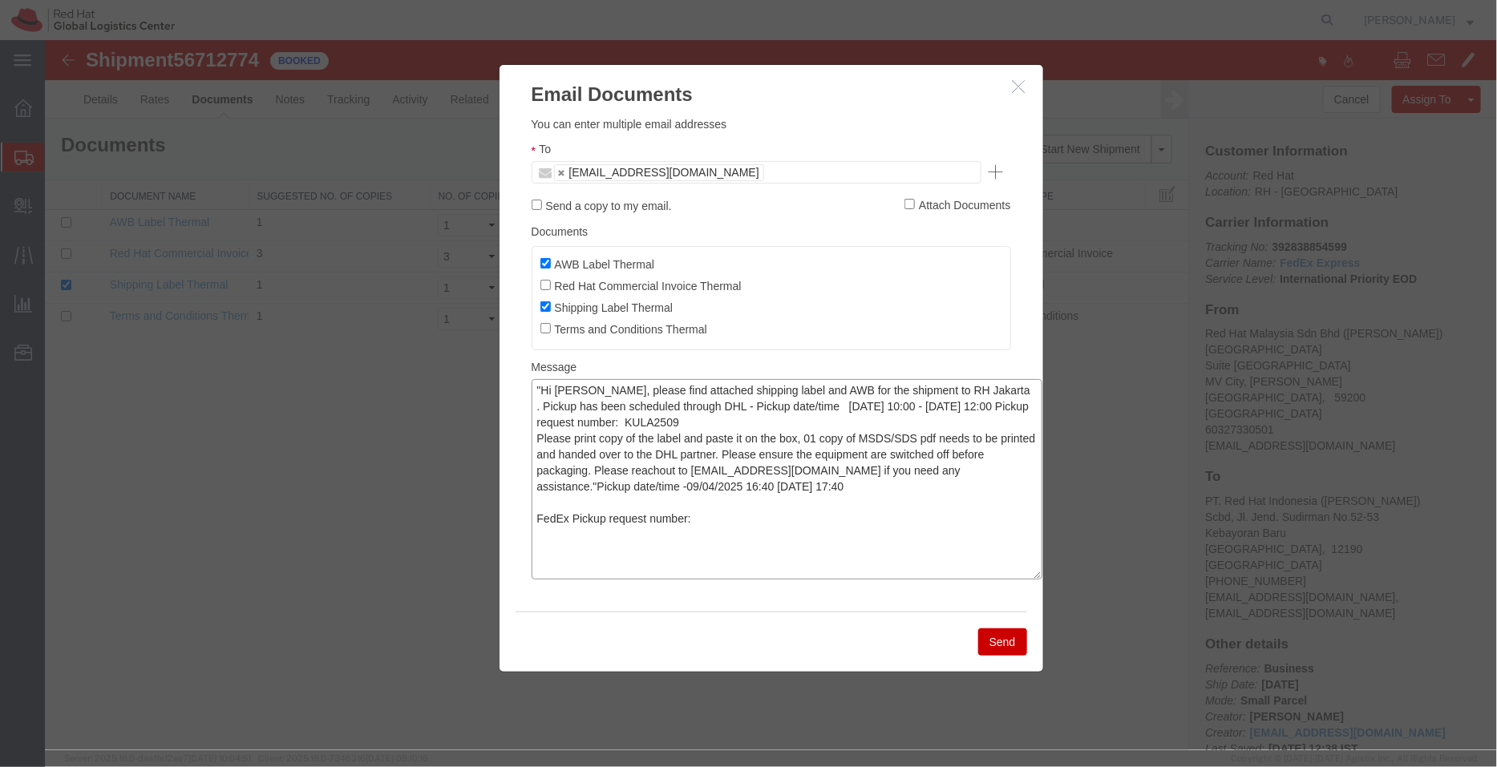
click at [783, 407] on textarea ""Hi [PERSON_NAME], please find attached shipping label and AWB for the shipment…" at bounding box center [786, 478] width 511 height 200
paste textarea "-09/04/2025 16:40 [DATE] 17:4"
click at [783, 407] on textarea ""Hi [PERSON_NAME], please find attached shipping label and AWB for the shipment…" at bounding box center [786, 478] width 511 height 200
click at [679, 402] on textarea ""Hi [PERSON_NAME], please find attached shipping label and AWB for the shipment…" at bounding box center [786, 478] width 511 height 200
click at [681, 438] on textarea ""Hi [PERSON_NAME], please find attached shipping label and AWB for the shipment…" at bounding box center [786, 478] width 511 height 200
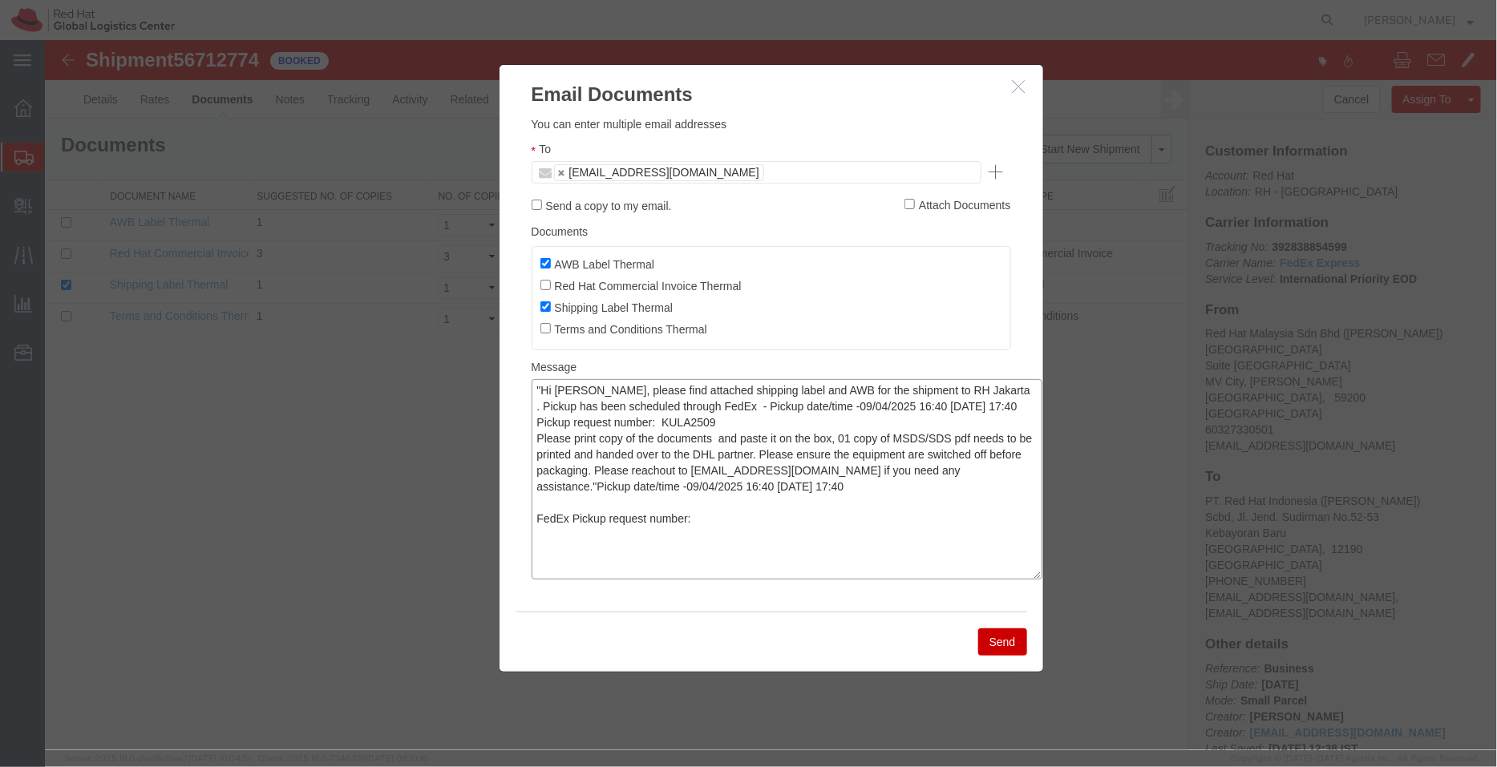
click at [718, 439] on textarea ""Hi [PERSON_NAME], please find attached shipping label and AWB for the shipment…" at bounding box center [786, 478] width 511 height 200
click at [775, 439] on textarea ""Hi [PERSON_NAME], please find attached shipping label and AWB for the shipment…" at bounding box center [786, 478] width 511 height 200
click at [852, 439] on textarea ""Hi [PERSON_NAME], please find attached shipping label and AWB for the shipment…" at bounding box center [786, 478] width 511 height 200
click at [775, 455] on textarea ""Hi [PERSON_NAME], please find attached shipping label and AWB for the shipment…" at bounding box center [786, 478] width 511 height 200
click at [756, 452] on textarea ""Hi [PERSON_NAME], please find attached shipping label and AWB for the shipment…" at bounding box center [786, 478] width 511 height 200
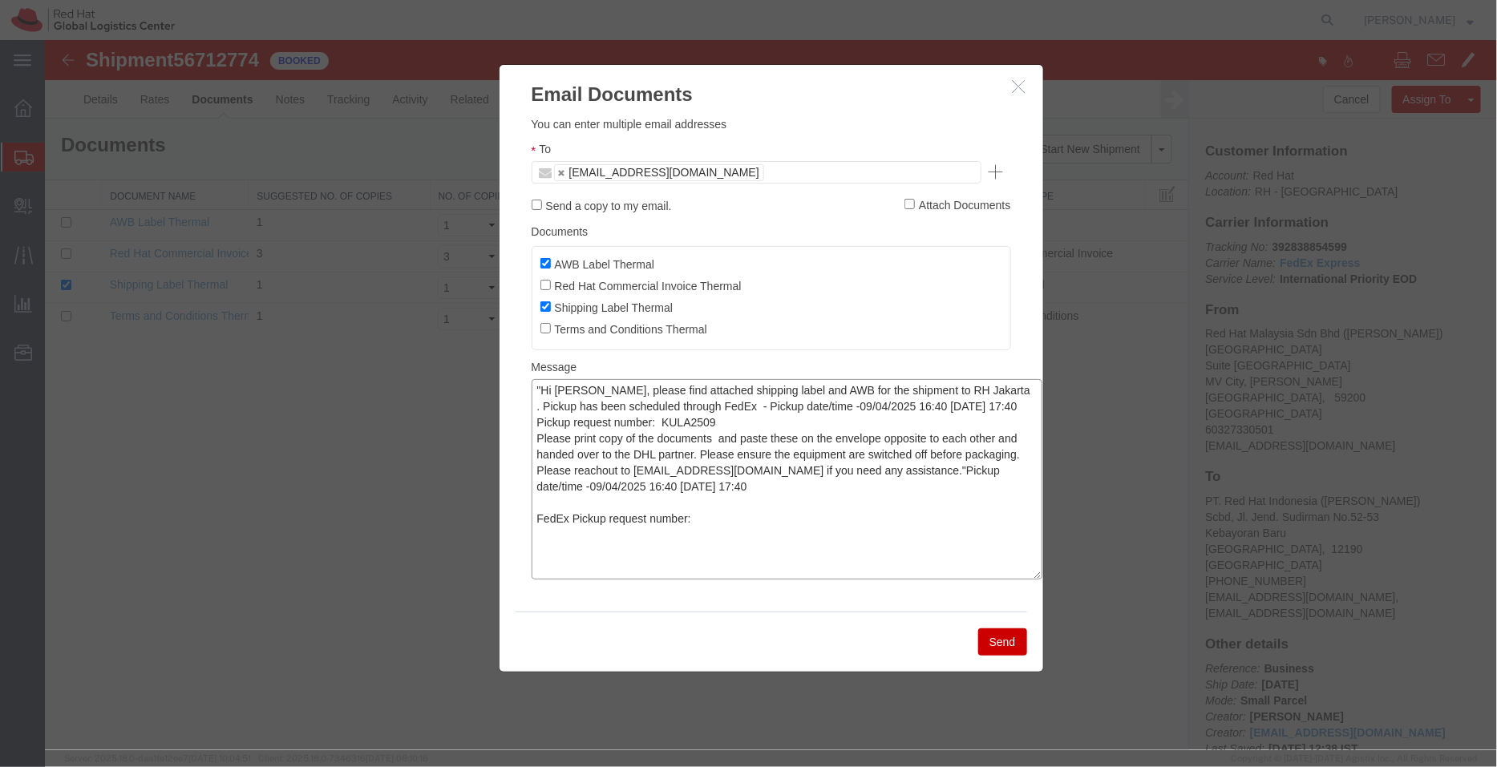
click at [653, 456] on textarea ""Hi [PERSON_NAME], please find attached shipping label and AWB for the shipment…" at bounding box center [786, 478] width 511 height 200
drag, startPoint x: 710, startPoint y: 454, endPoint x: 791, endPoint y: 580, distance: 150.1
click at [791, 579] on textarea ""Hi [PERSON_NAME], please find attached shipping label and AWB for the shipment…" at bounding box center [786, 478] width 511 height 200
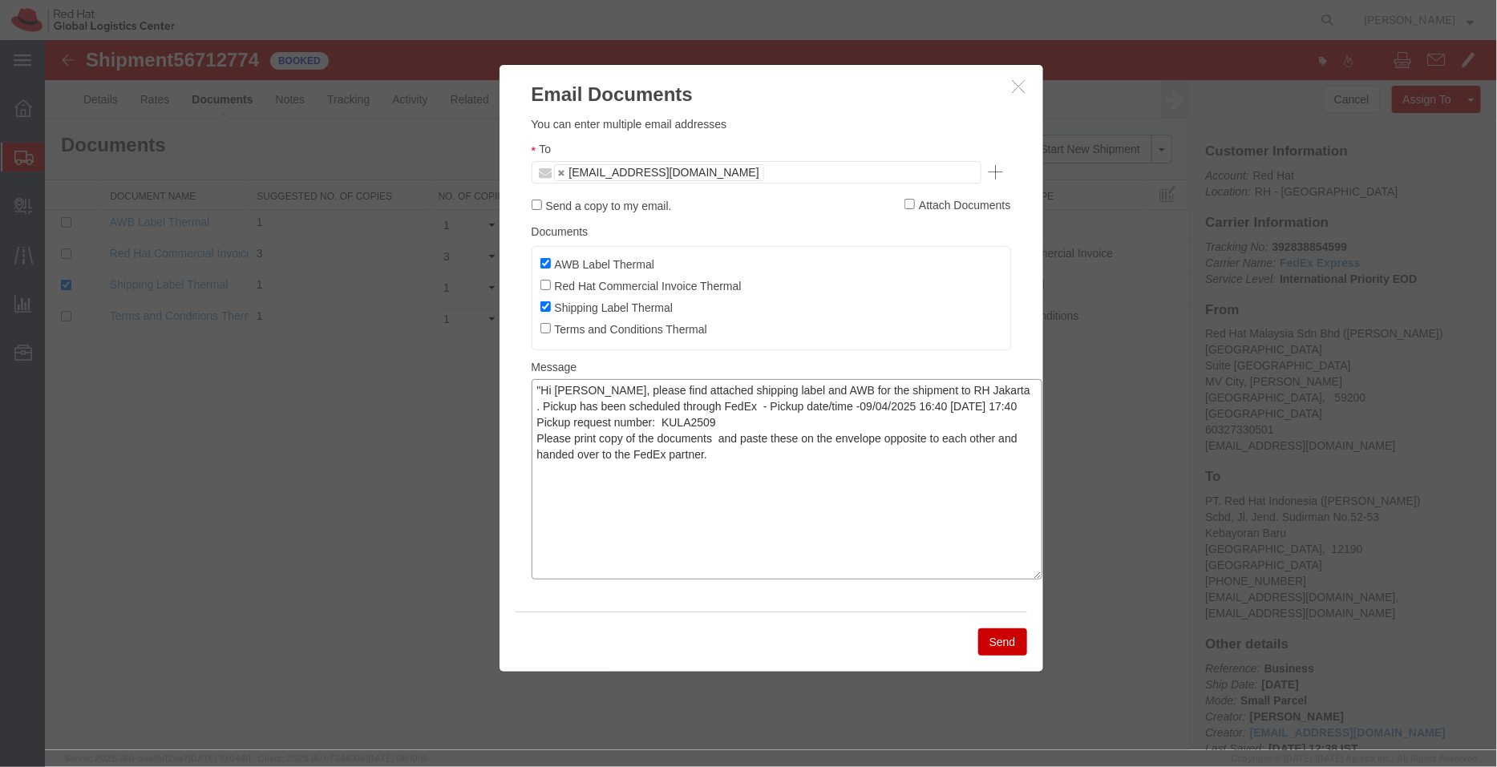
click at [540, 385] on textarea ""Hi [PERSON_NAME], please find attached shipping label and AWB for the shipment…" at bounding box center [786, 478] width 511 height 200
click at [720, 438] on textarea "Hi [PERSON_NAME], please find attached shipping label and AWB for the shipment …" at bounding box center [786, 478] width 511 height 200
type textarea "Hi [PERSON_NAME], please find attached shipping label and AWB for the shipment …"
click at [1001, 637] on button "Send" at bounding box center [1001, 641] width 49 height 27
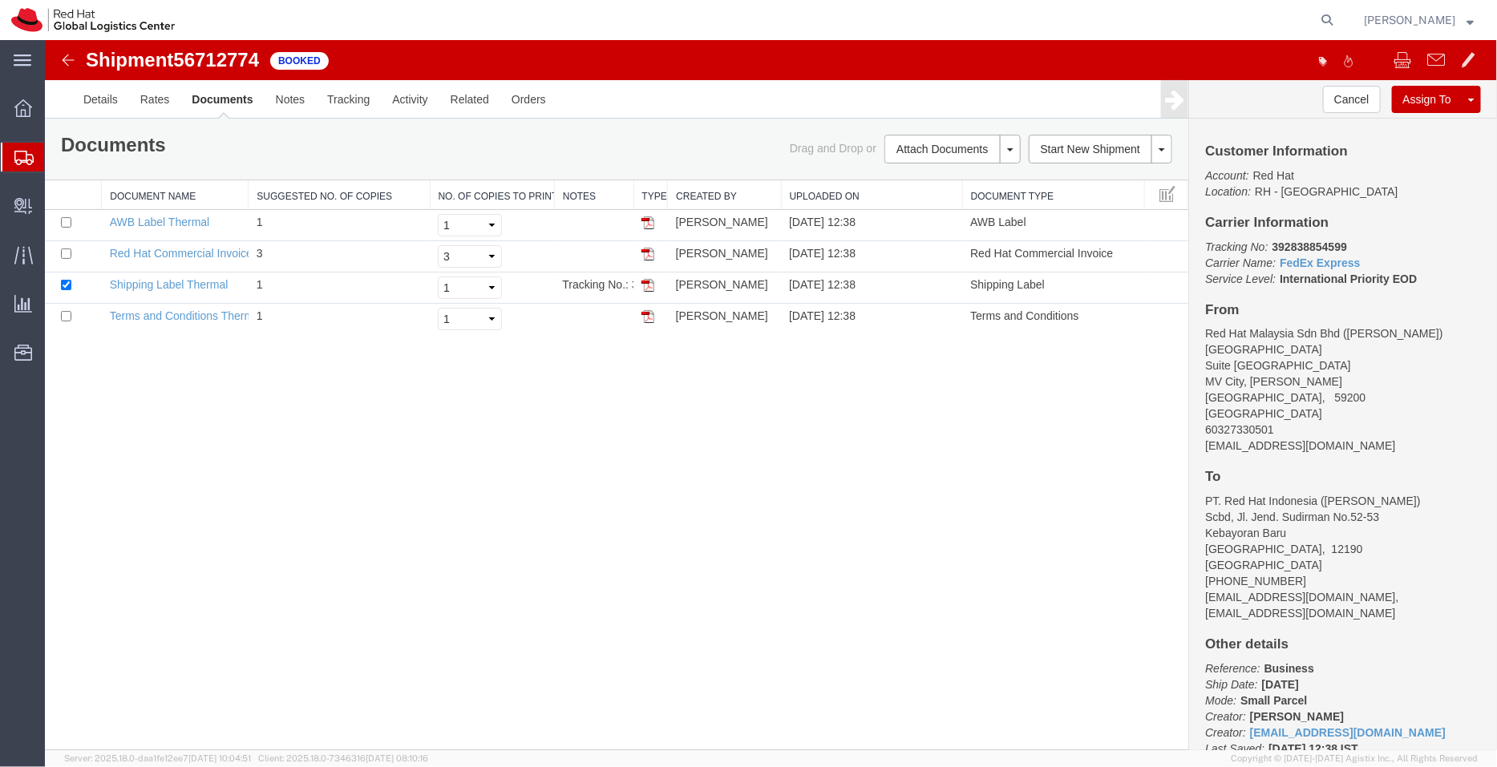
click at [0, 0] on span "Shipment Manager" at bounding box center [0, 0] width 0 height 0
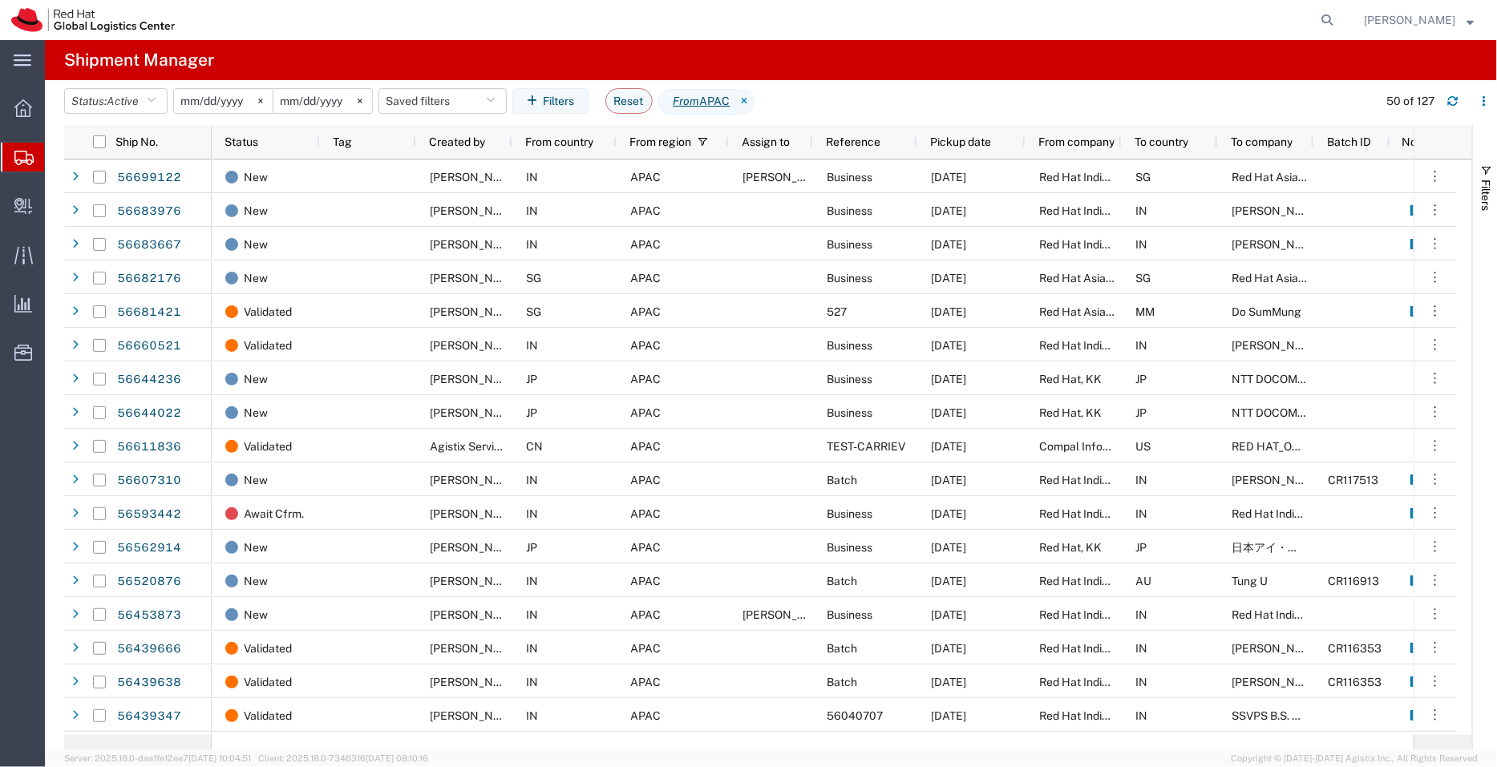
click at [656, 10] on div at bounding box center [763, 20] width 1155 height 40
click at [0, 0] on span "Create Delivery" at bounding box center [0, 0] width 0 height 0
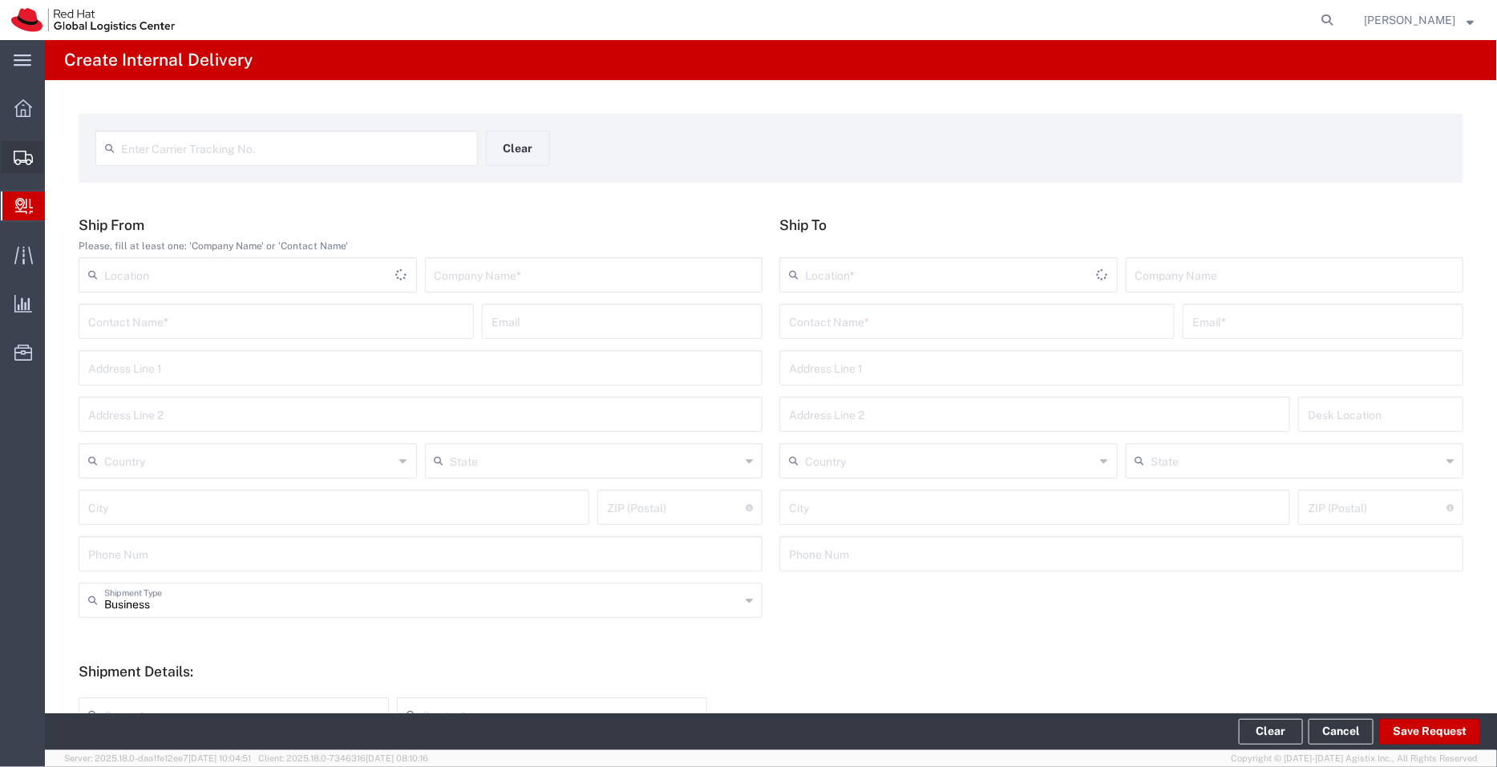
click at [0, 0] on span "Create Shipment" at bounding box center [0, 0] width 0 height 0
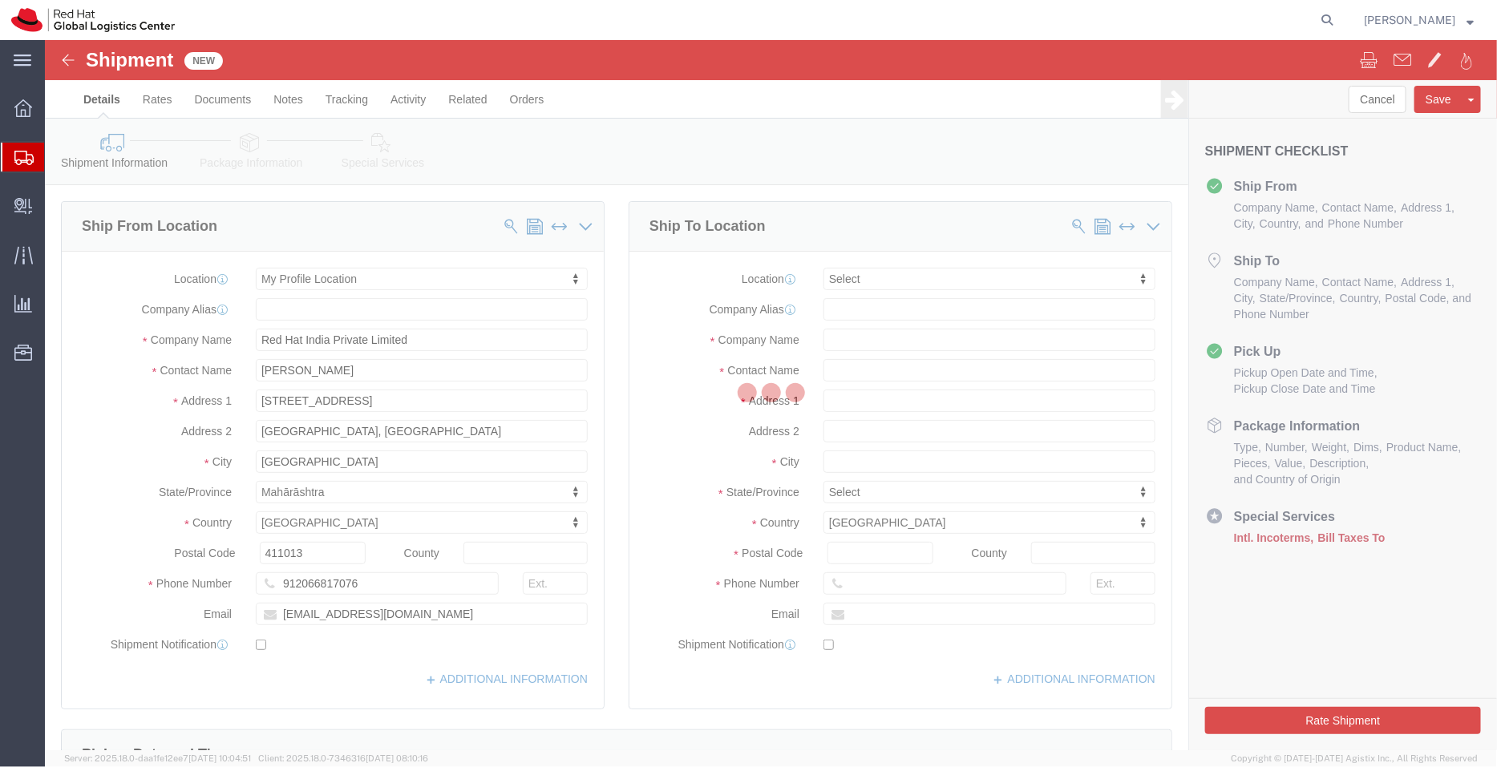
select select
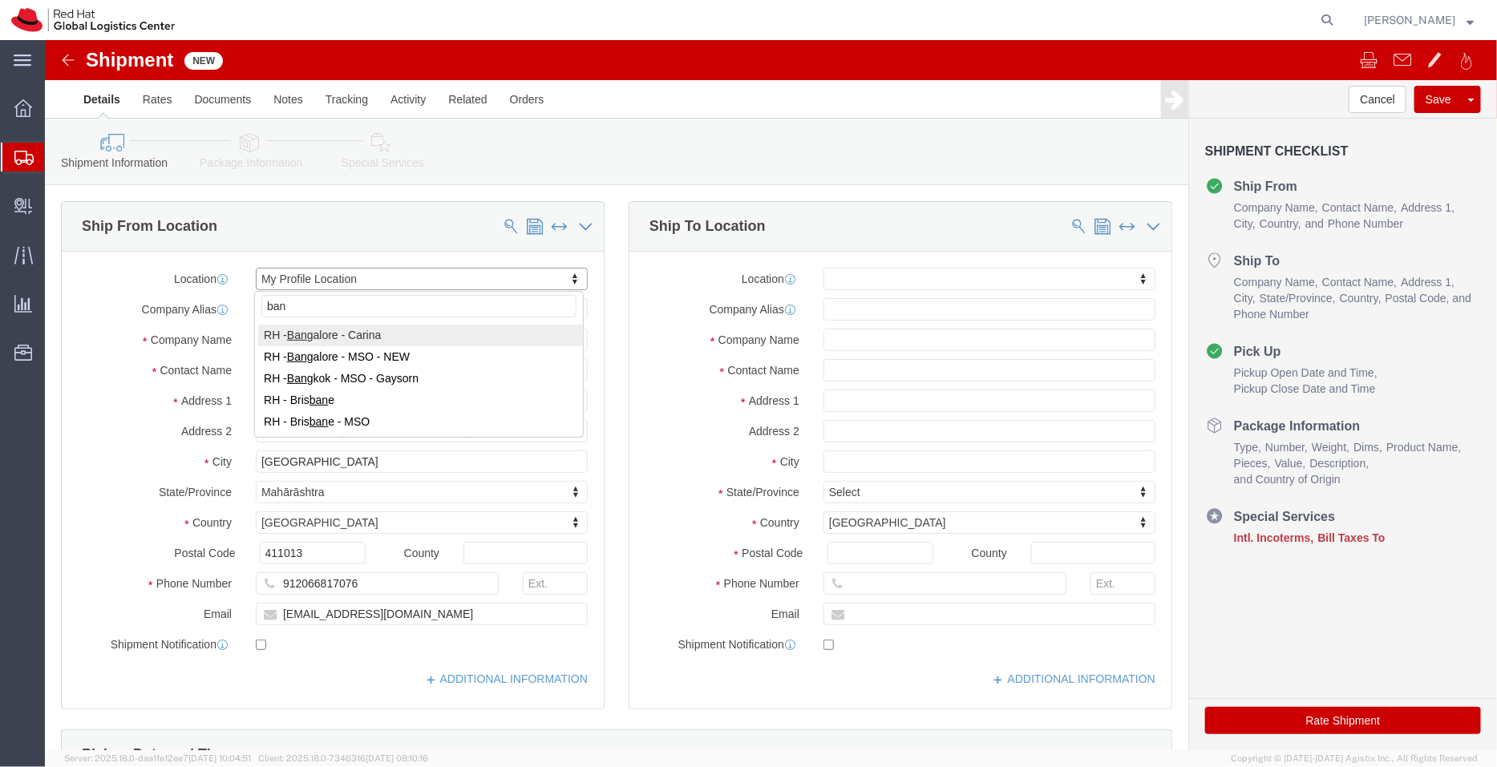
type input "ban"
select select "37925"
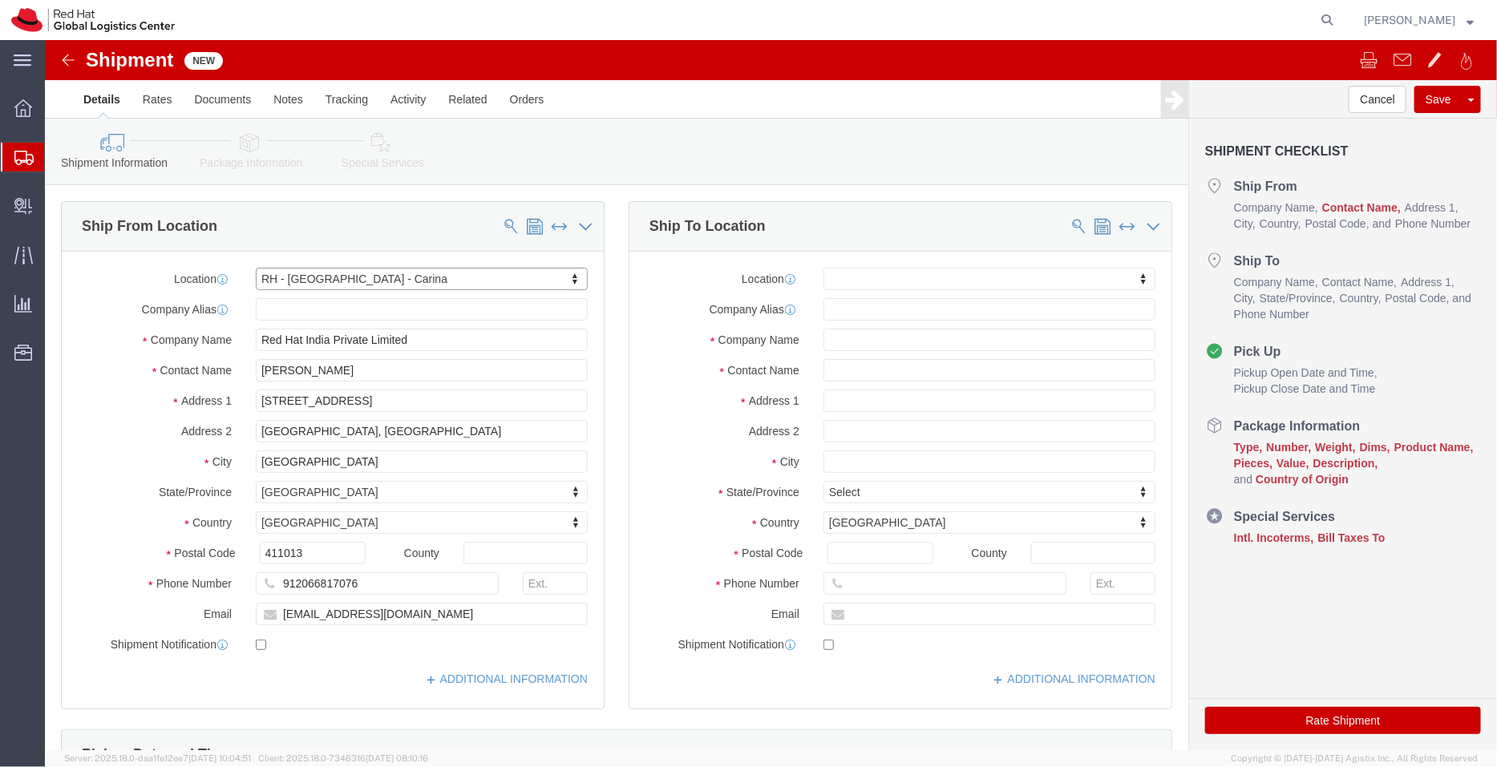
select select "KA"
click input "[PERSON_NAME]"
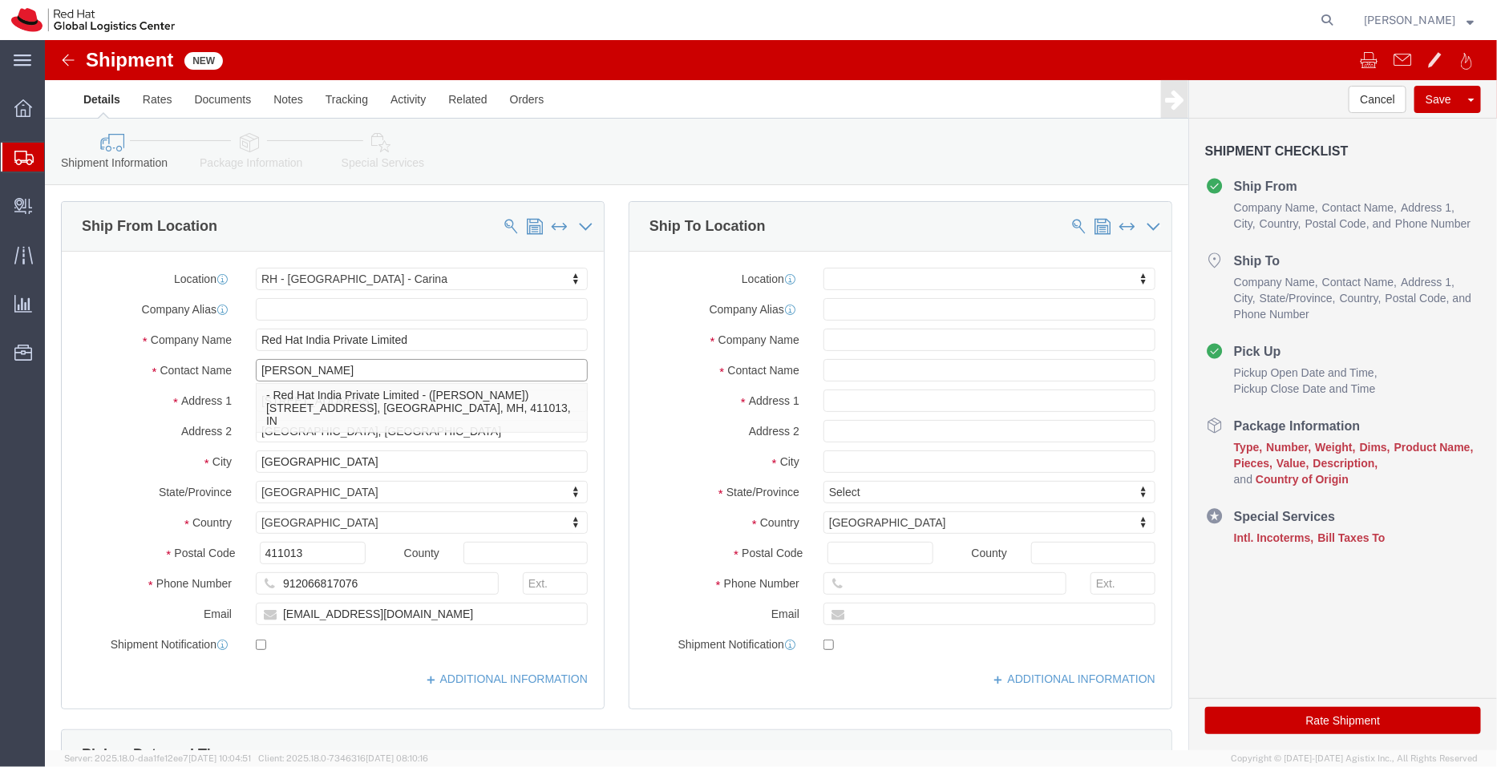
type input "[PERSON_NAME]"
click div "Location My Profile Location [GEOGRAPHIC_DATA] - [GEOGRAPHIC_DATA] - [GEOGRAPHI…"
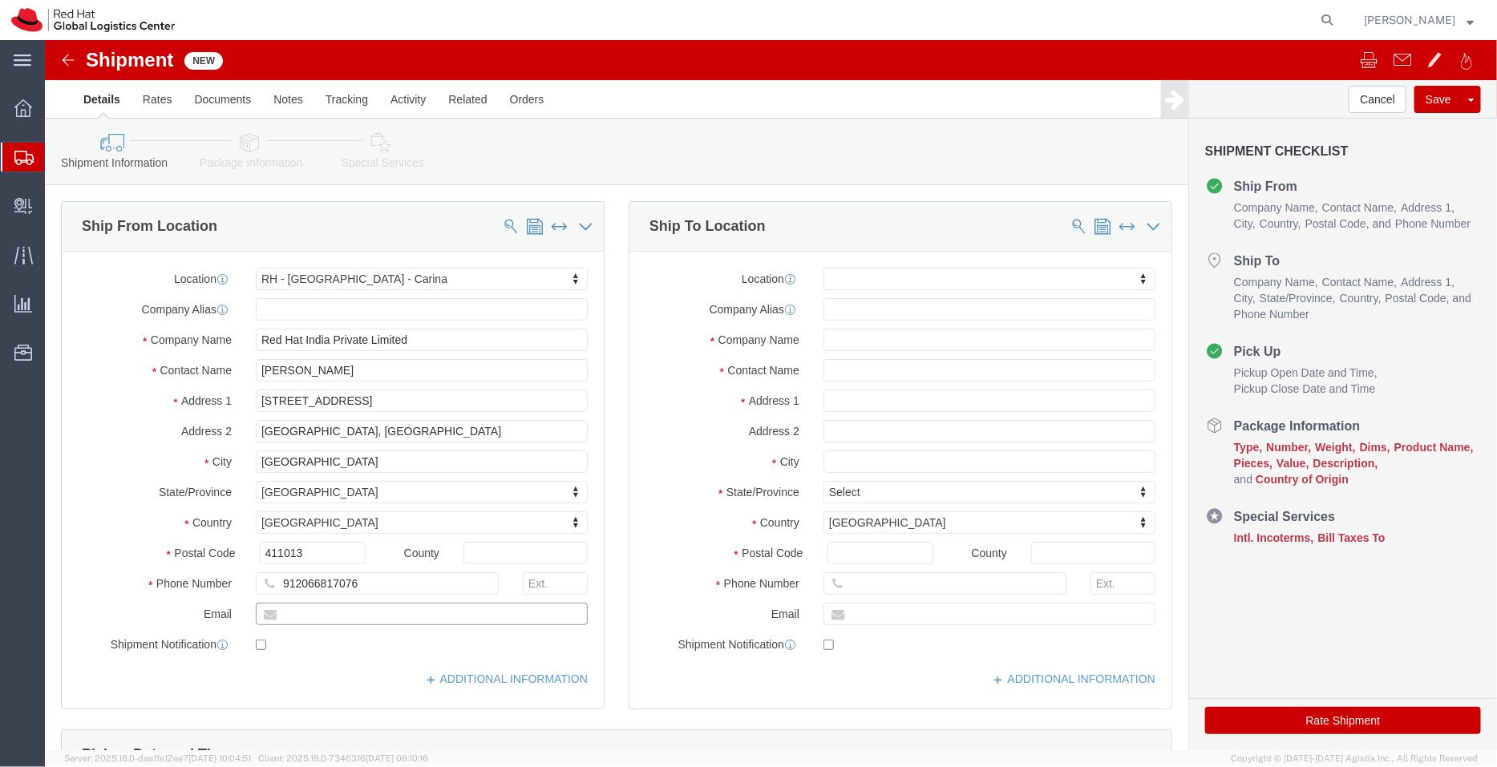
click input "text"
paste input "[EMAIL_ADDRESS][DOMAIN_NAME]"
type input "[EMAIL_ADDRESS][DOMAIN_NAME]"
click input "checkbox"
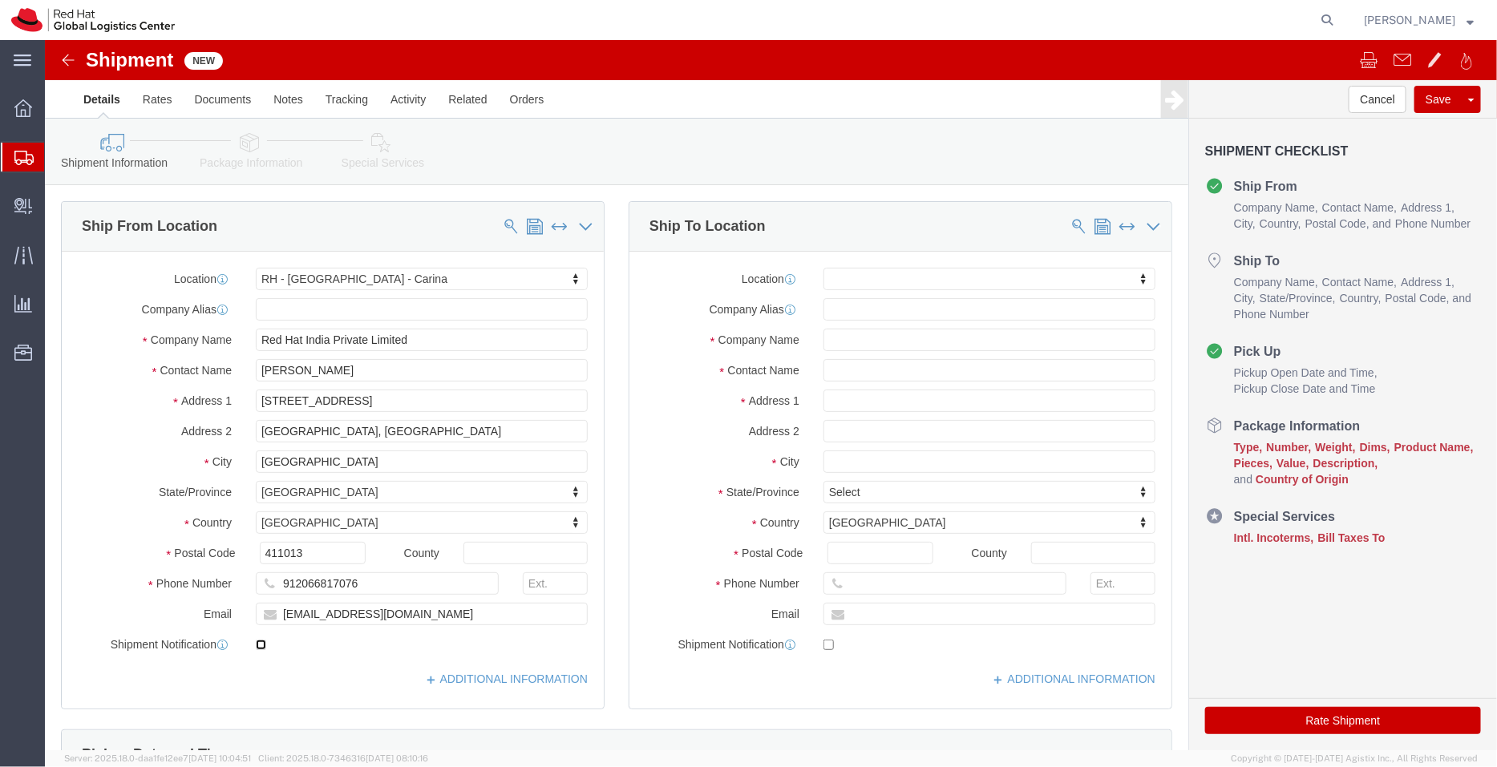
checkbox input "true"
click link "ADDITIONAL INFORMATION"
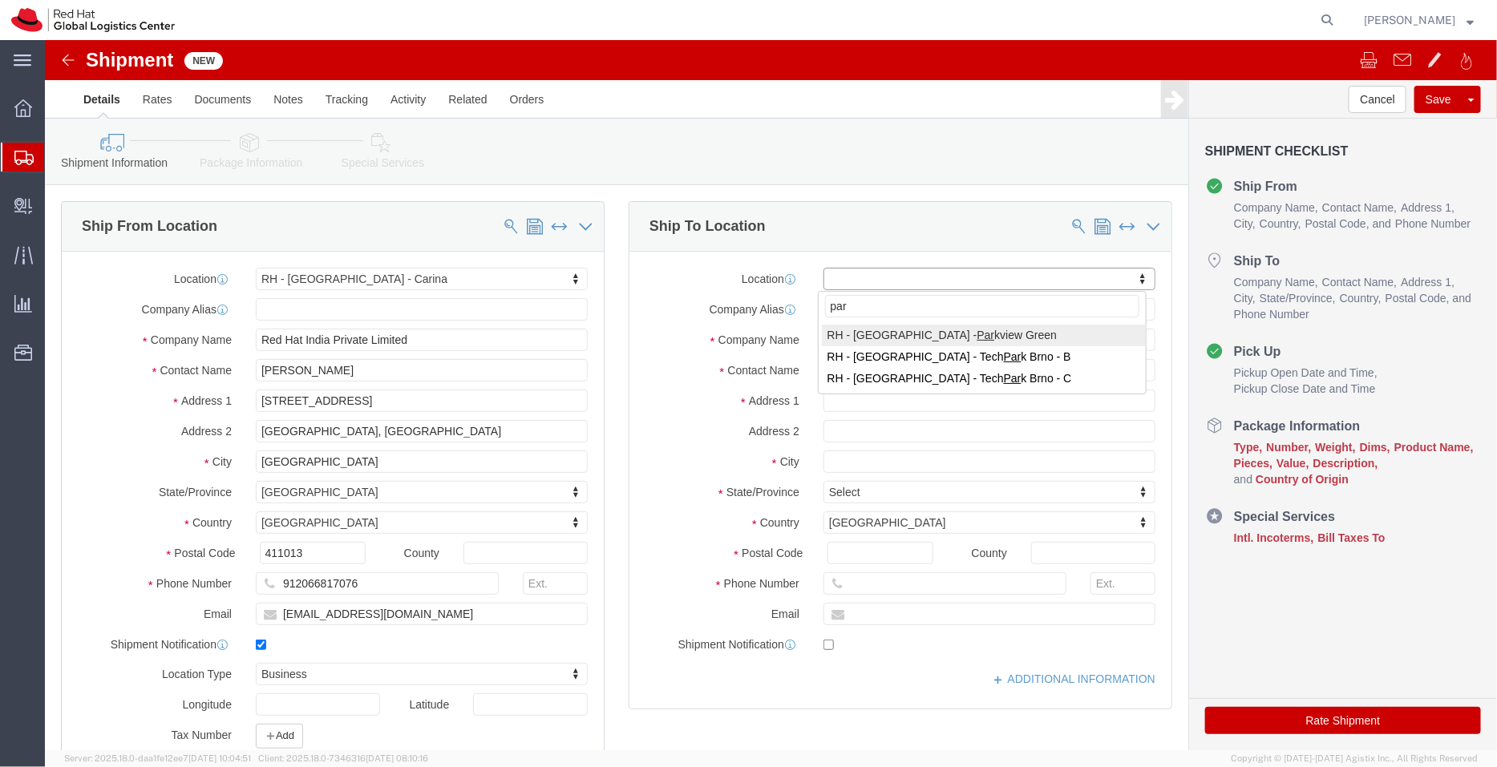
type input "par"
select select "38006"
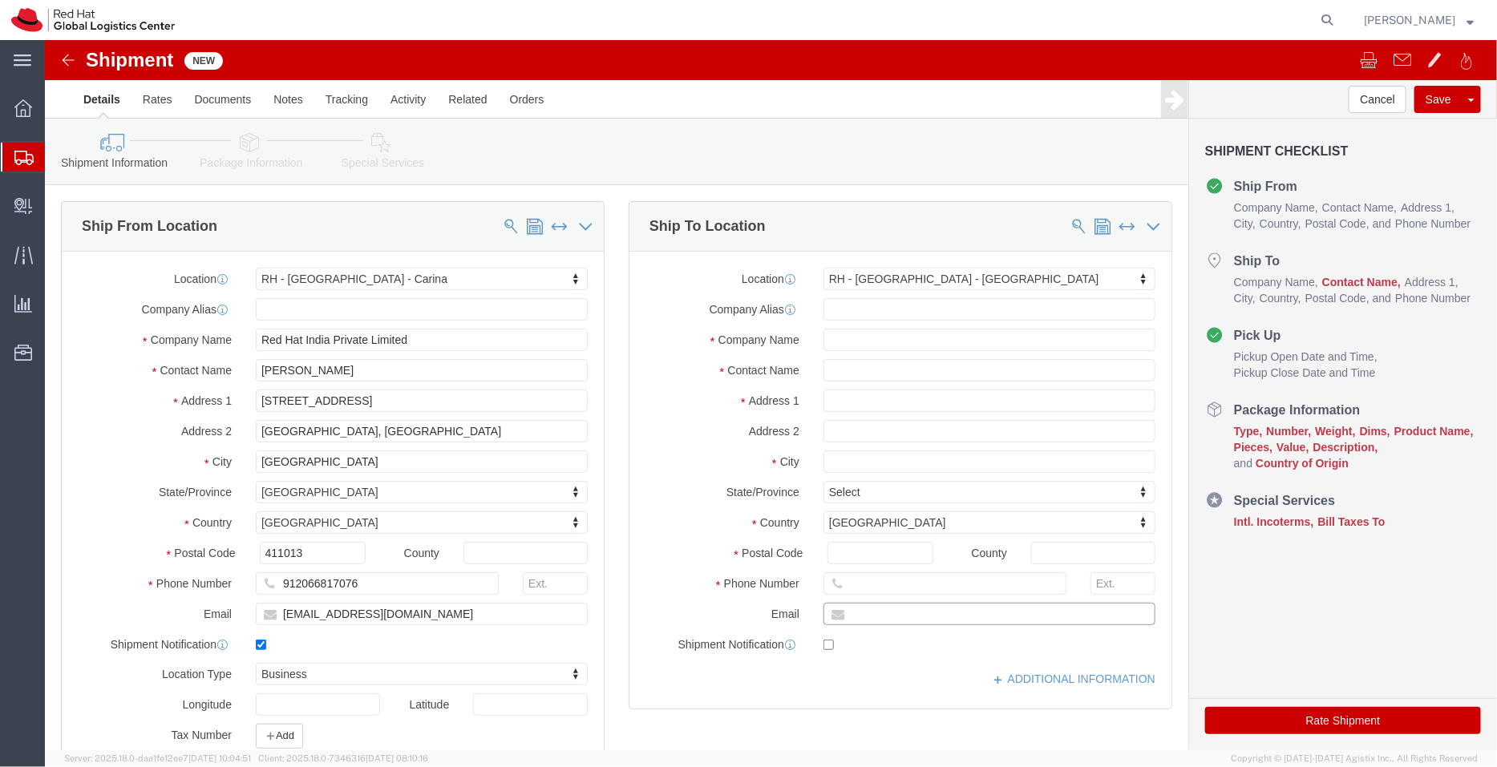
click input "text"
paste input "[EMAIL_ADDRESS][DOMAIN_NAME]"
type input "[EMAIL_ADDRESS][DOMAIN_NAME]"
click input "checkbox"
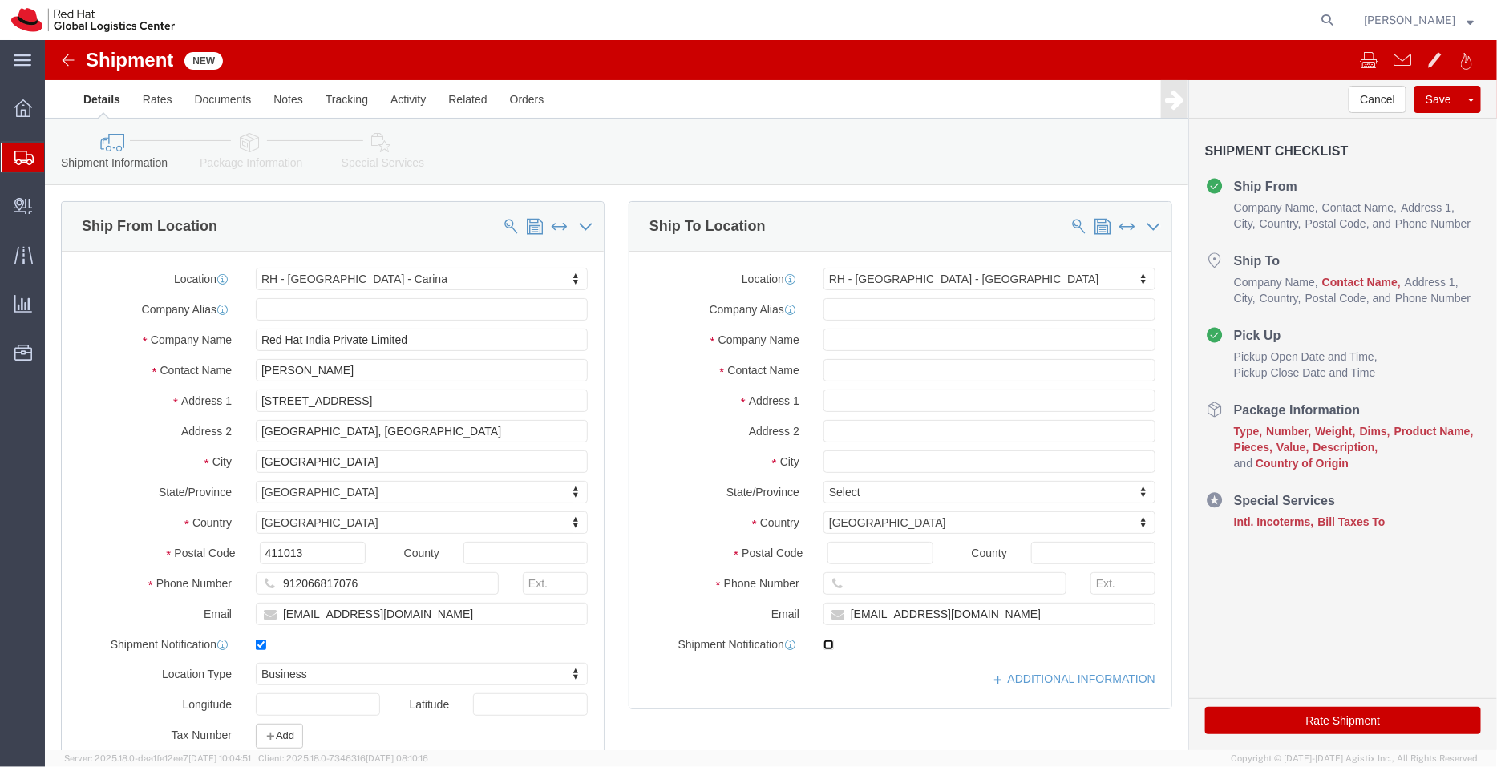
checkbox input "true"
click input "[EMAIL_ADDRESS][DOMAIN_NAME]"
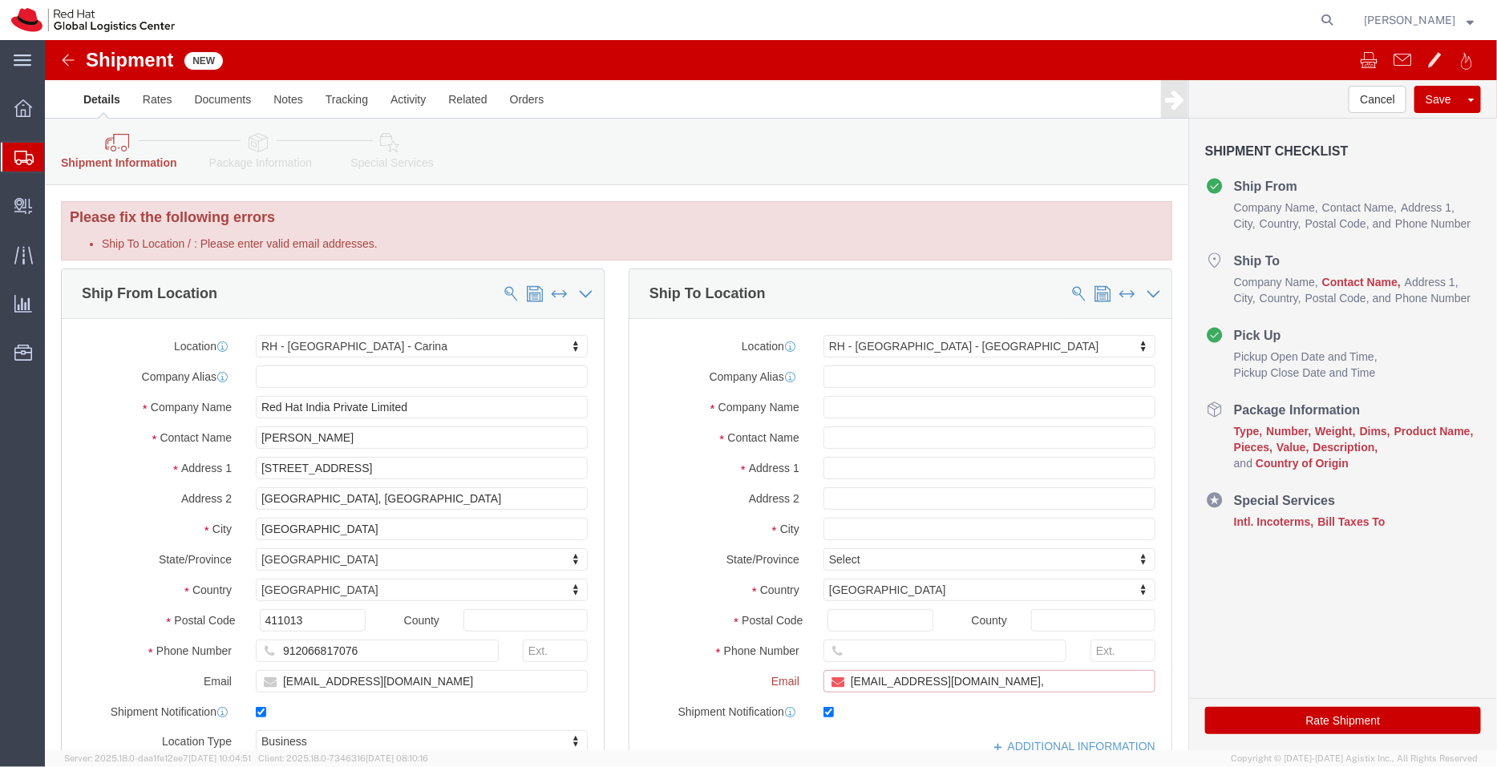
type input "[EMAIL_ADDRESS][DOMAIN_NAME],"
click input "text"
paste input "[PERSON_NAME]"
type input "[PERSON_NAME]"
click div "Shipment Information Package Information Special Services"
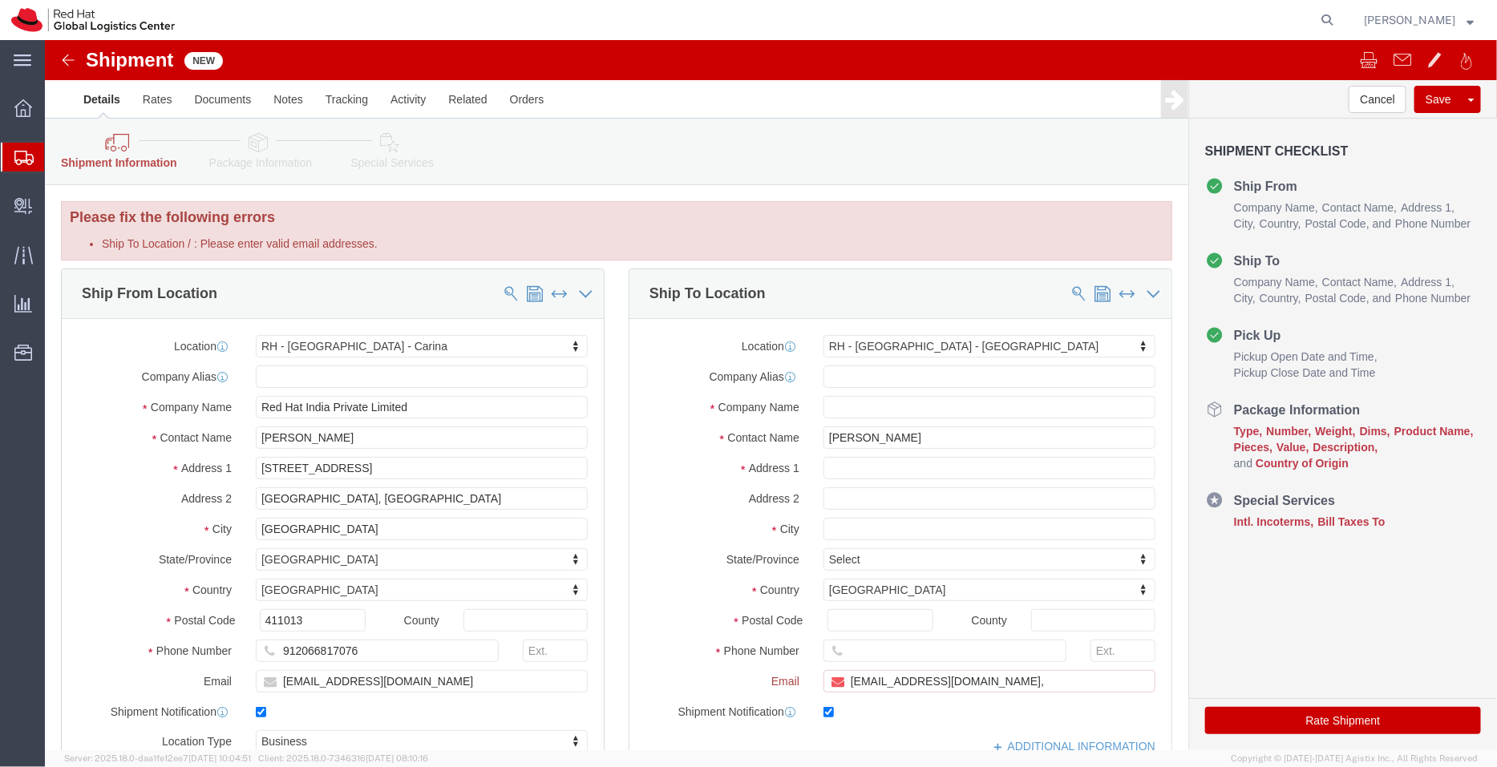
click div "Shipment Information Package Information Special Services"
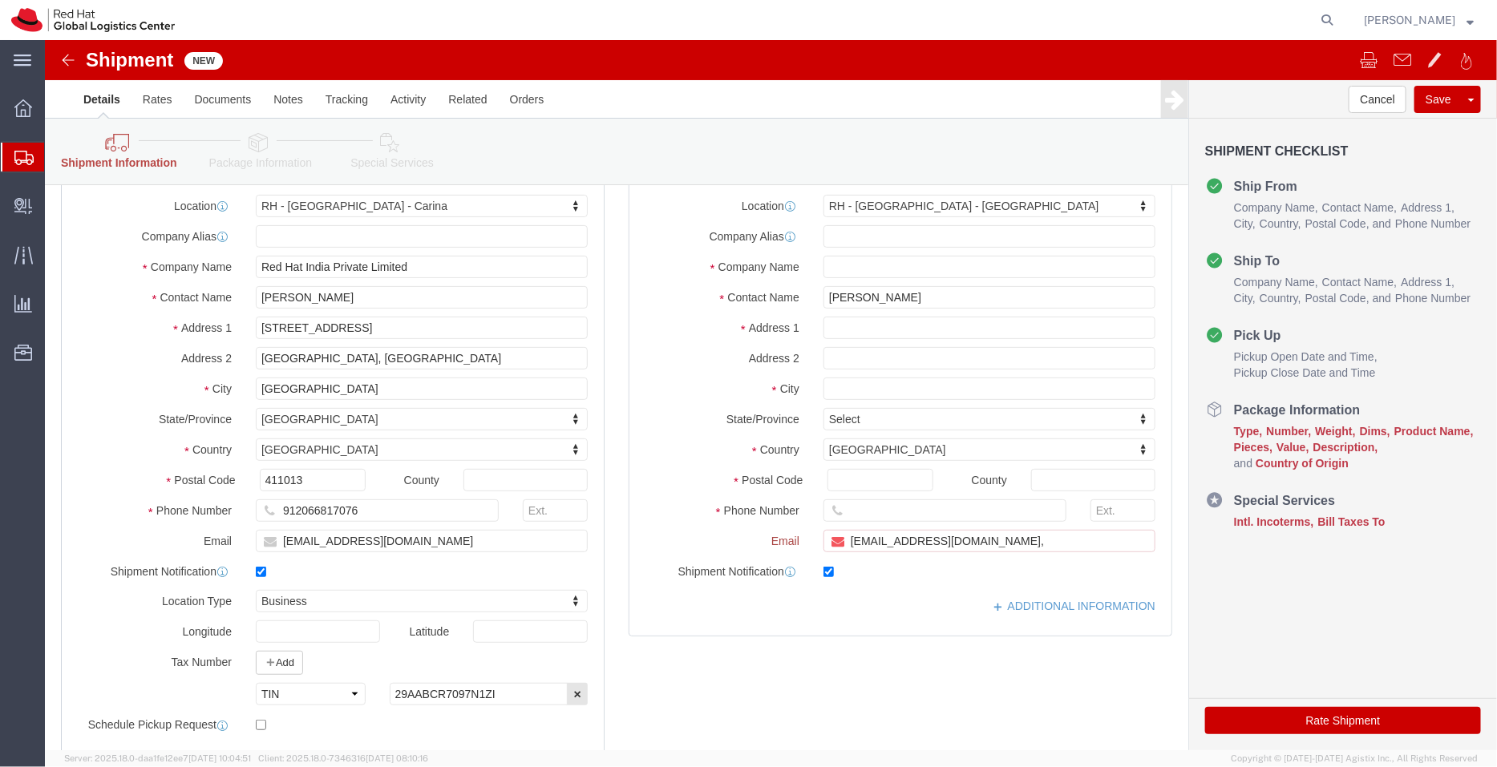
scroll to position [160, 0]
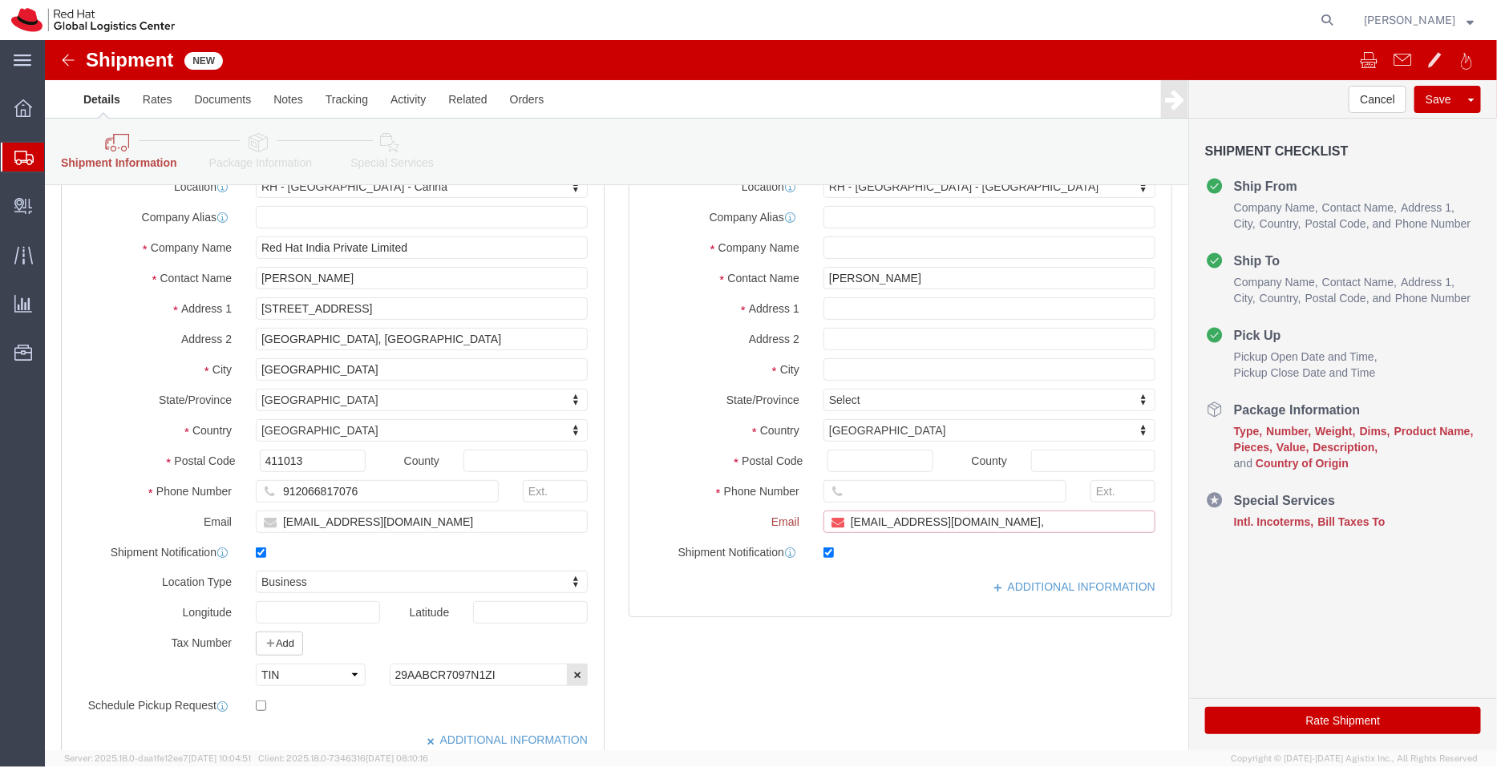
click input "[EMAIL_ADDRESS][DOMAIN_NAME],"
paste input "[EMAIL_ADDRESS][DOMAIN_NAME]"
type input "[EMAIL_ADDRESS][DOMAIN_NAME],[EMAIL_ADDRESS][DOMAIN_NAME]"
click input "checkbox"
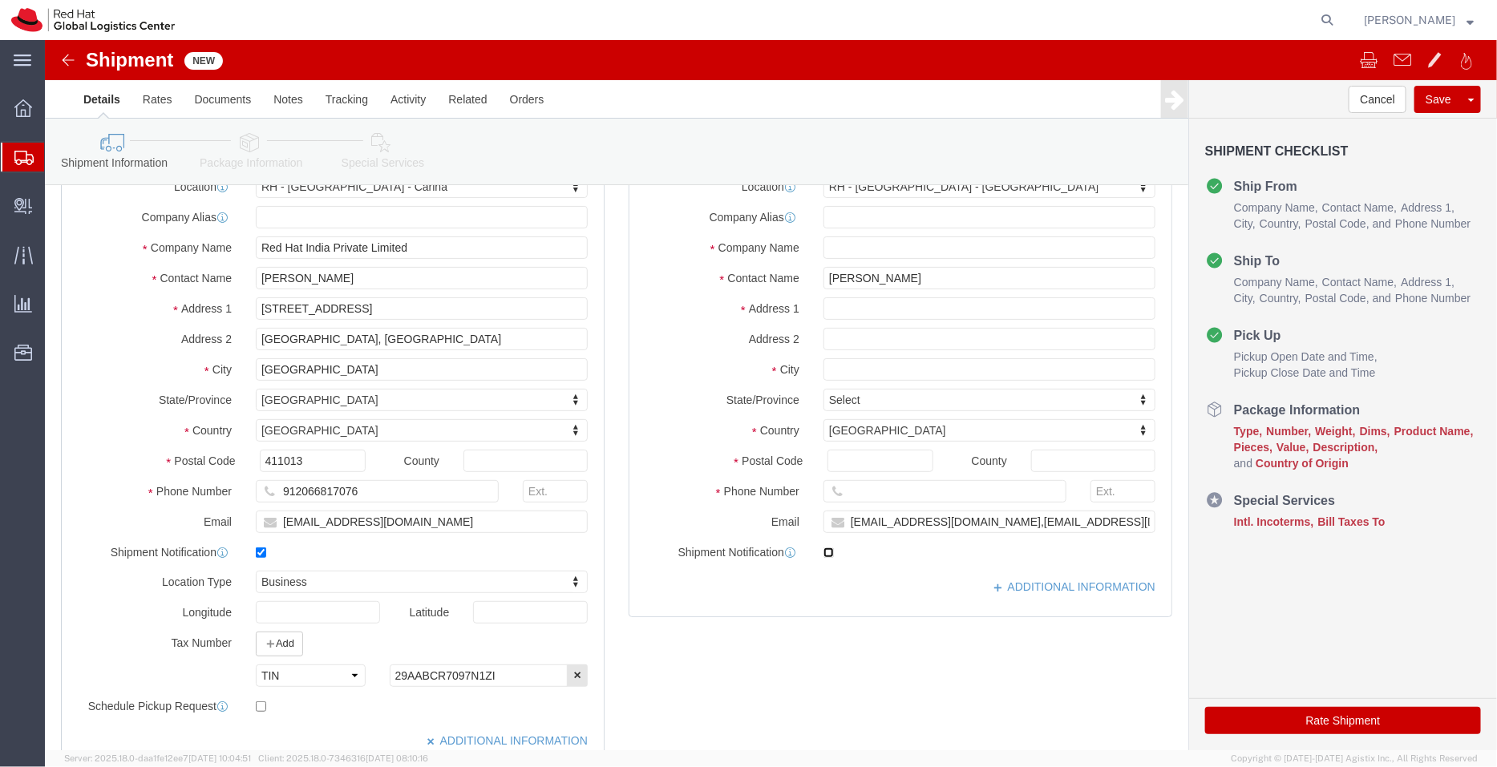
click input "checkbox"
checkbox input "true"
click link "ADDITIONAL INFORMATION"
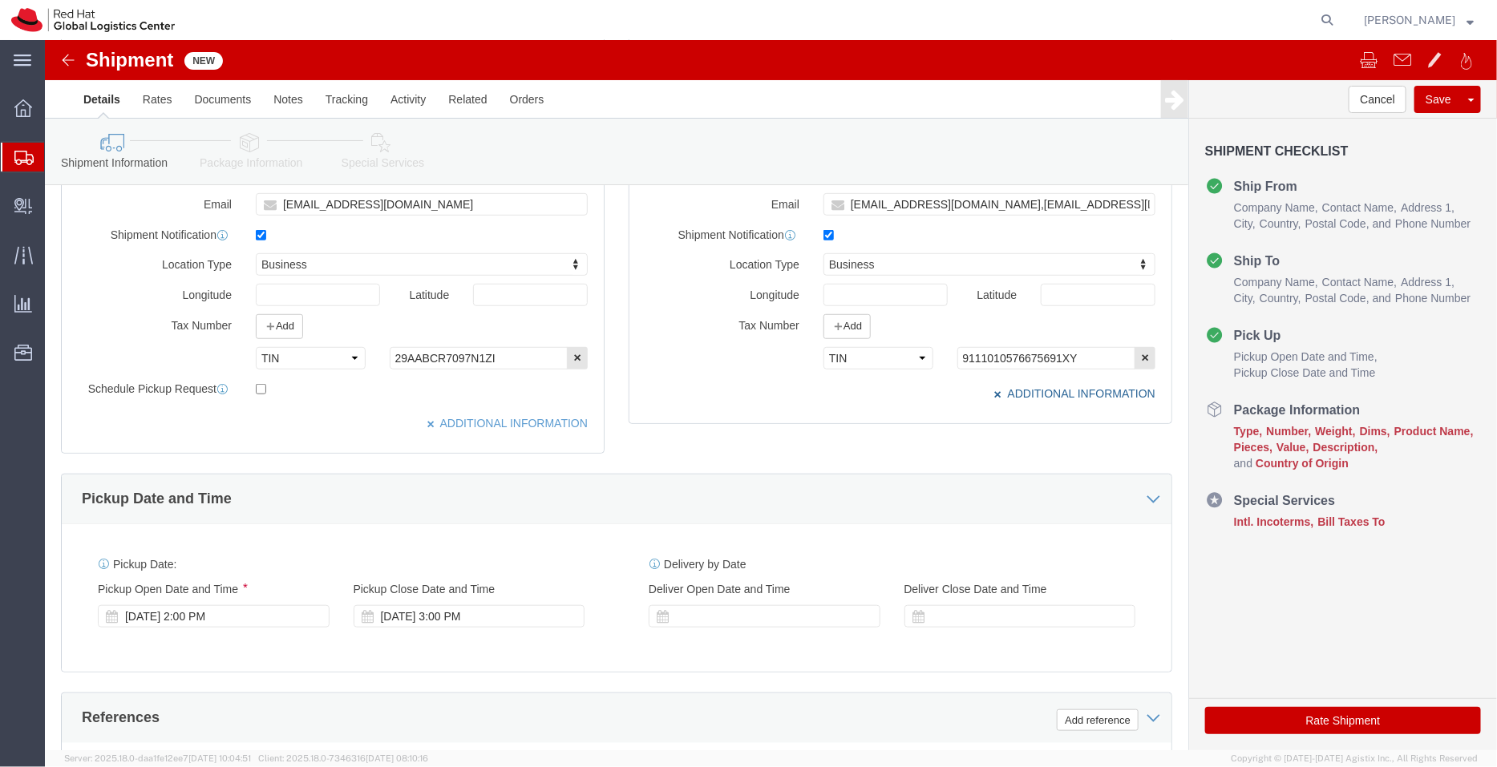
scroll to position [443, 0]
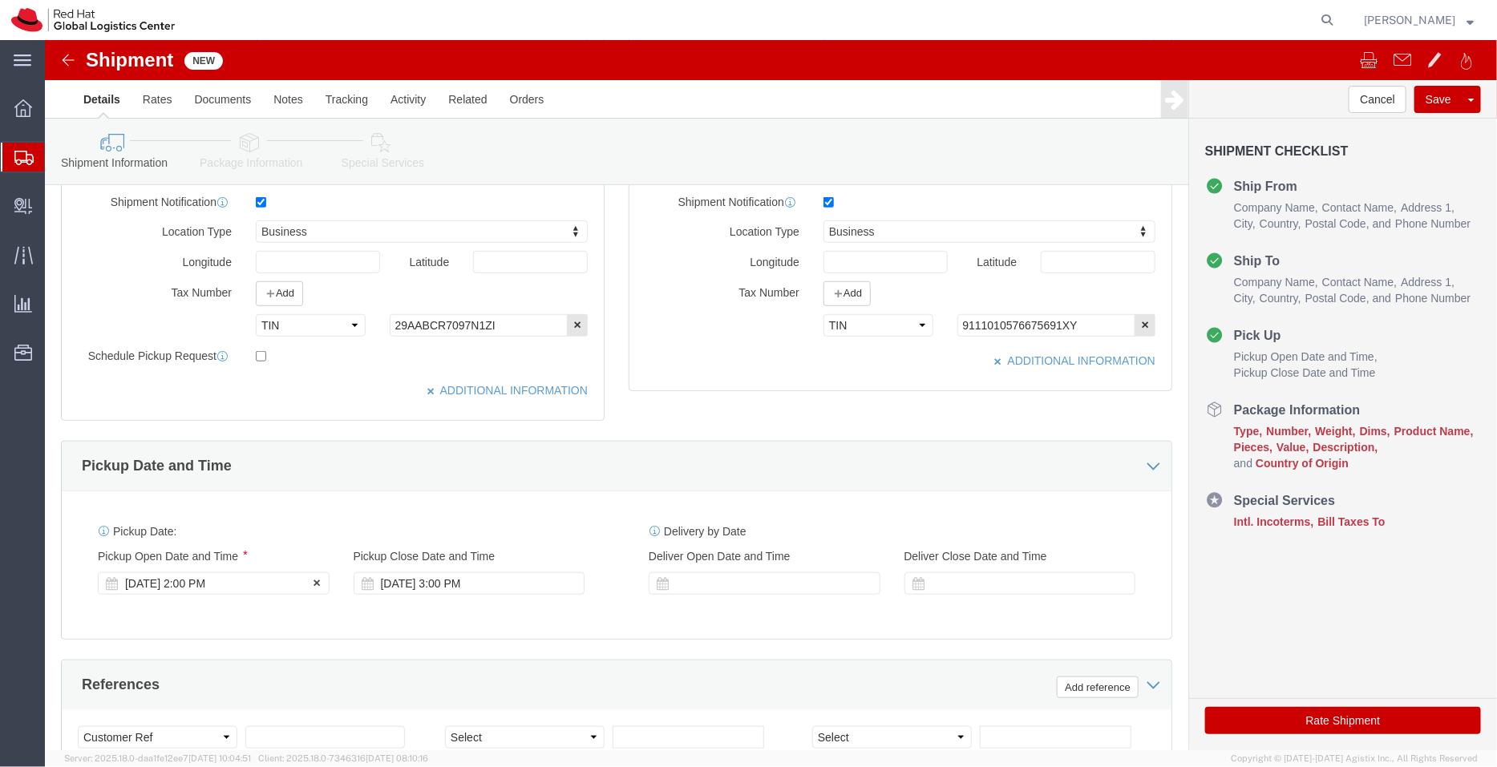
click div "[DATE] 2:00 PM"
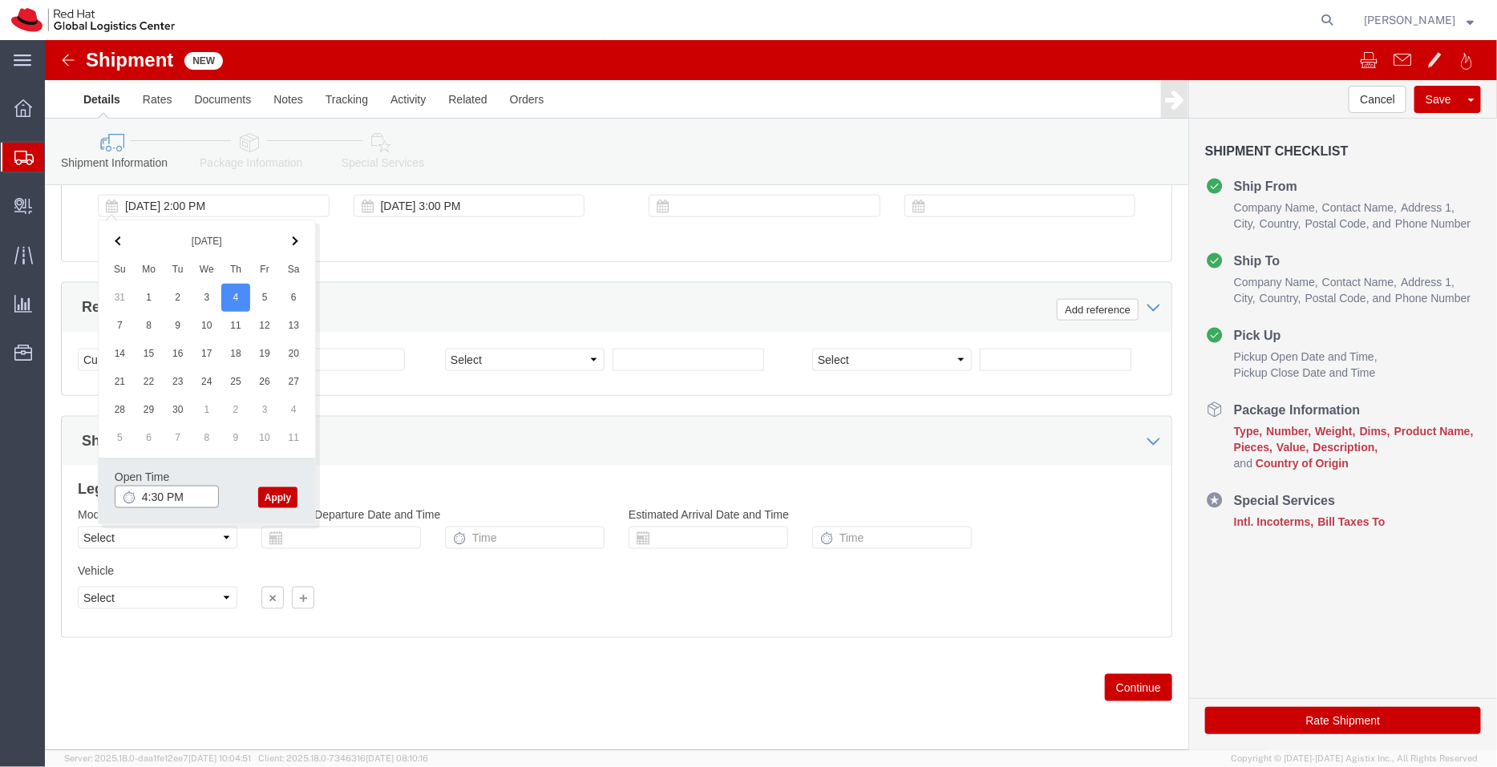
type input "4:30 PM"
click button "Apply"
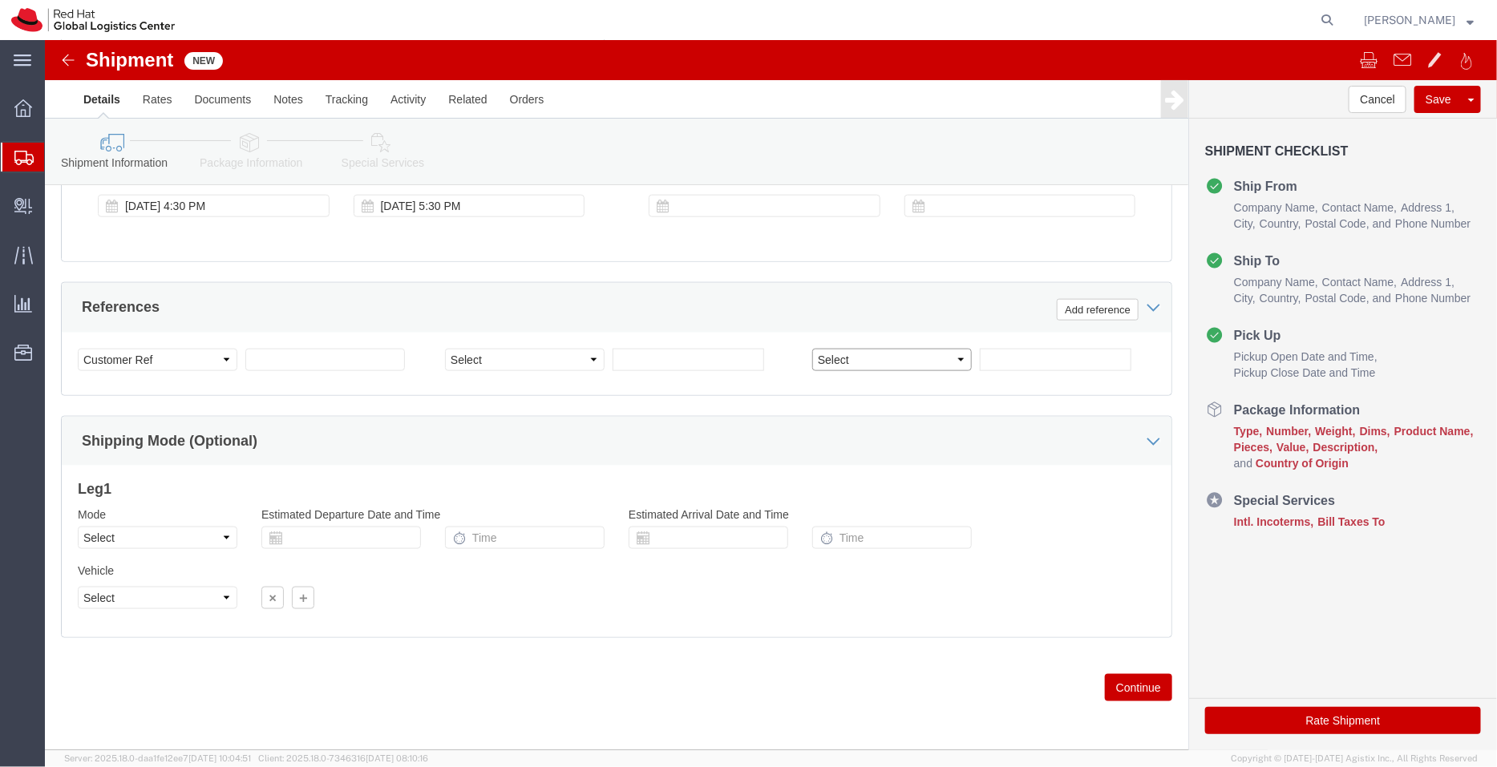
click select "Select Account Type Activity ID Airline Appointment Number ASN Batch Request # …"
select select "PURCHORD"
click select "Select Account Type Activity ID Airline Appointment Number ASN Batch Request # …"
click input "text"
type input "Notebooks for associates"
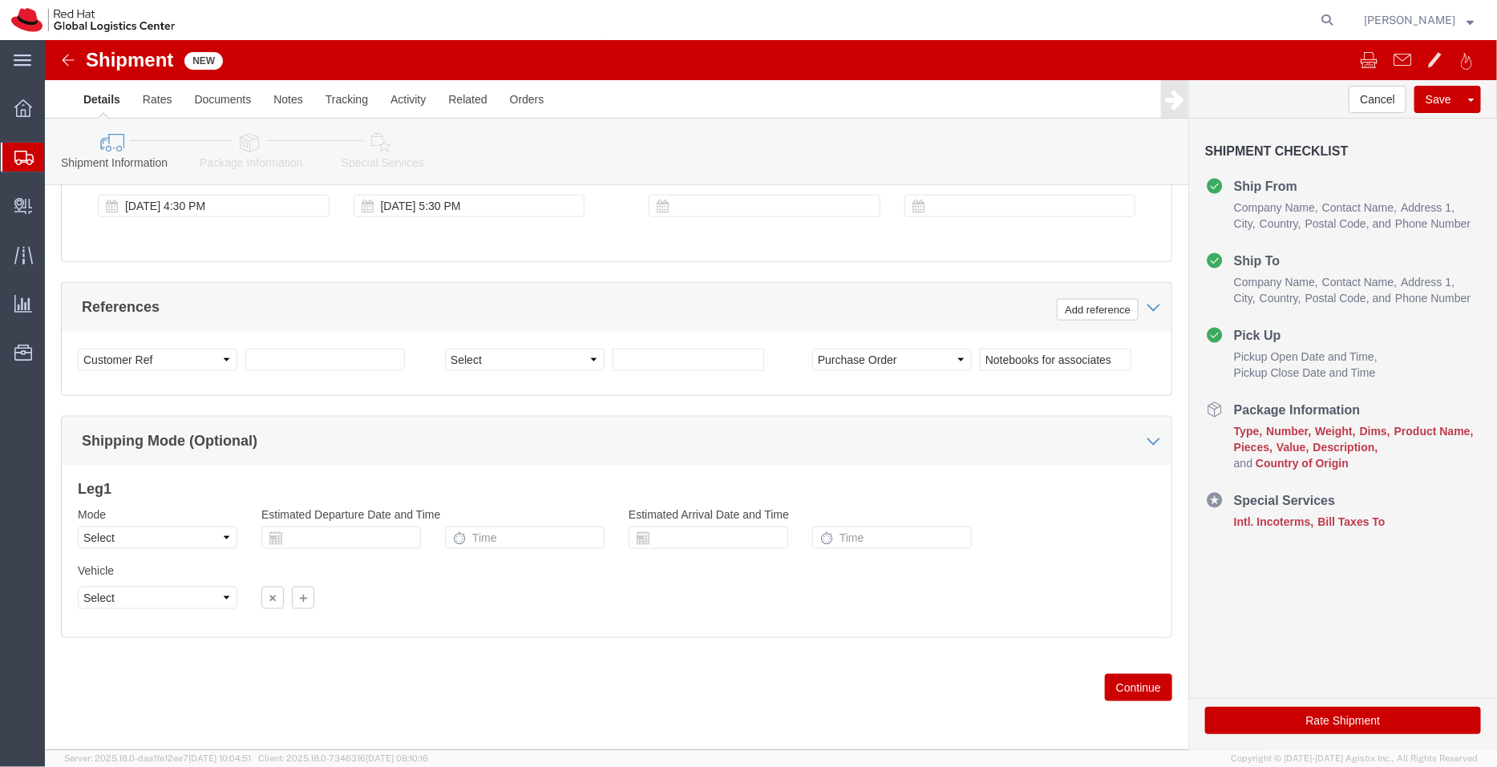
click icon
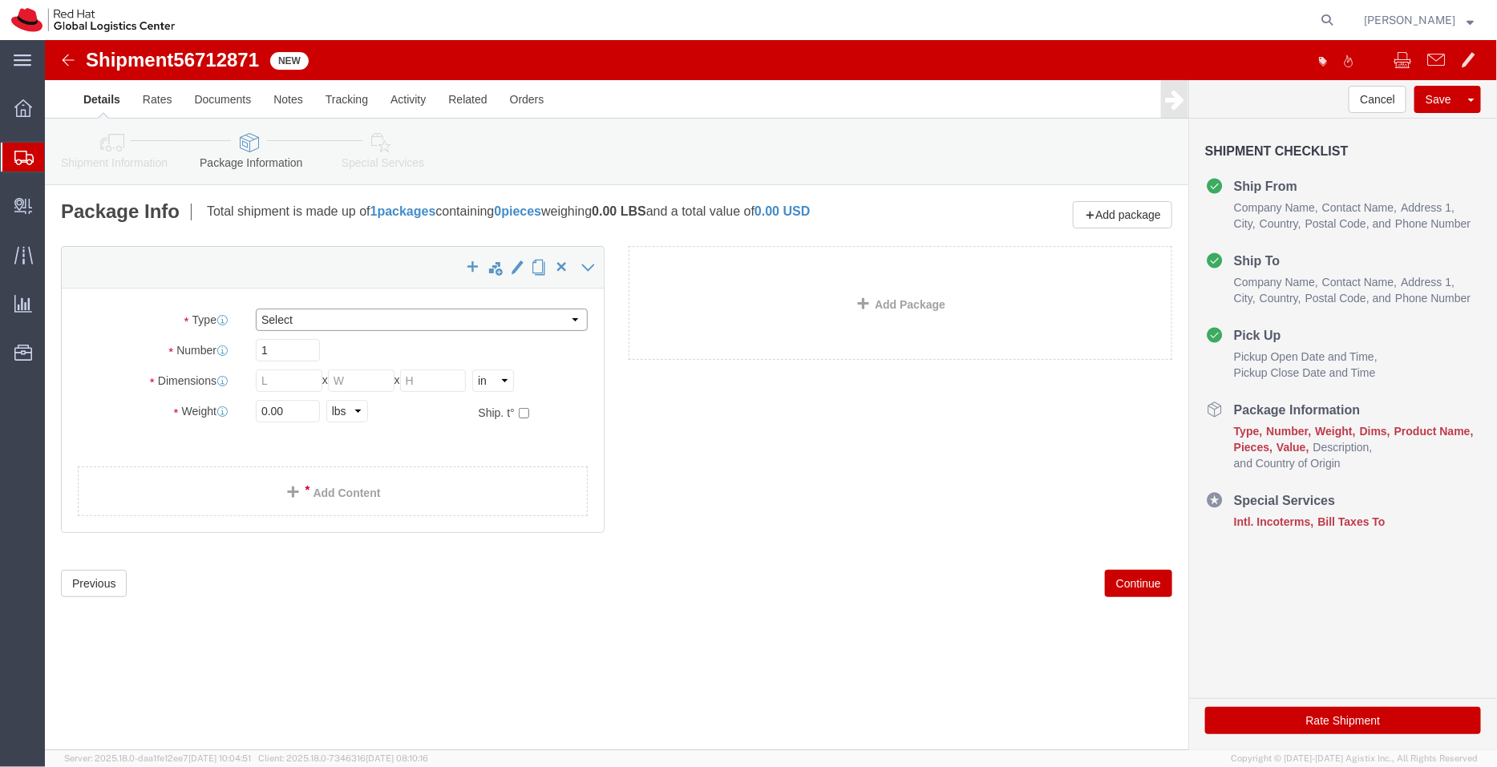
click select "Select Case(s) Crate(s) Envelope Large Box Medium Box PAK Skid(s) Small Box Sma…"
select select "YRPK"
click select "Select Case(s) Crate(s) Envelope Large Box Medium Box PAK Skid(s) Small Box Sma…"
click select "Select cm ft in"
select select "CM"
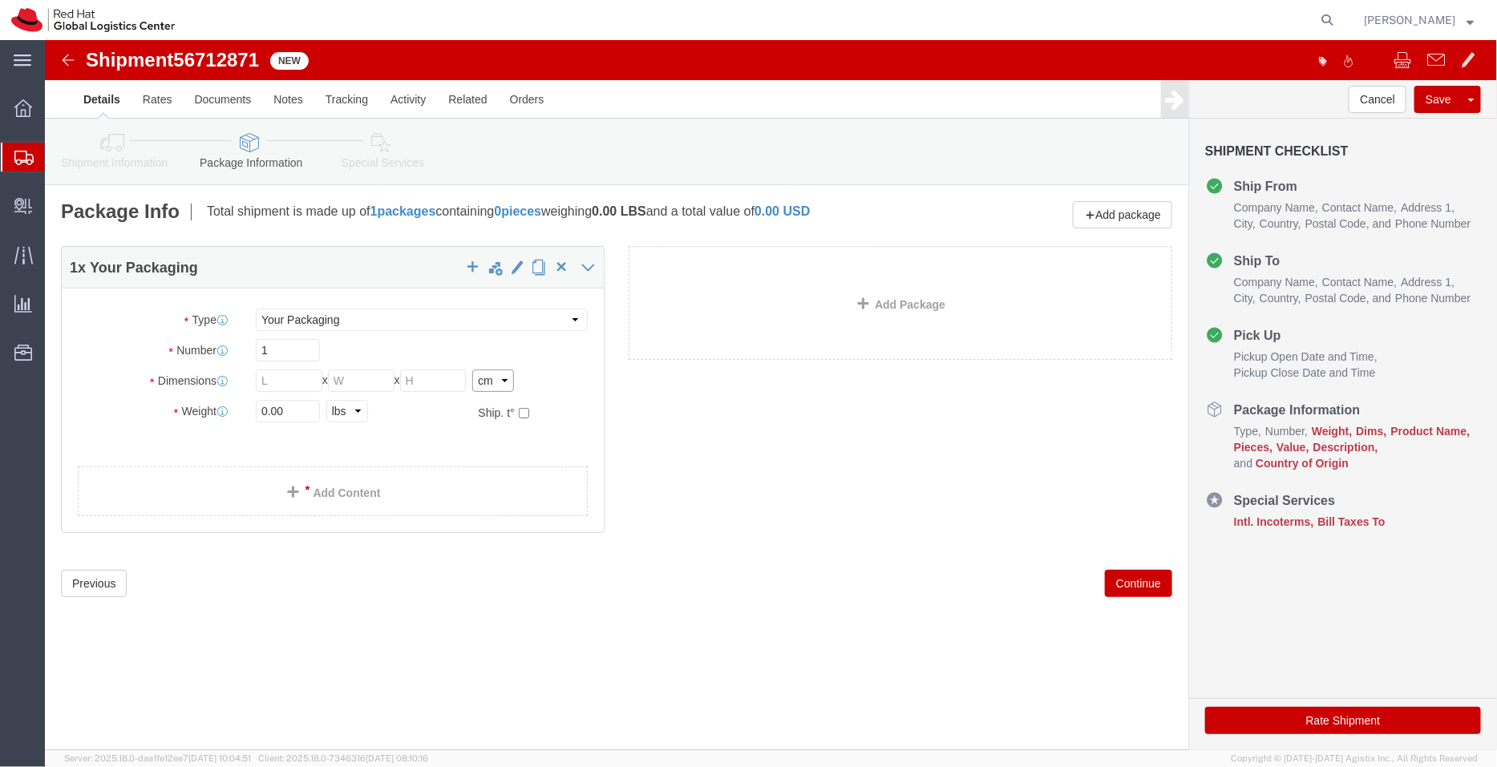
click select "Select cm ft in"
click input "text"
type input "51"
click input "text"
type input "35"
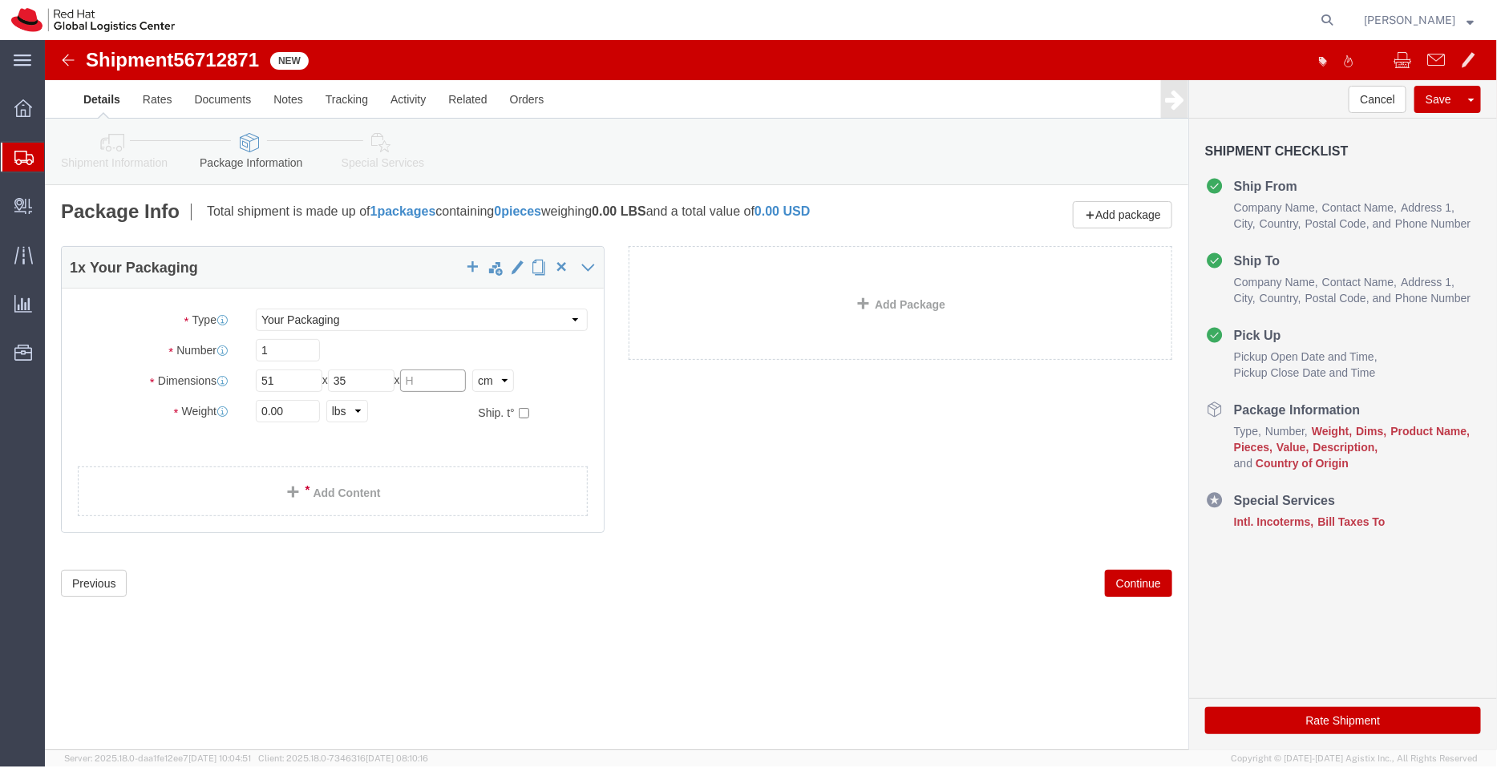
click input "text"
type input "30"
click div "1 x Your Packaging Package Type Select Case(s) Crate(s) Envelope Large Box Medi…"
click select "Select kgs lbs"
select select "KGS"
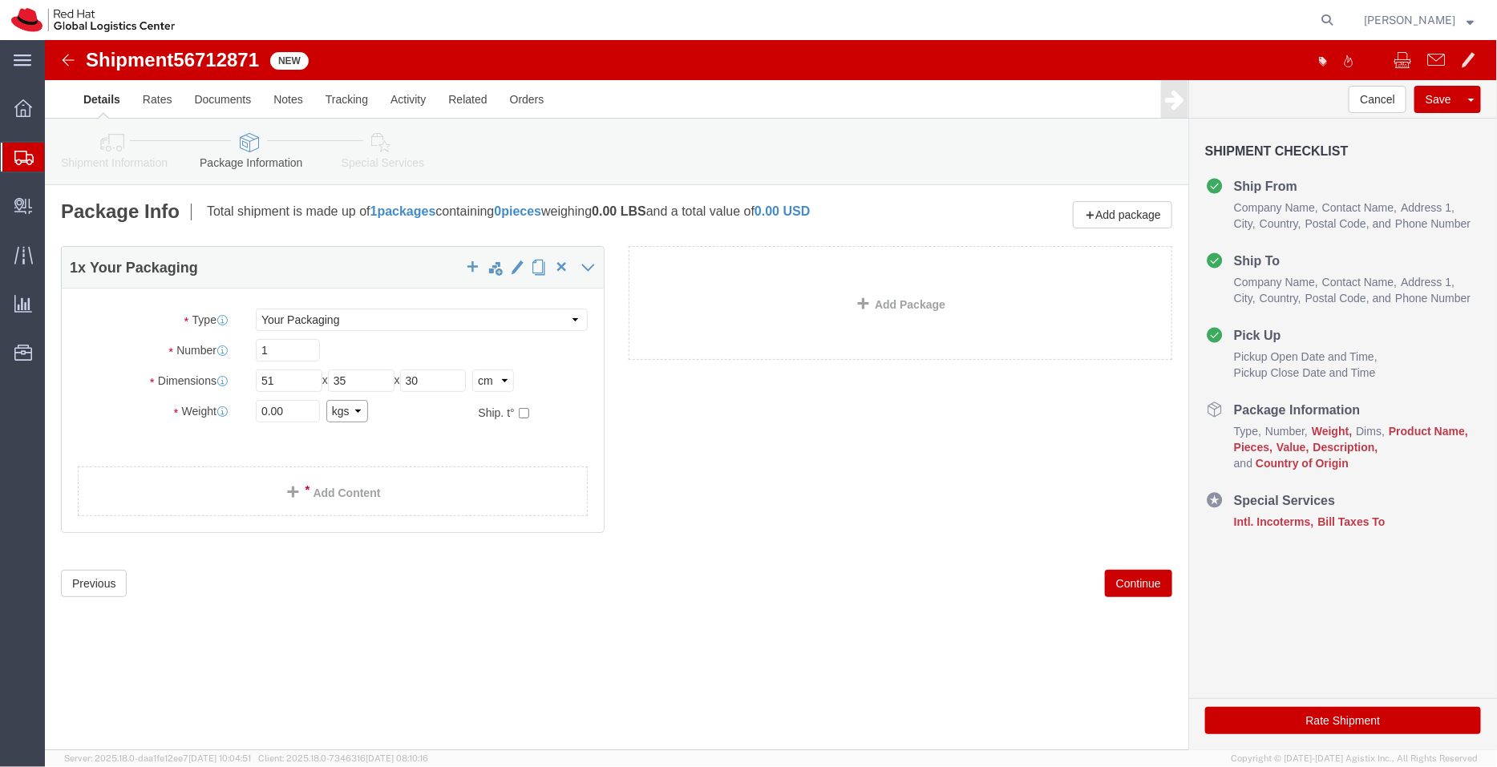
click select "Select kgs lbs"
click input "0.00"
type input "0"
type input "18.5"
click link "Add Content"
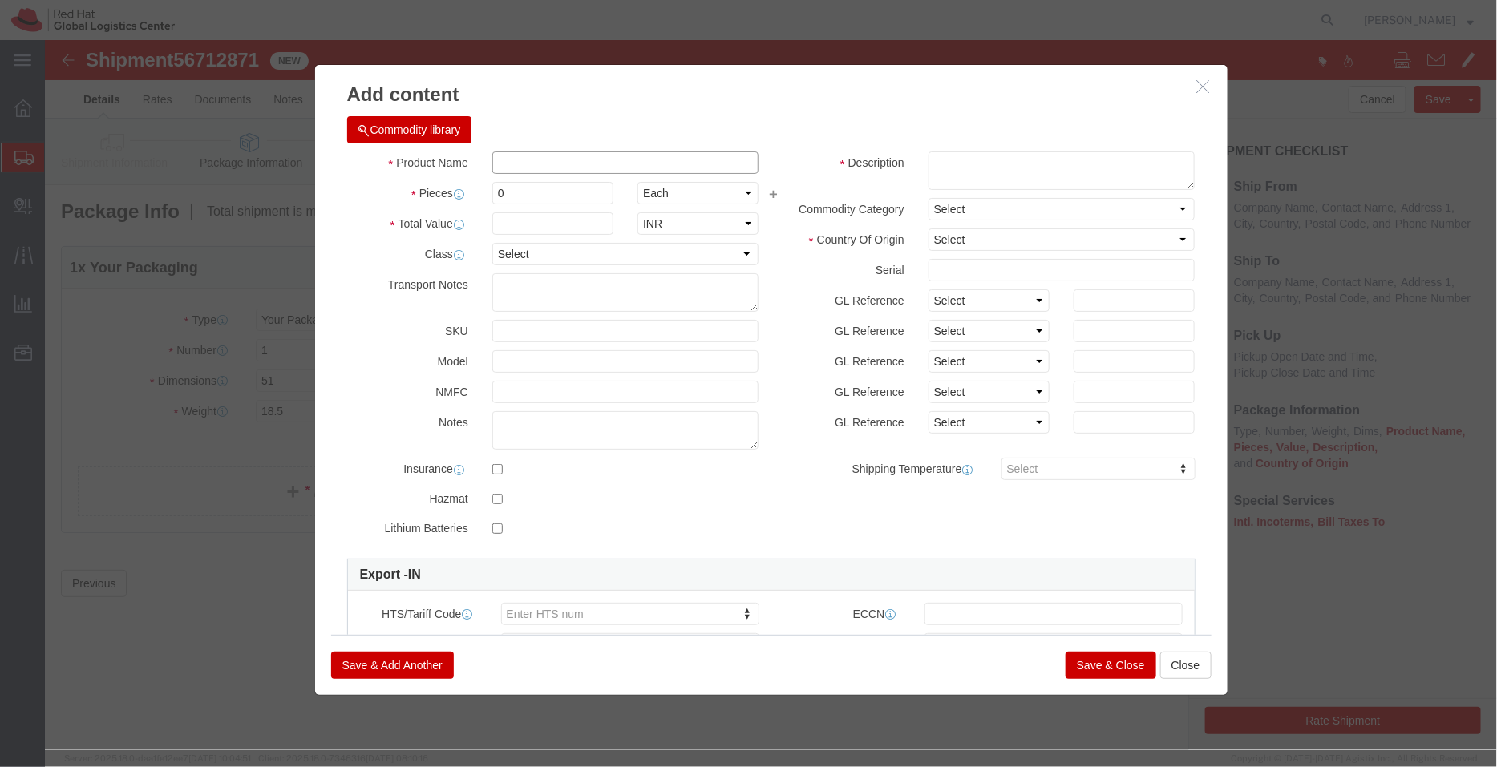
click input "text"
type input "Notebooks"
click div
click textarea
type textarea "Paperback (Sample - not for resale, value for customs purpose only)"
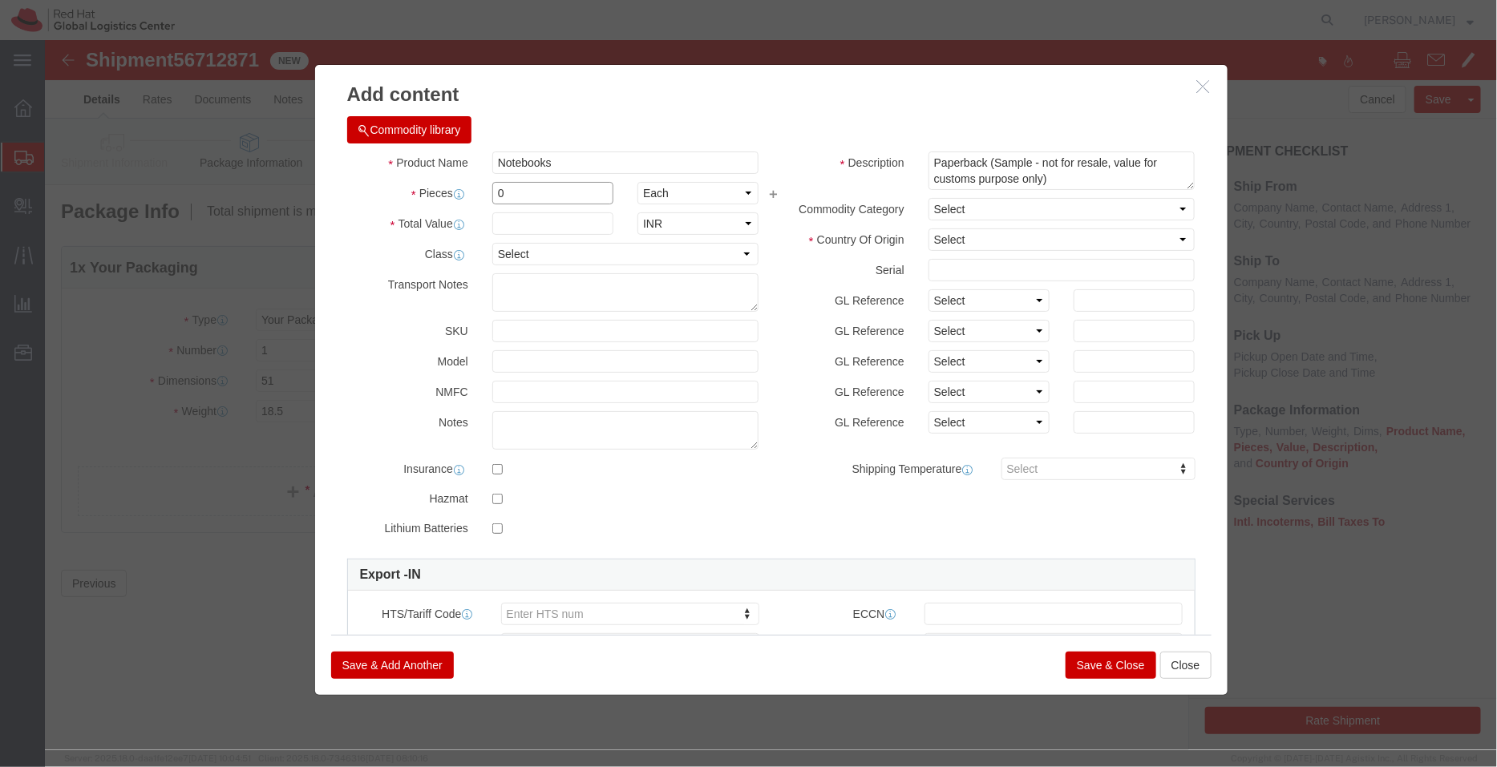
click input "0"
type input "1"
click input "text"
type input "400"
click input "1"
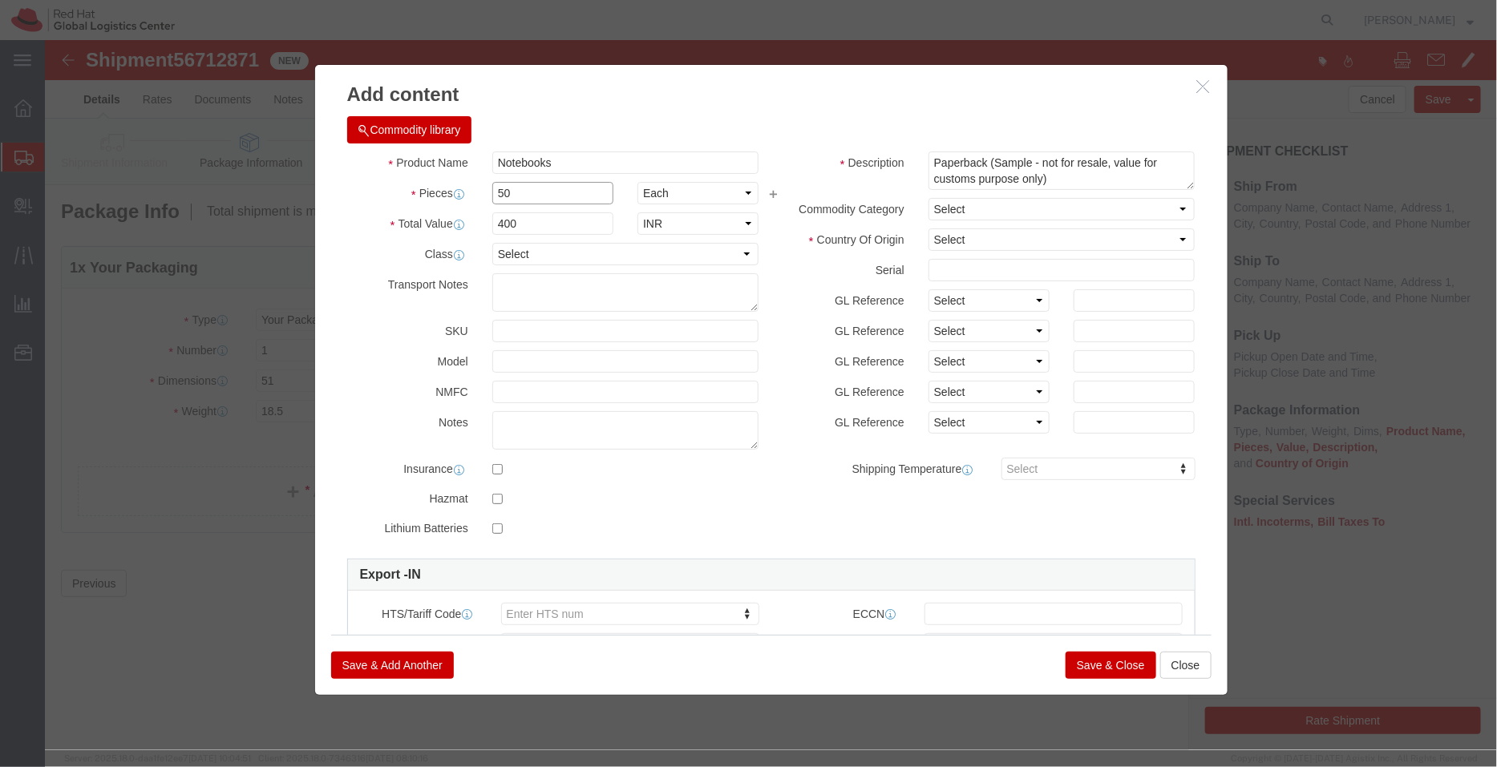
type input "50"
type input "20000"
click h3 "Add content"
click select "Select [GEOGRAPHIC_DATA] [GEOGRAPHIC_DATA] [GEOGRAPHIC_DATA] [GEOGRAPHIC_DATA] …"
select select "IN"
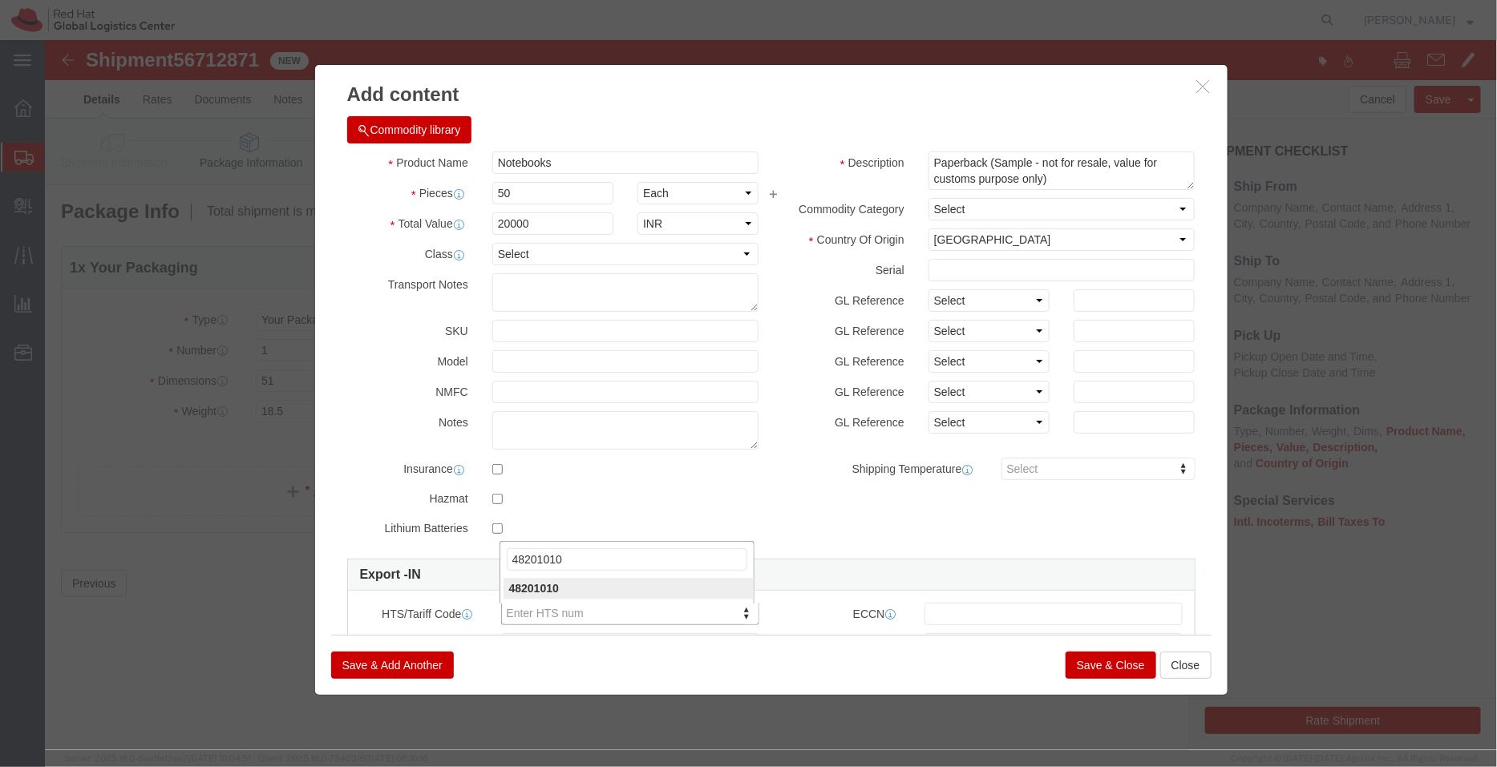
type input "48201010"
click link "Export - IN"
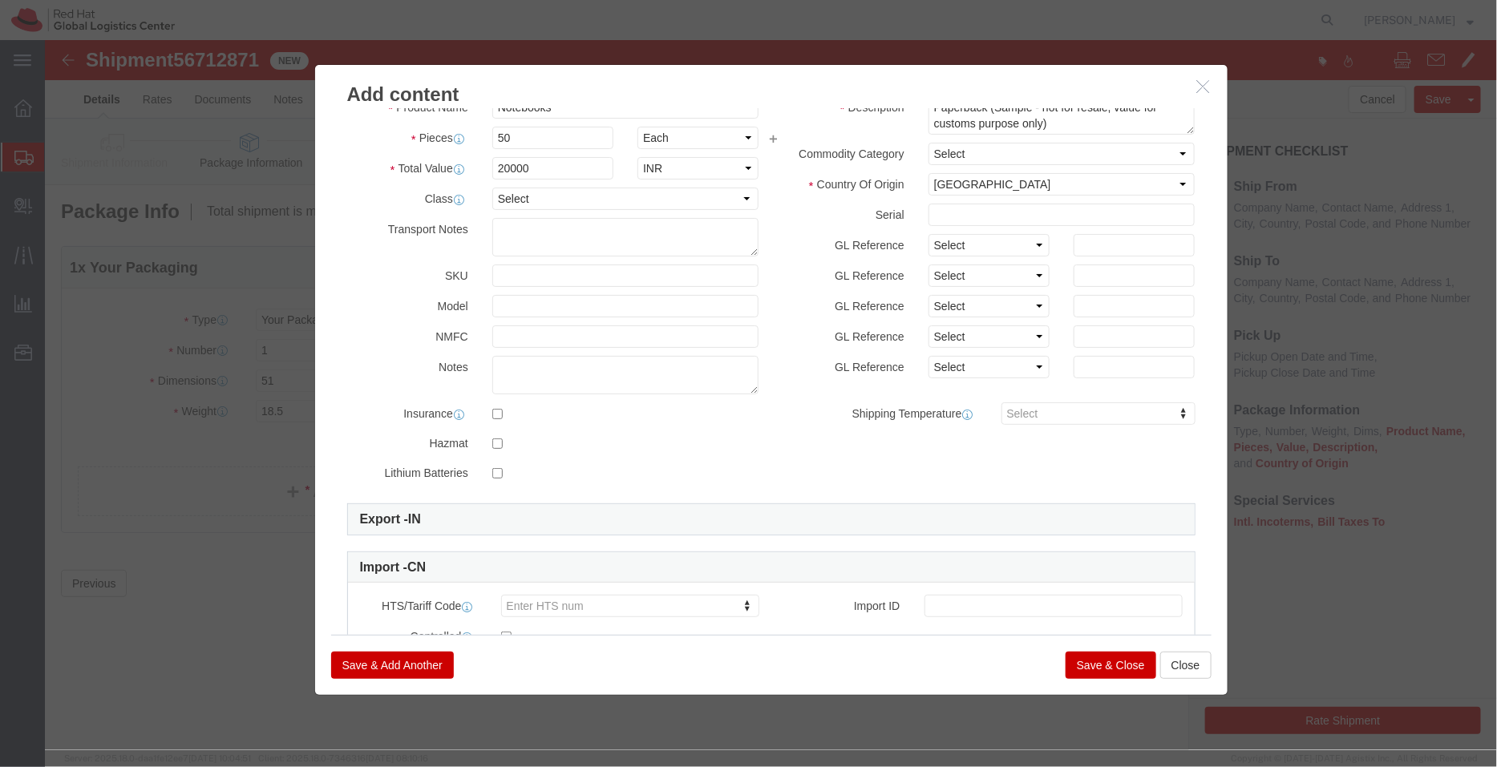
scroll to position [87, 0]
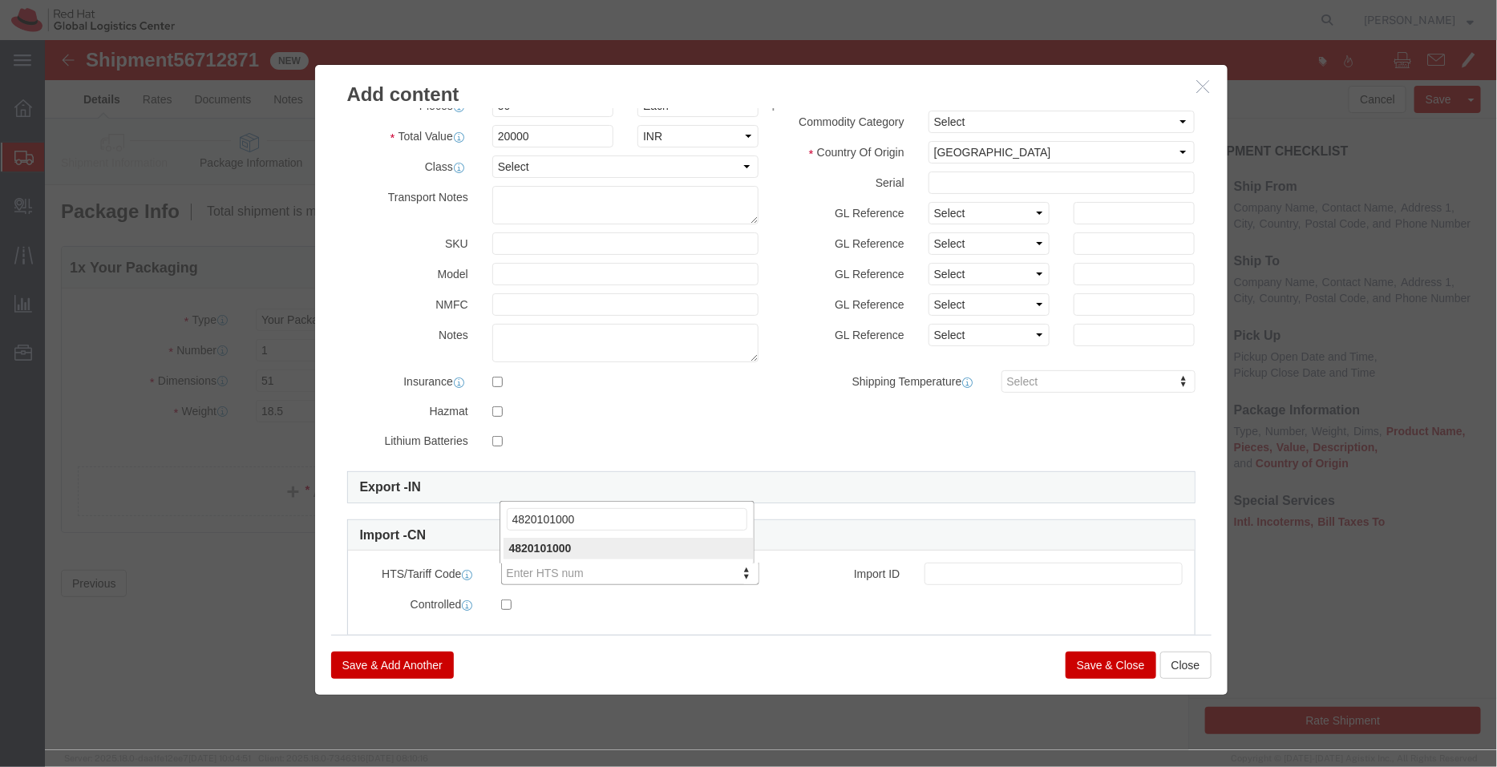
type input "4820101000"
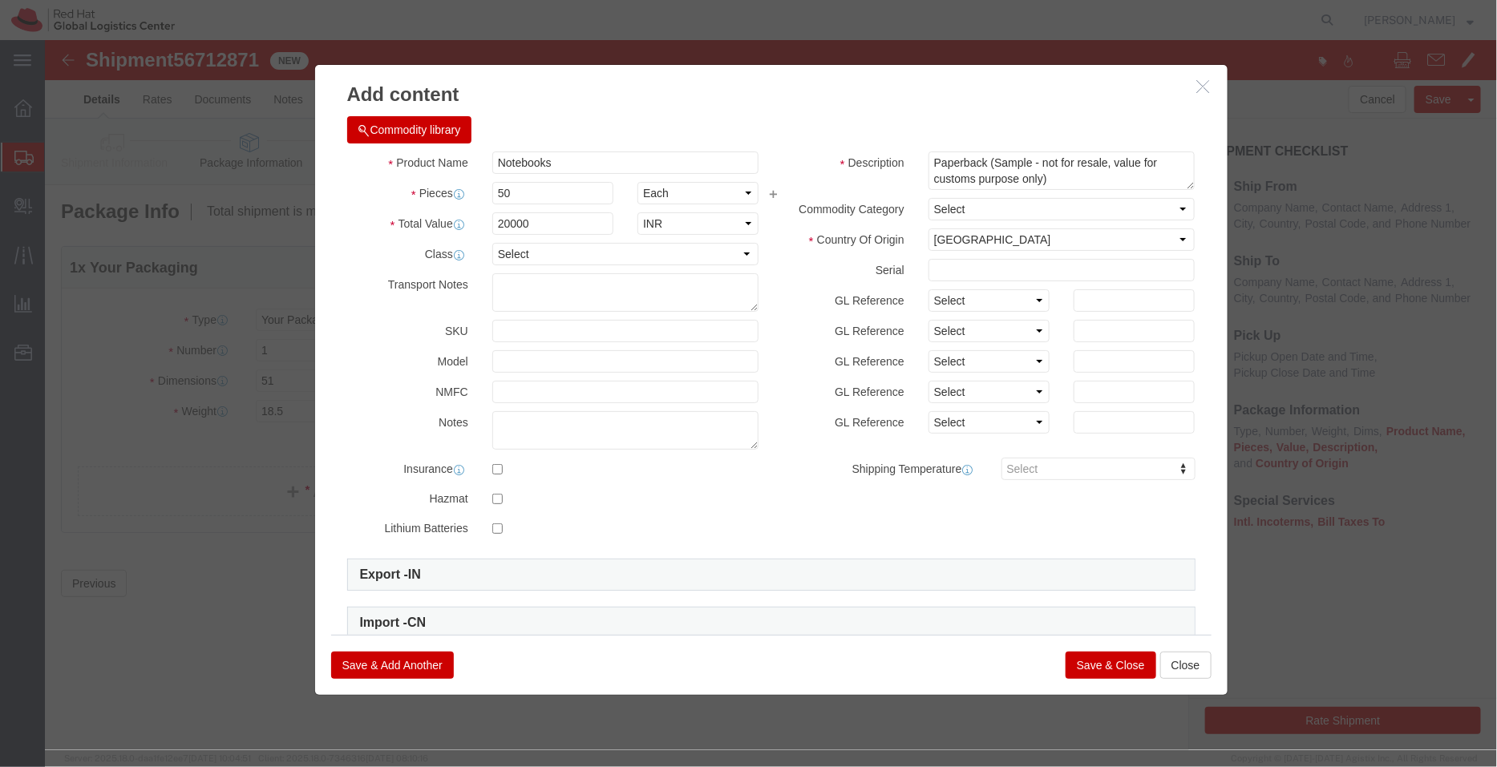
click button "Save & Close"
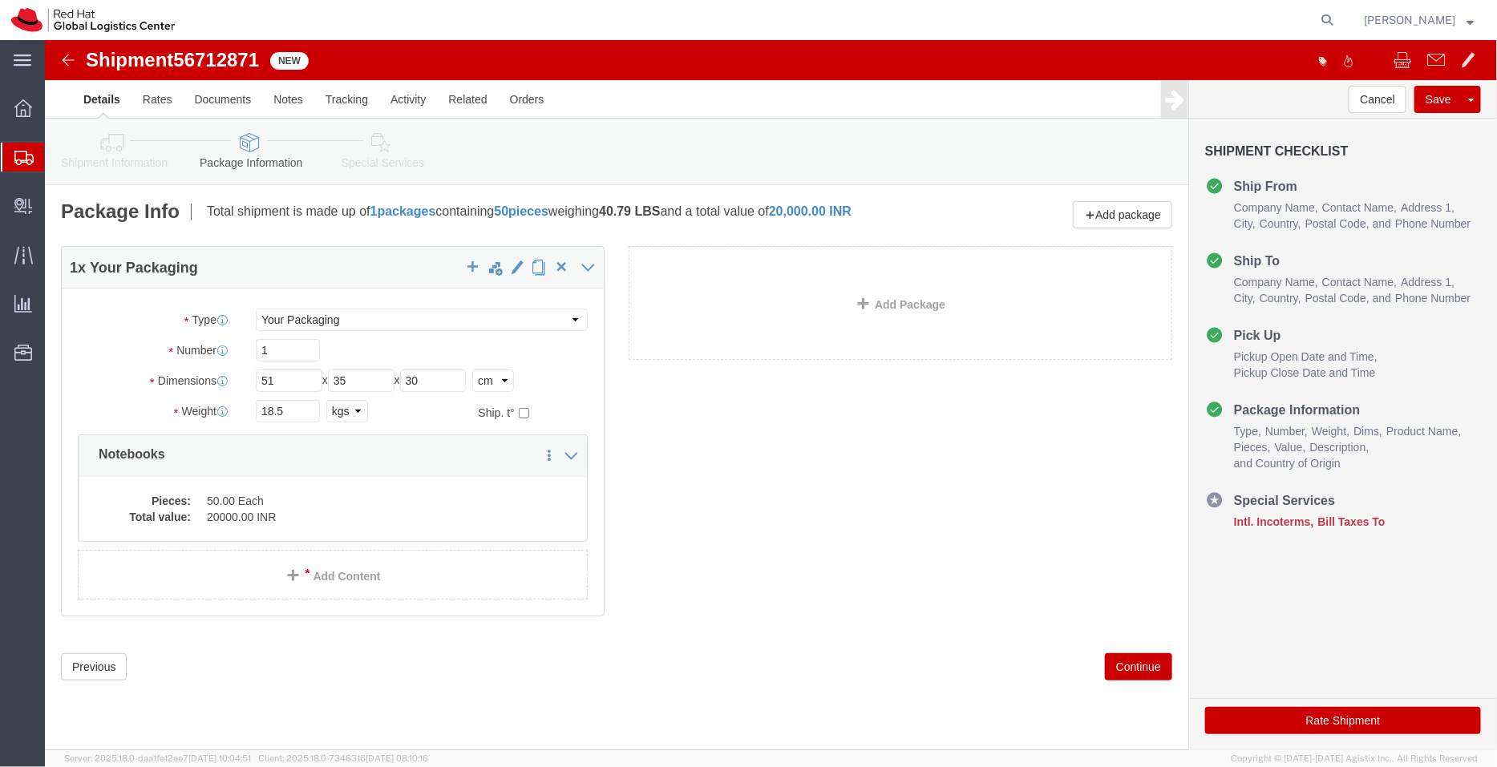
click icon
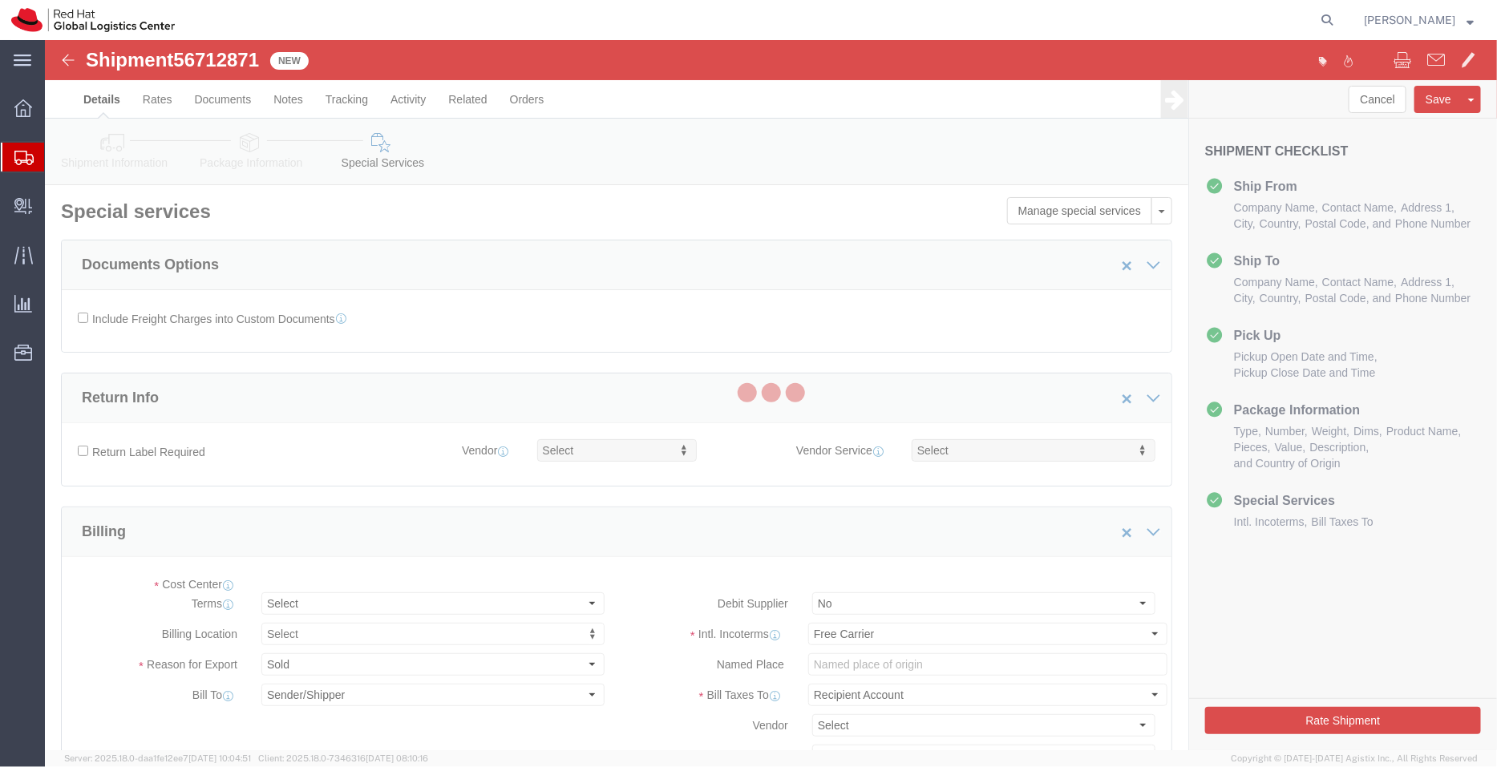
select select "COSTCENTER"
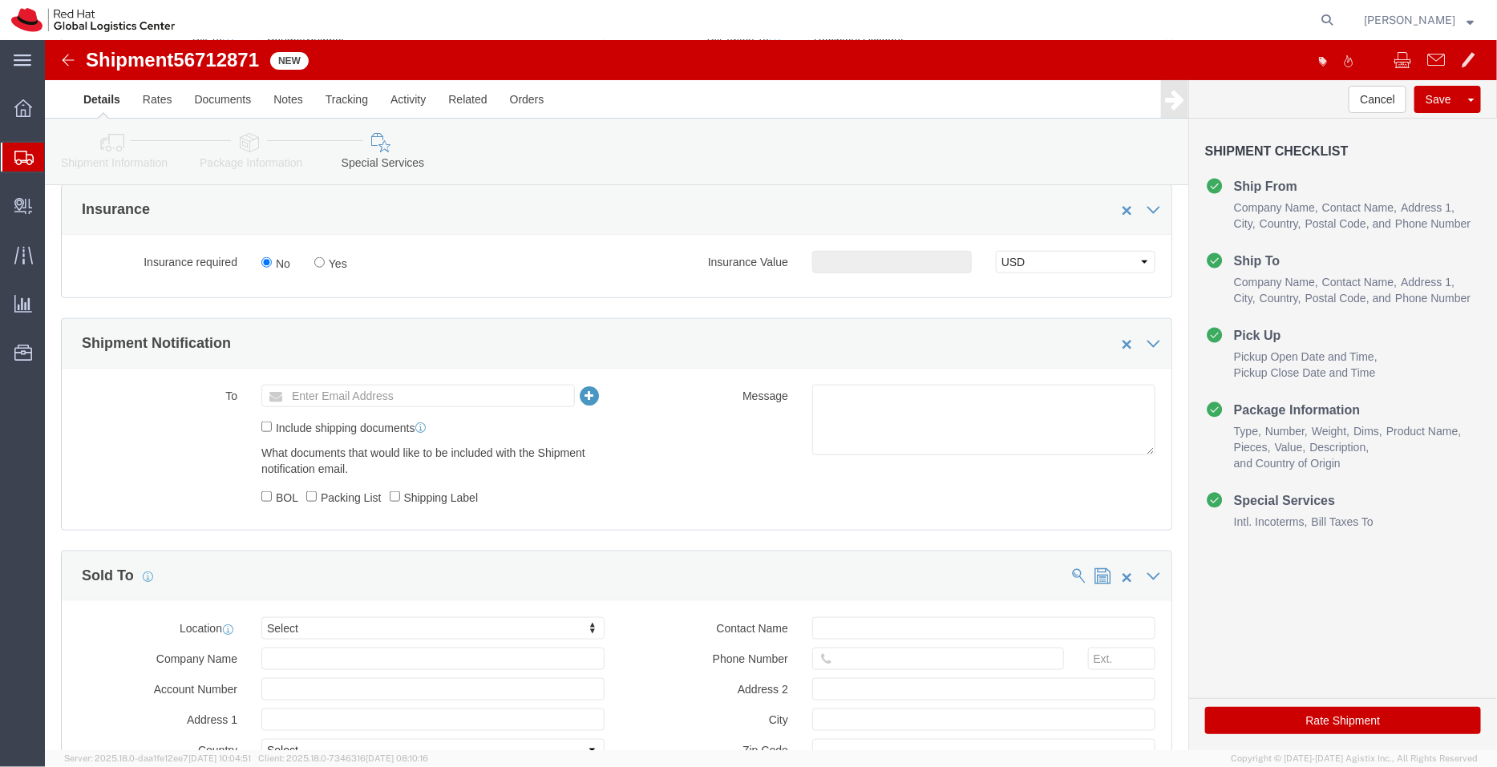
scroll to position [678, 0]
click textarea
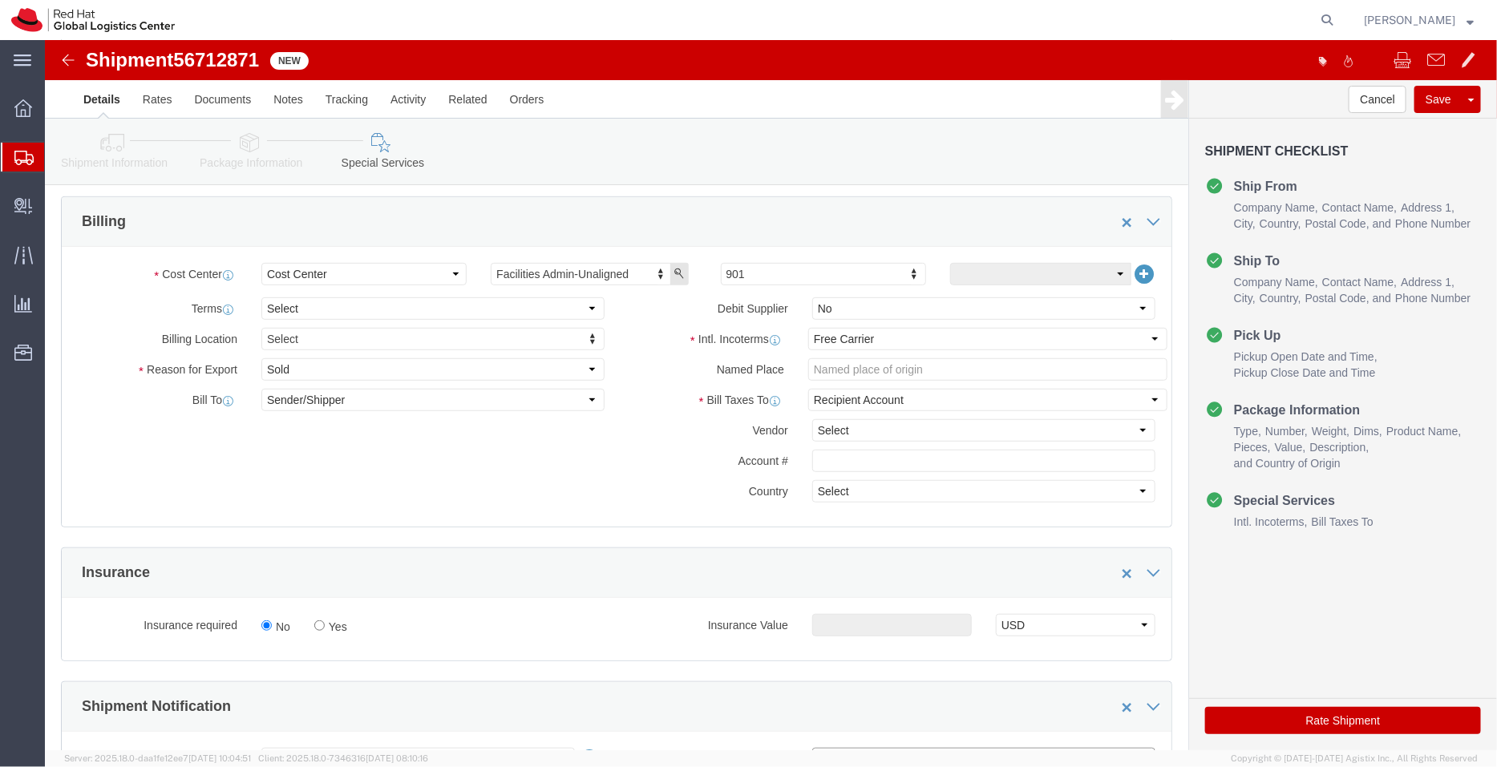
scroll to position [307, 0]
type textarea "Managers Day notebooks - 50 in nos."
click select "Select Carriage Insurance Paid Carriage Paid To Cost and Freight Cost Insurance…"
select select "DDP"
click select "Select Carriage Insurance Paid Carriage Paid To Cost and Freight Cost Insurance…"
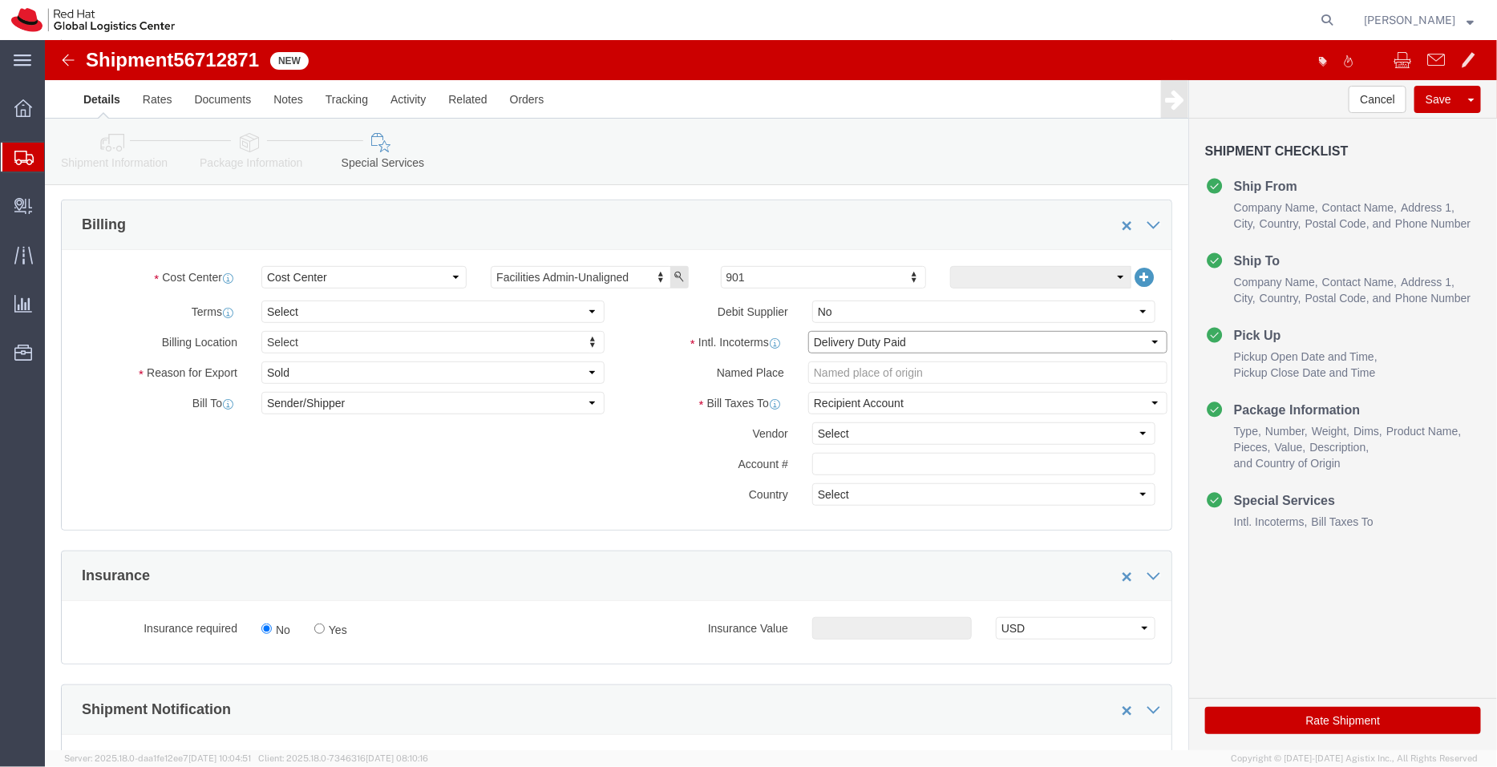
select select "SHIP"
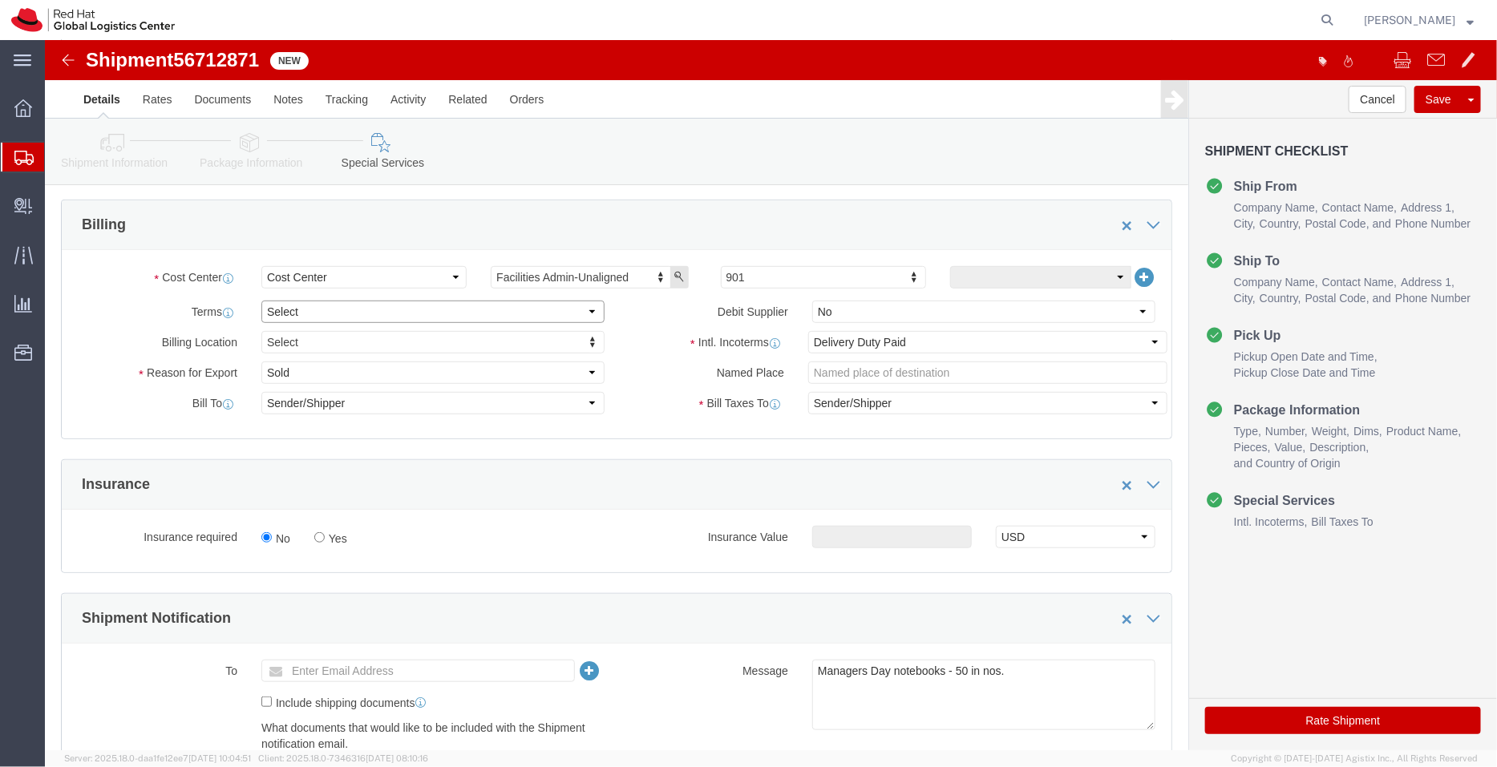
click select "Select Free of Charge Free of Cost NET 30 NET 45 NET 60 See Comment"
select select "FREE_OF_COST"
click select "Select Free of Charge Free of Cost NET 30 NET 45 NET 60 See Comment"
click select "Select Gift Personal Effects Repair/Warranty Return Sample Sold Temporary/Not S…"
select select "SAMPLE"
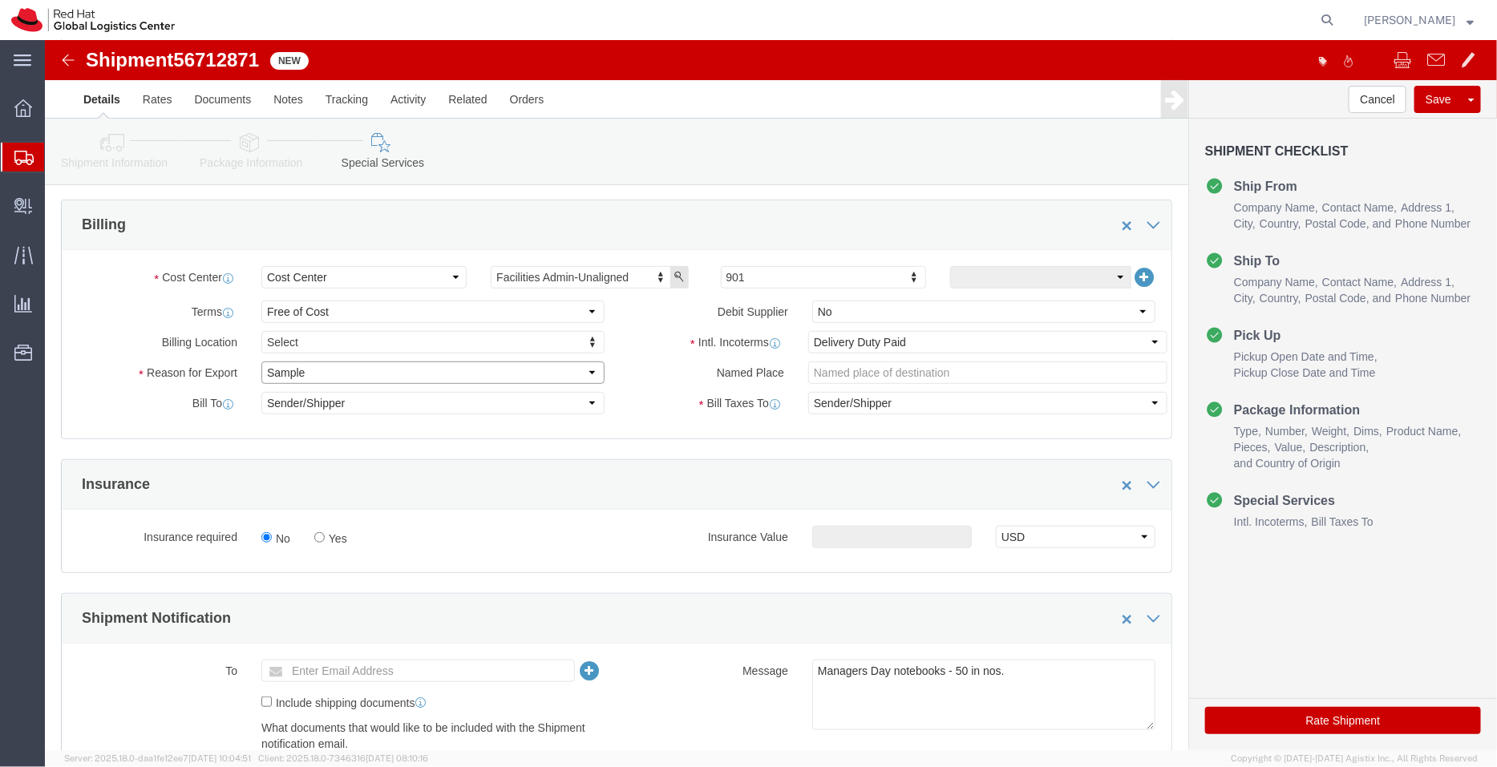
click select "Select Gift Personal Effects Repair/Warranty Return Sample Sold Temporary/Not S…"
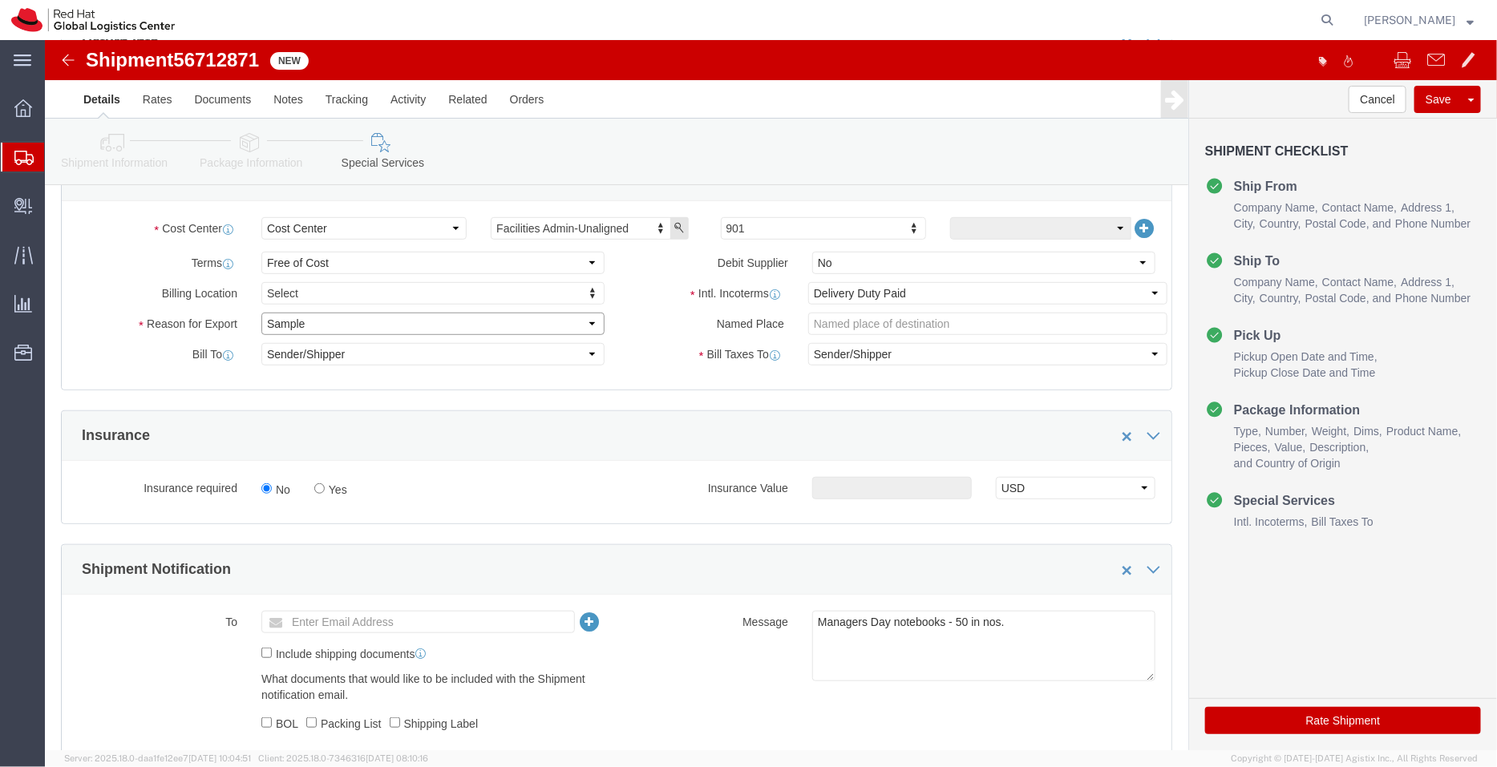
scroll to position [320, 0]
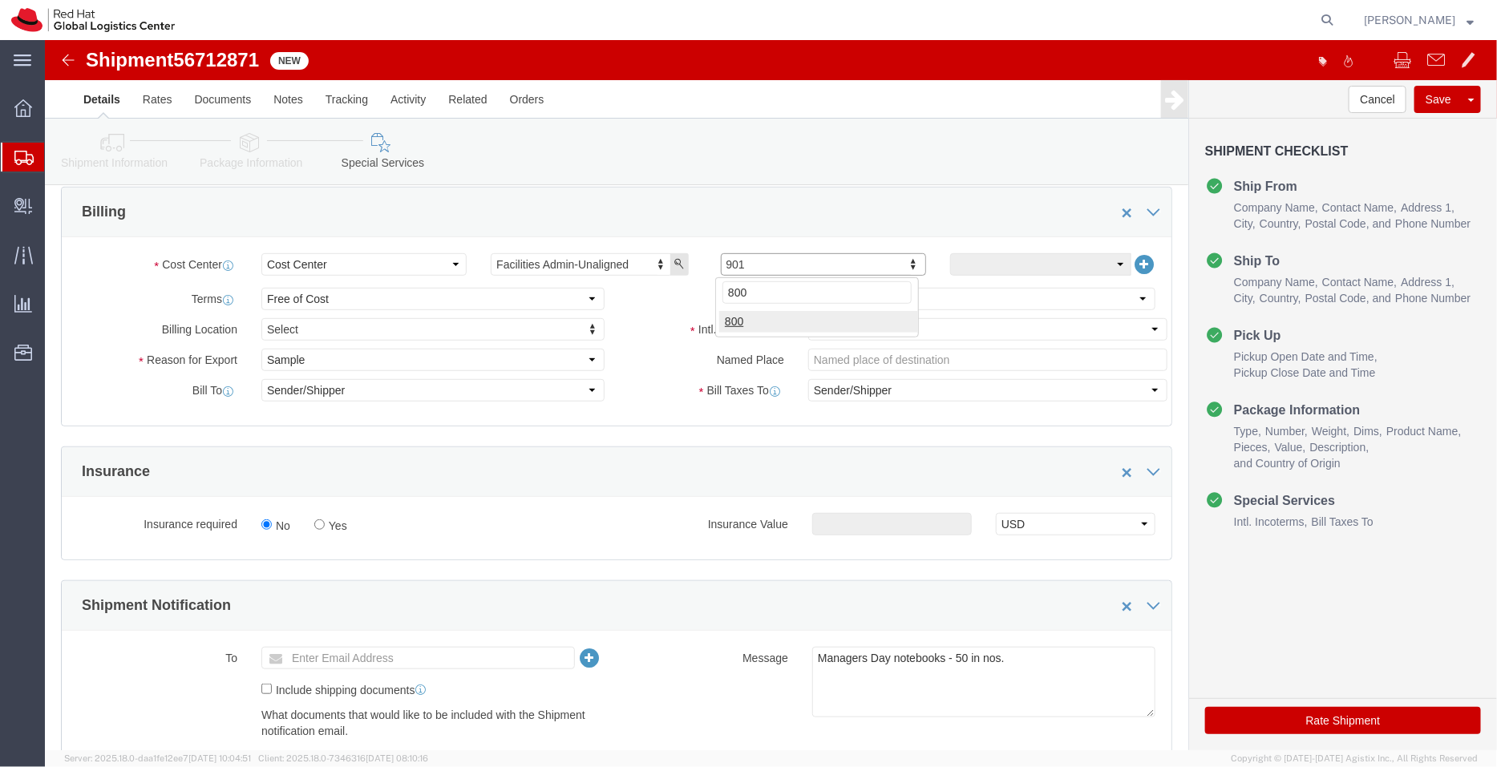
type input "800"
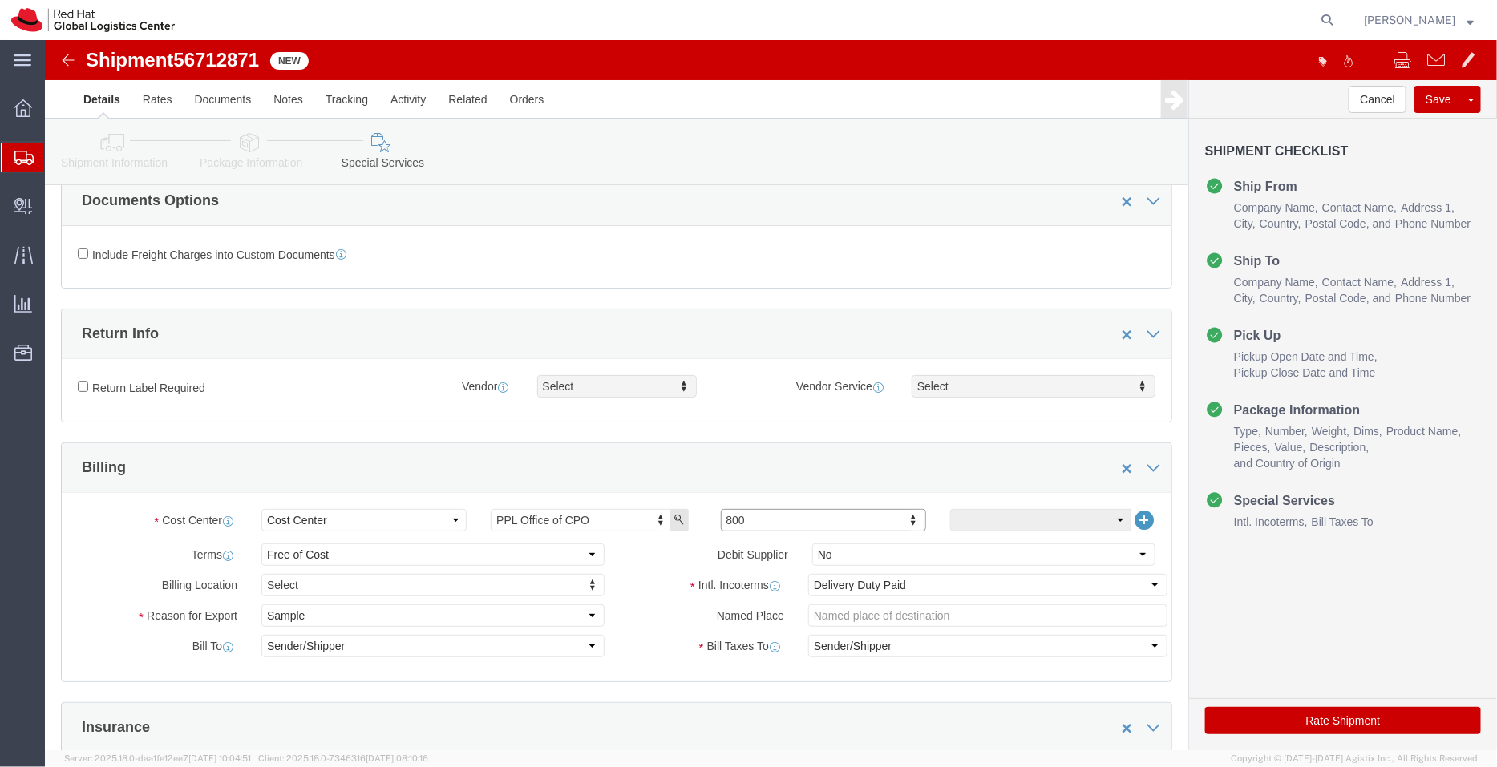
scroll to position [0, 0]
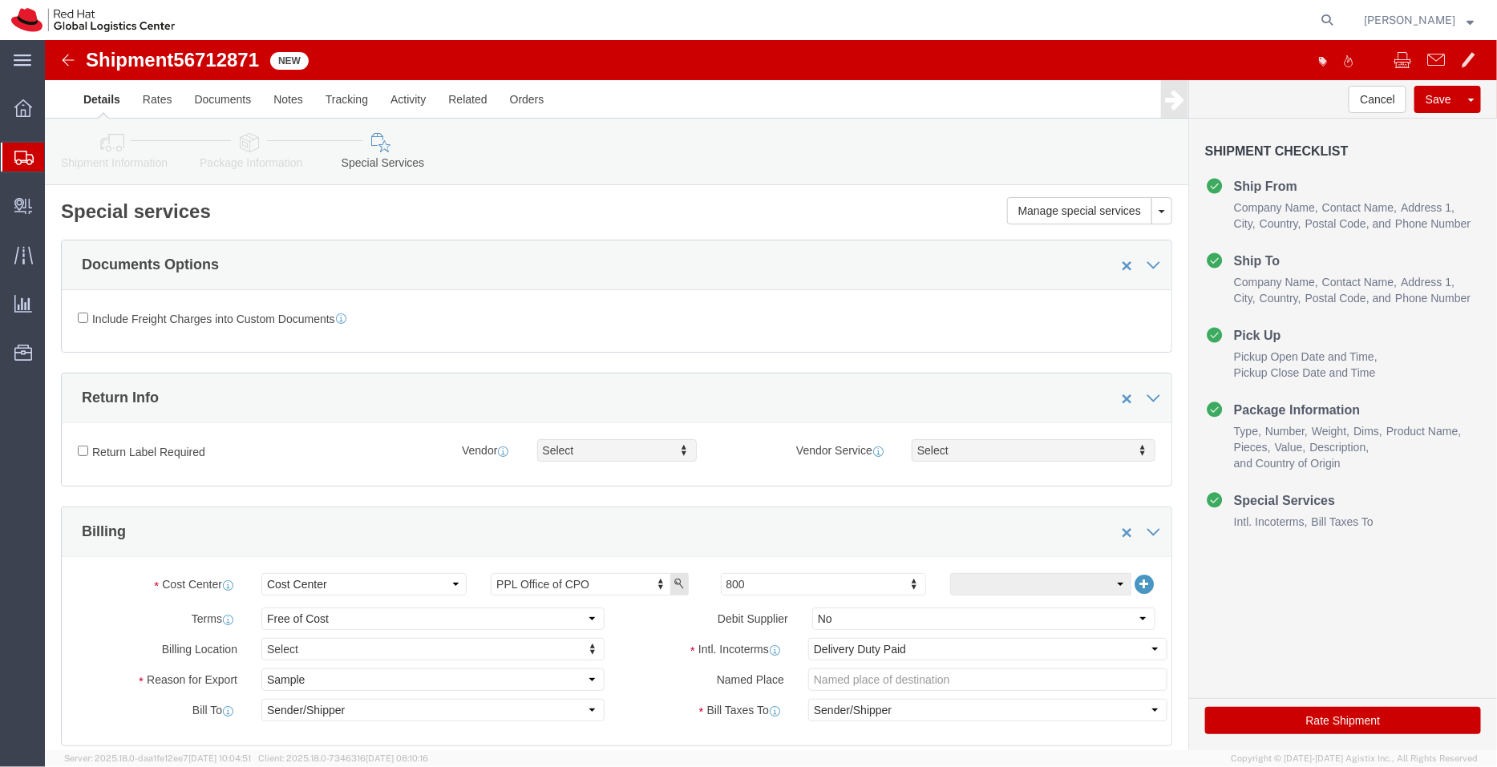
click icon
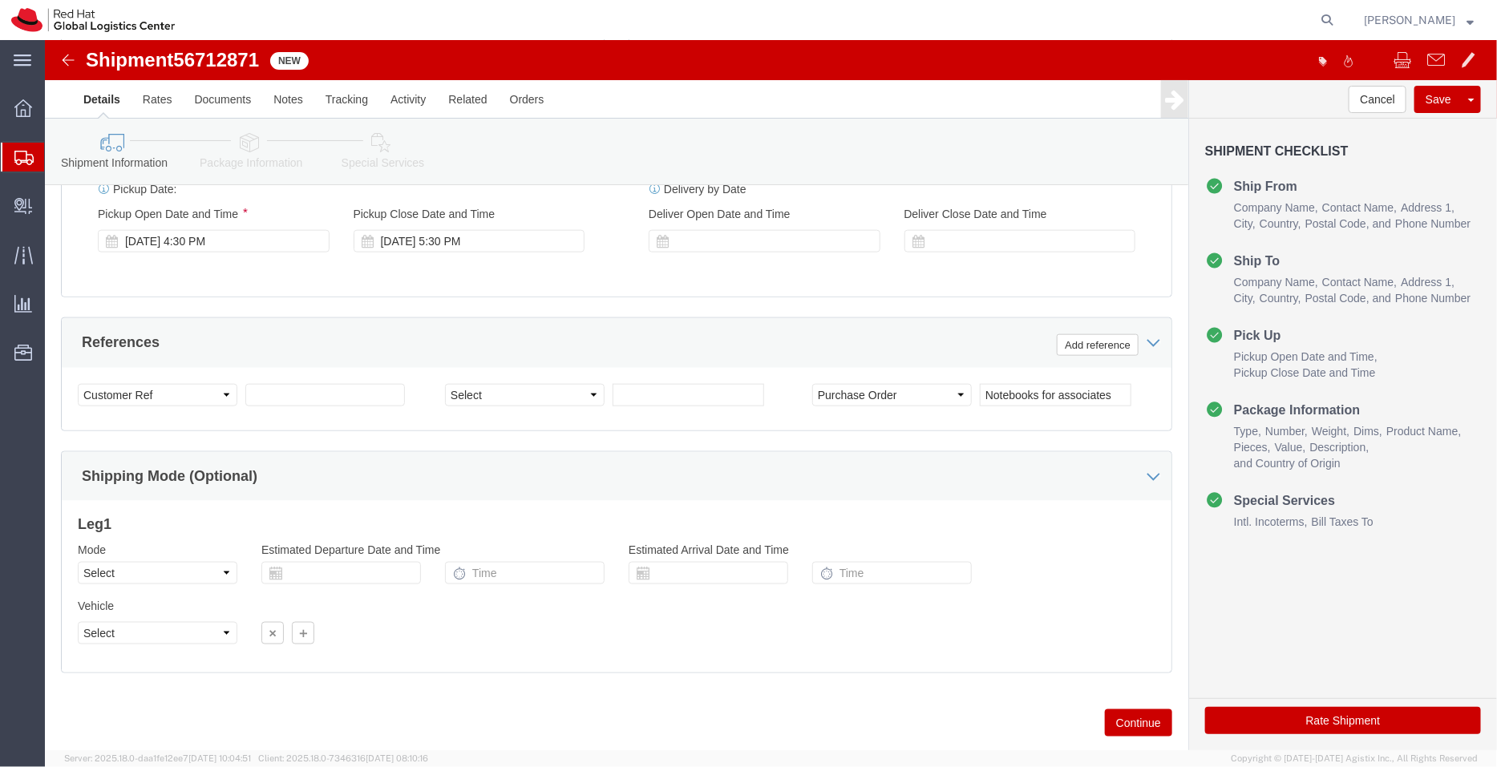
scroll to position [797, 0]
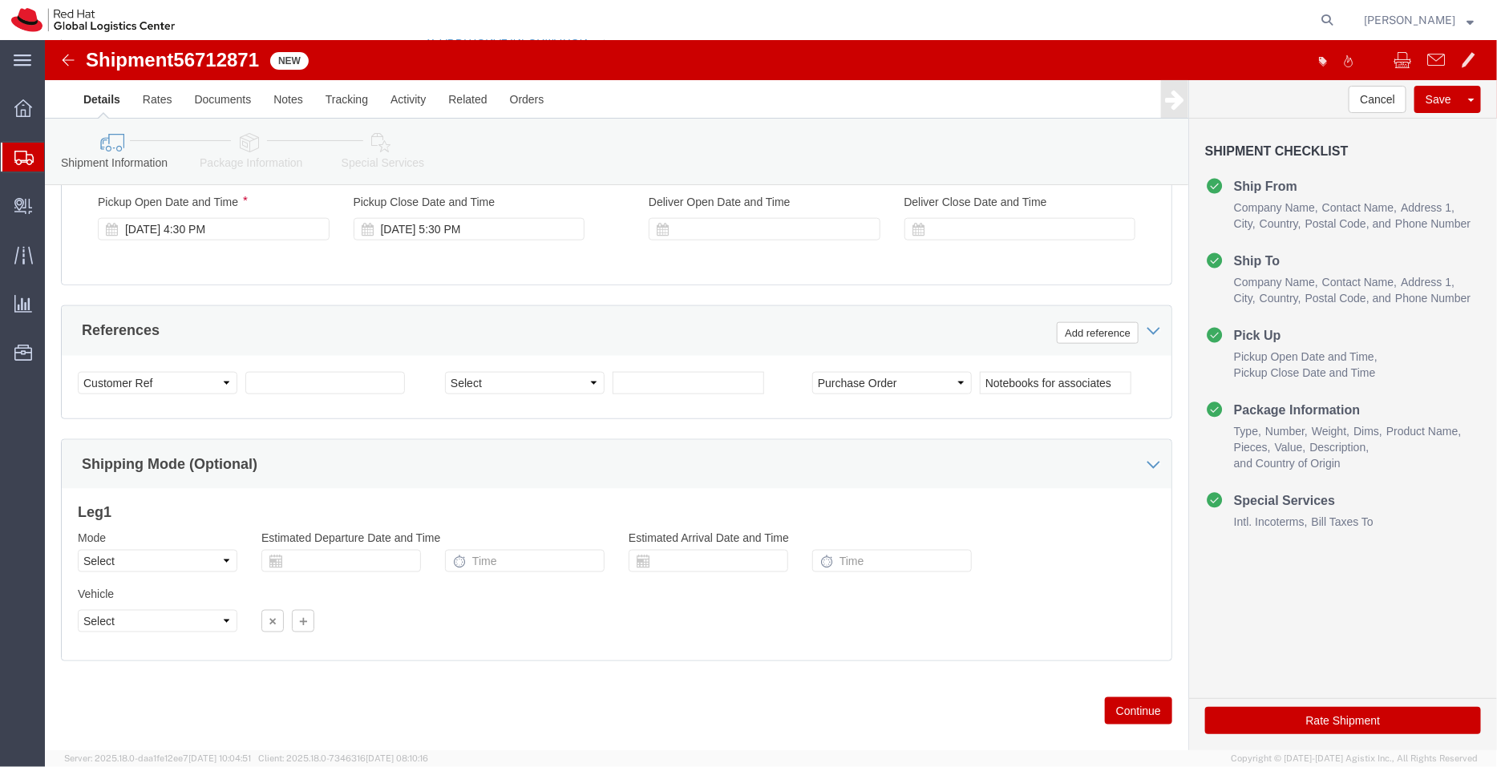
click icon
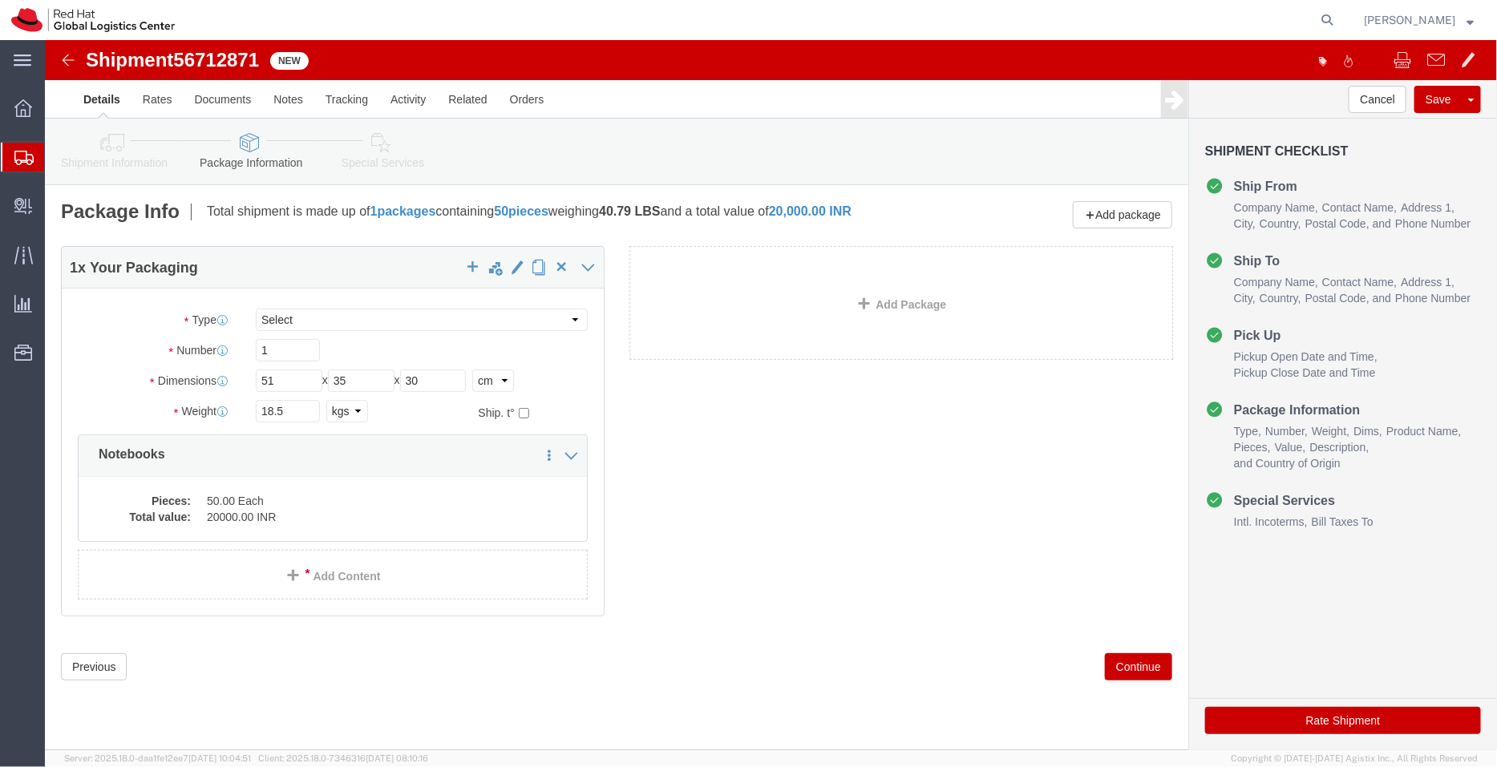
click link "Special Services"
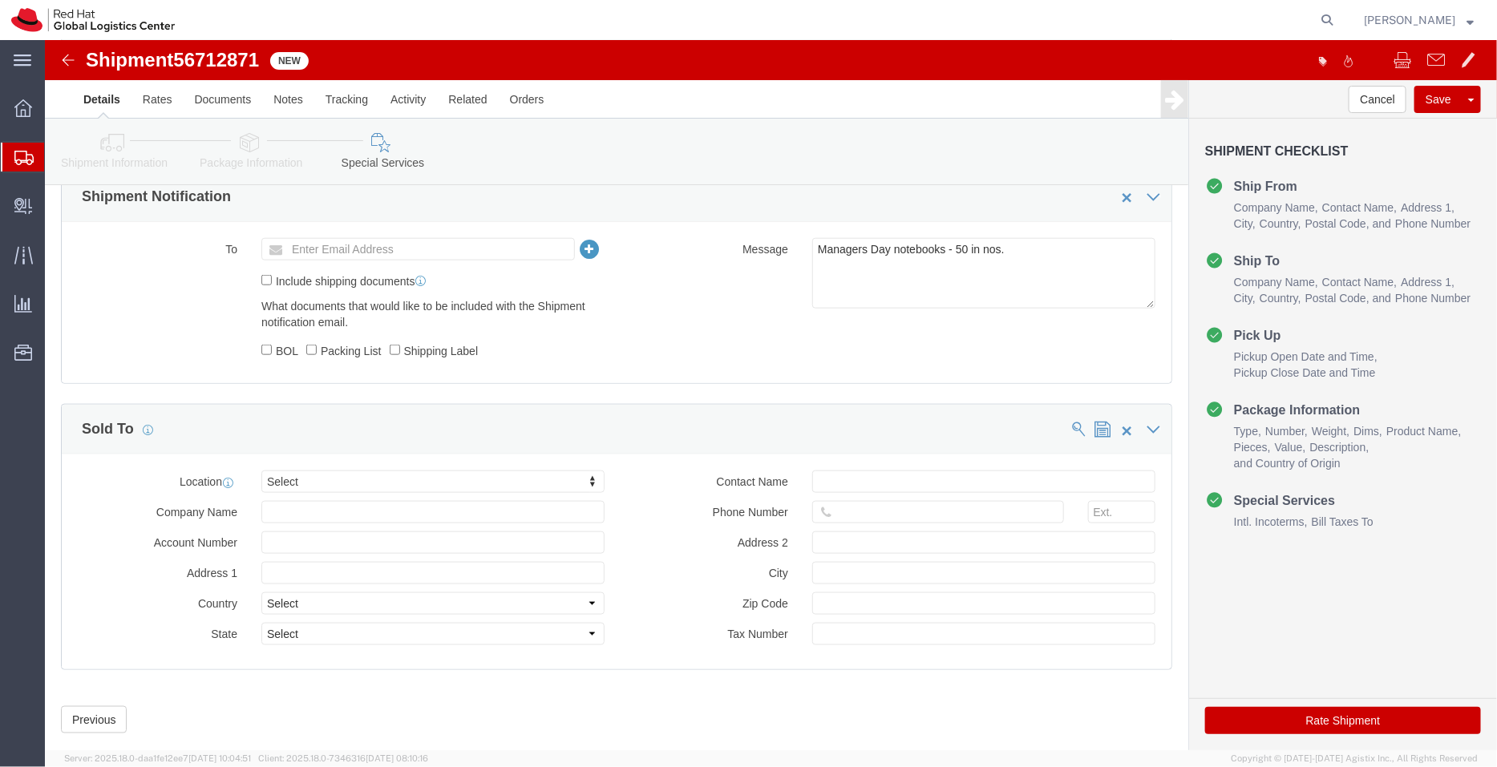
scroll to position [762, 0]
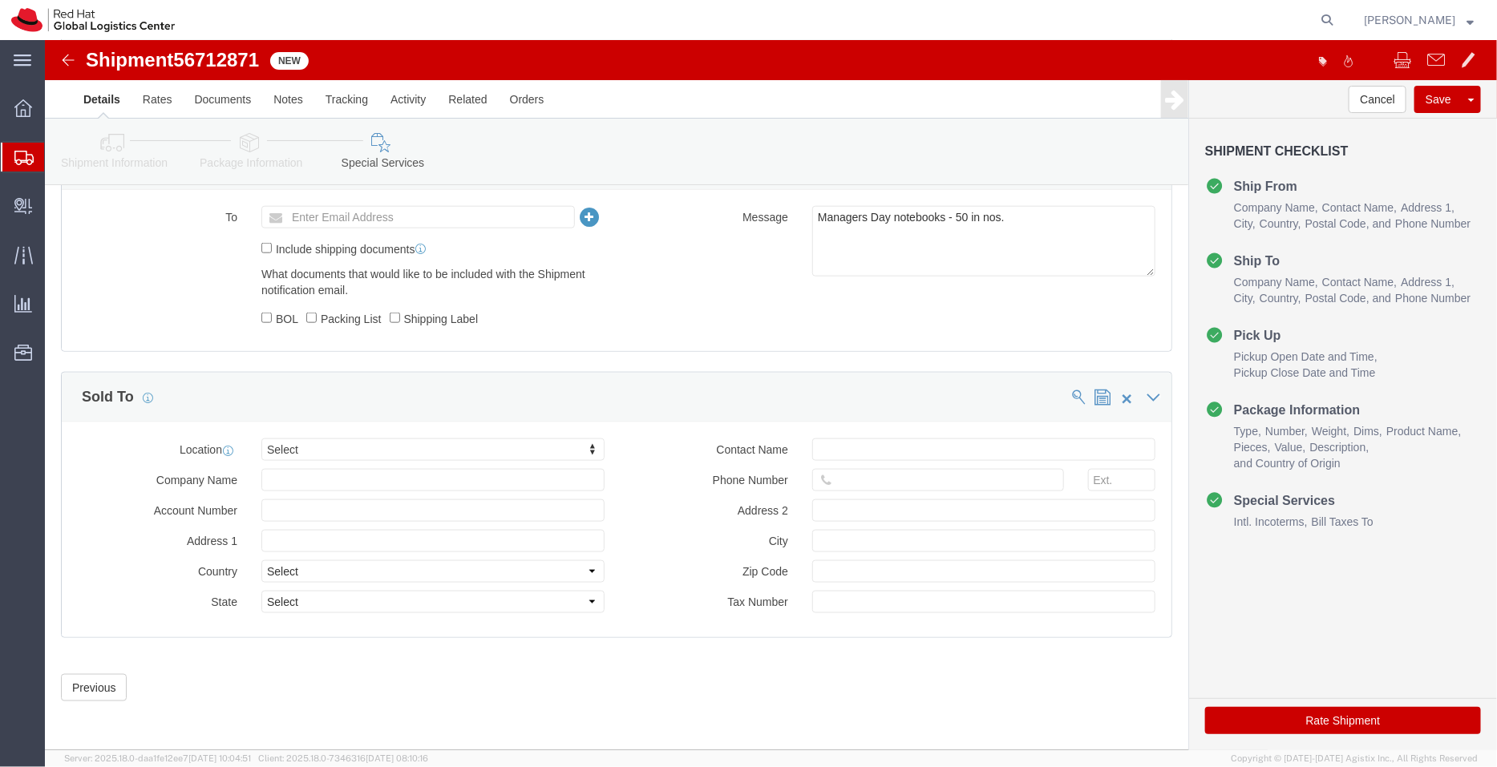
click button "Rate Shipment"
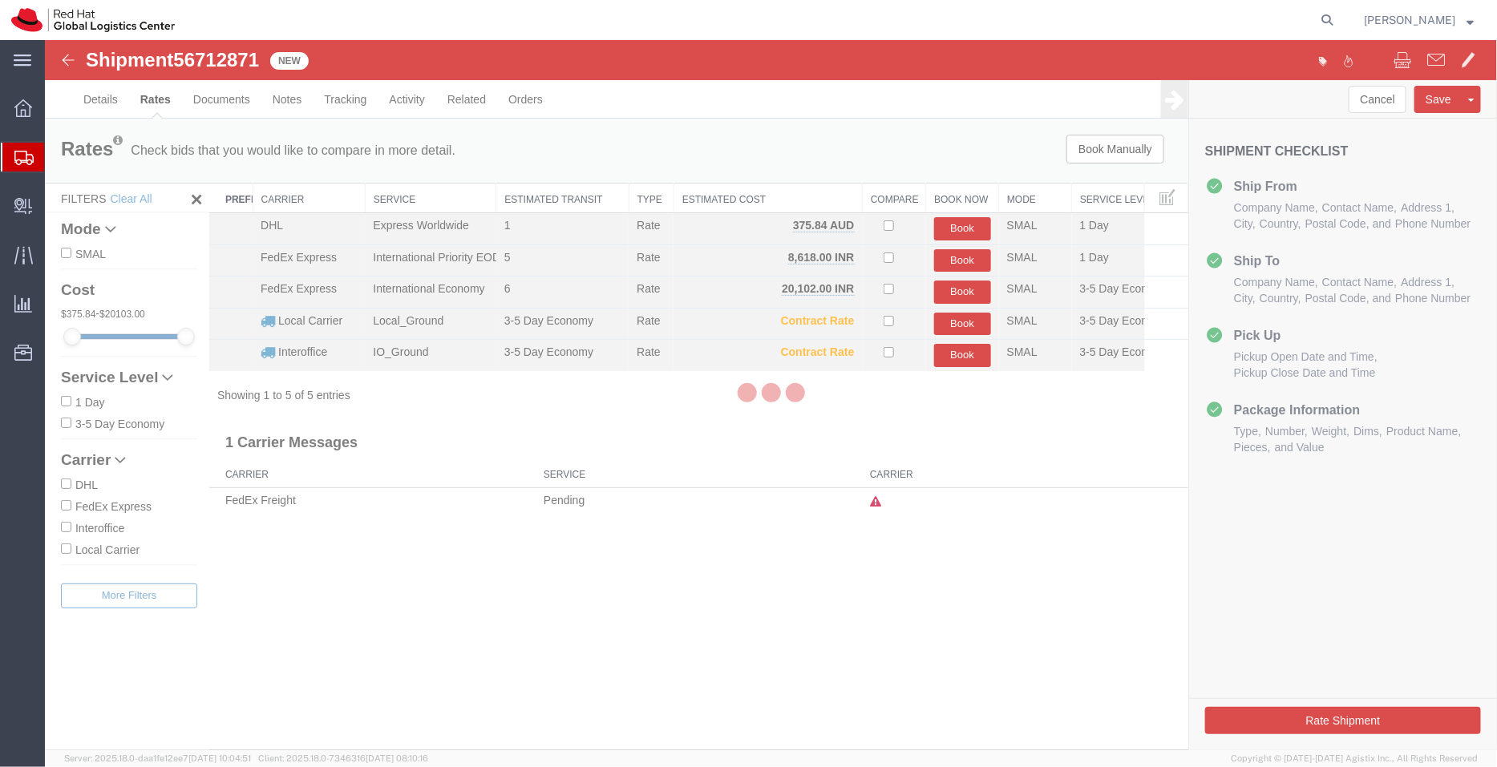
scroll to position [0, 0]
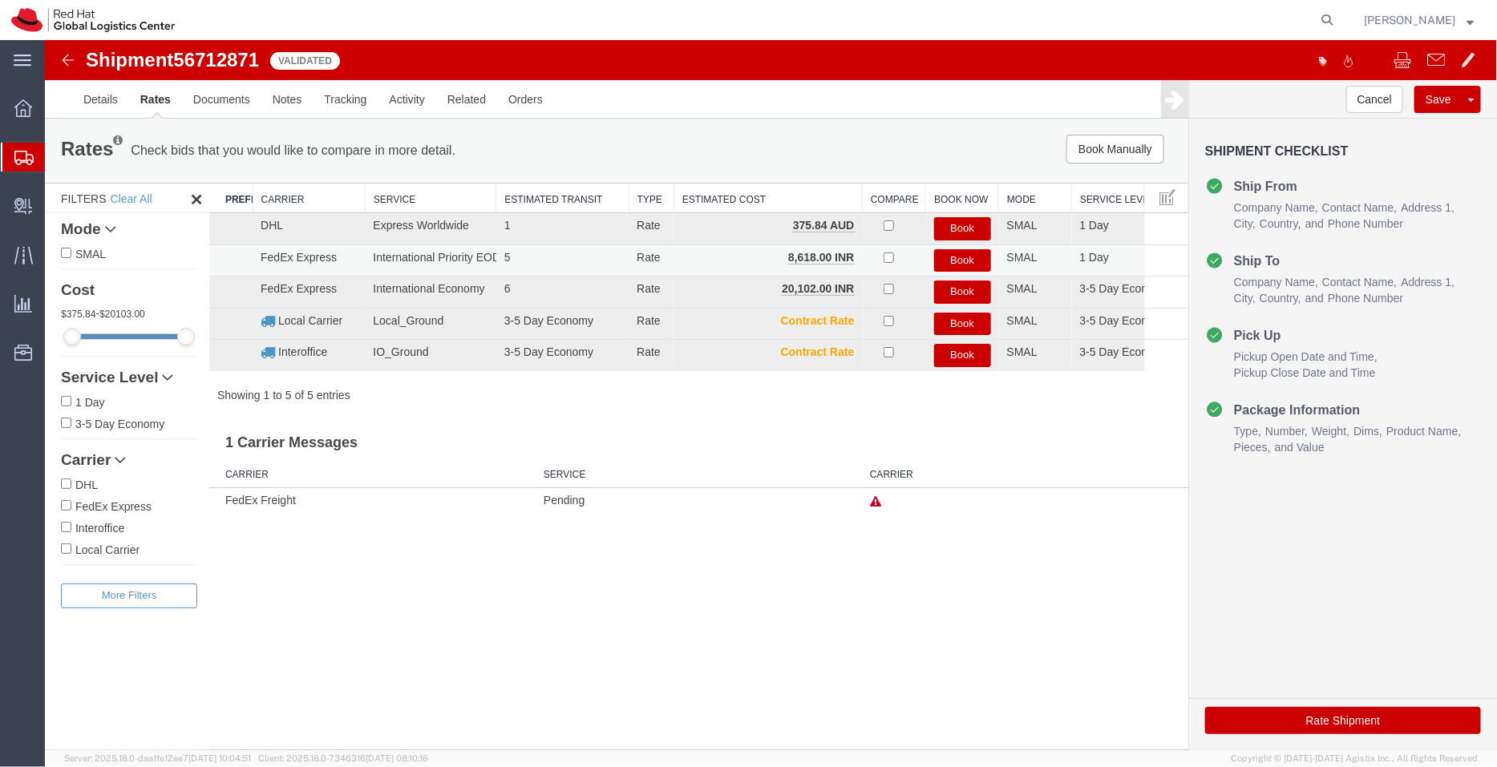
click at [960, 255] on button "Book" at bounding box center [961, 260] width 57 height 23
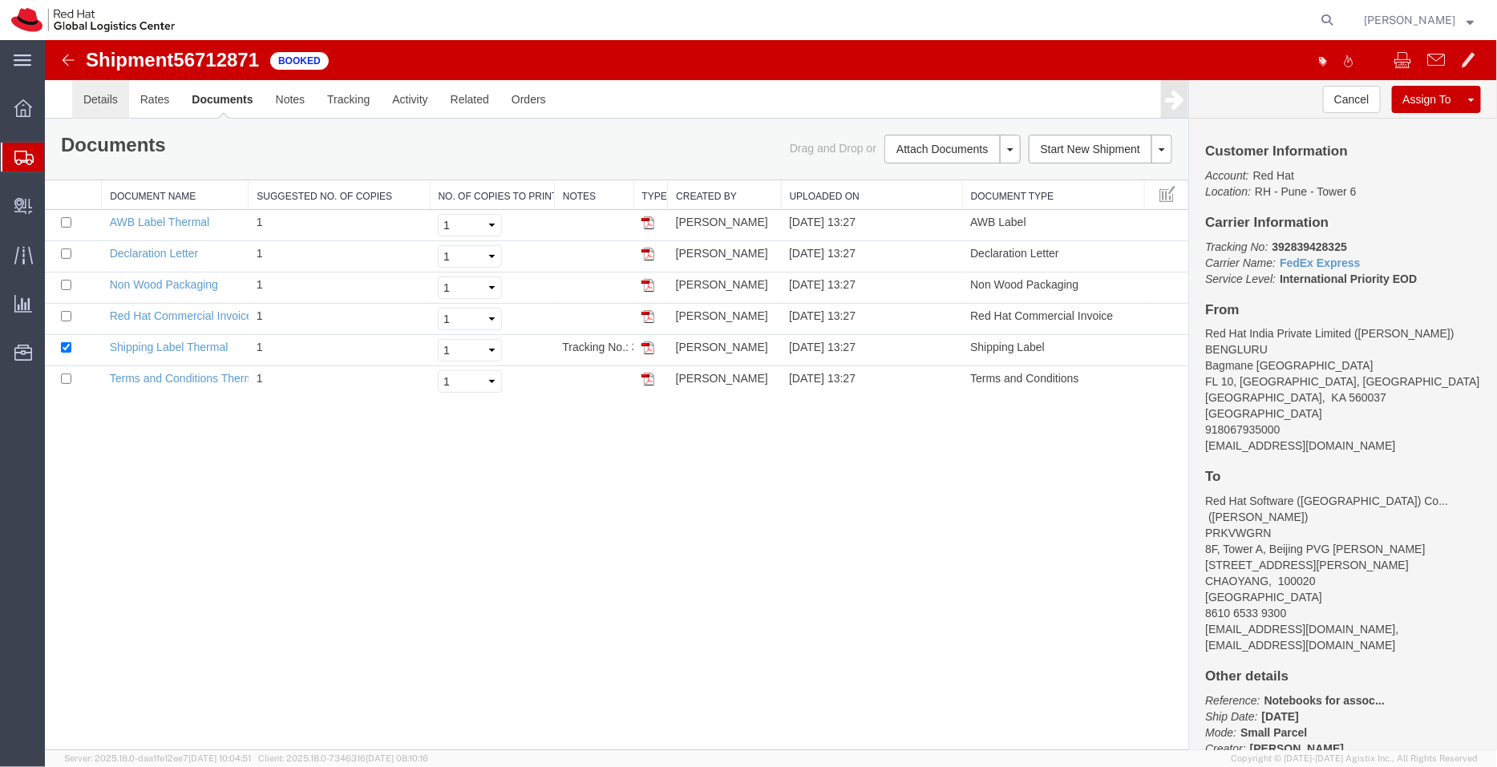
click at [102, 96] on link "Details" at bounding box center [99, 98] width 57 height 38
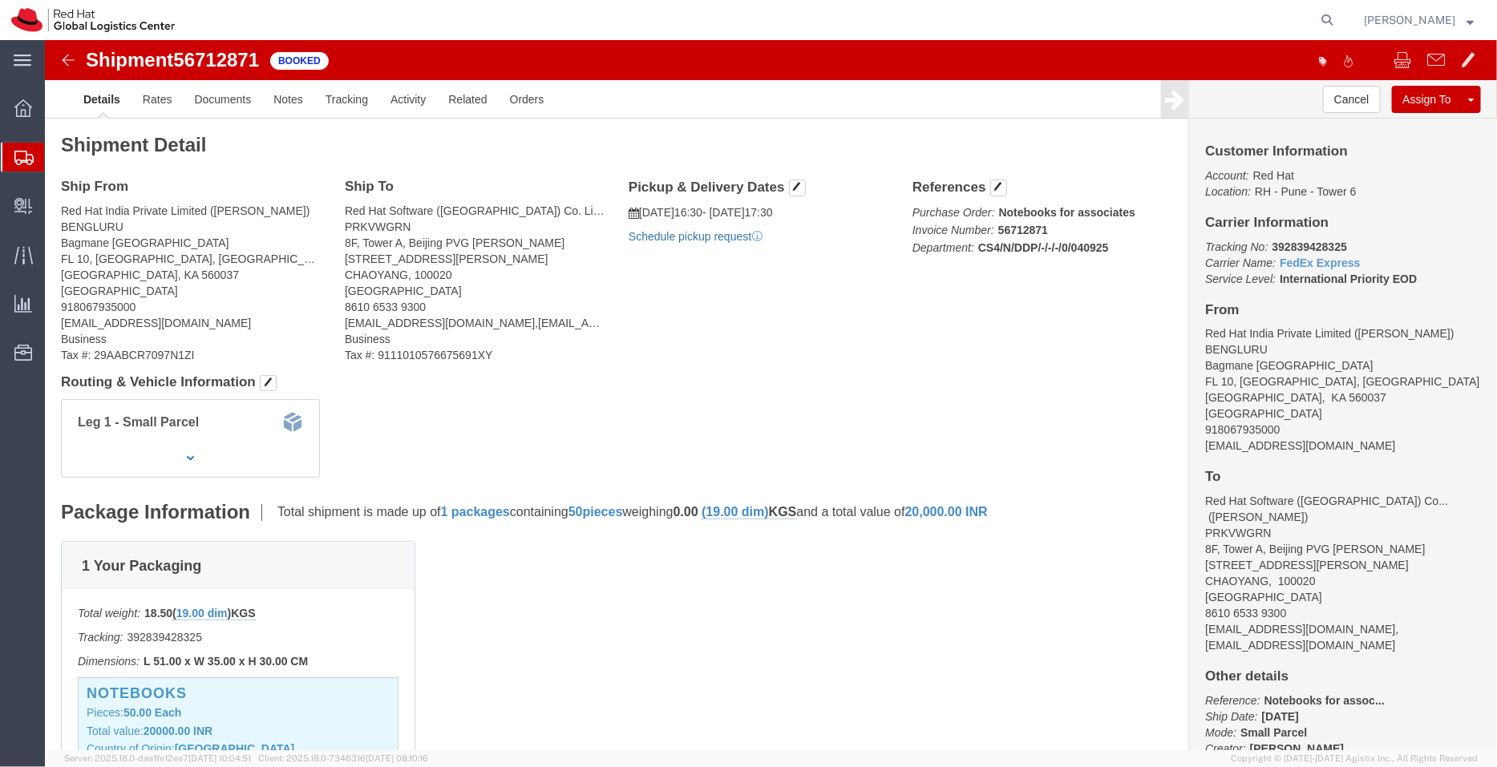
click link "Schedule pickup request"
drag, startPoint x: 780, startPoint y: 197, endPoint x: 593, endPoint y: 170, distance: 189.6
click div "Pickup & Delivery Dates [DATE] 16:30 - [DATE] 17:30 Pickup request number : BLR…"
drag, startPoint x: 1370, startPoint y: 241, endPoint x: 1142, endPoint y: 200, distance: 231.4
click div "Customer Information Account: Red Hat Location: [GEOGRAPHIC_DATA] 6 Carrier Inf…"
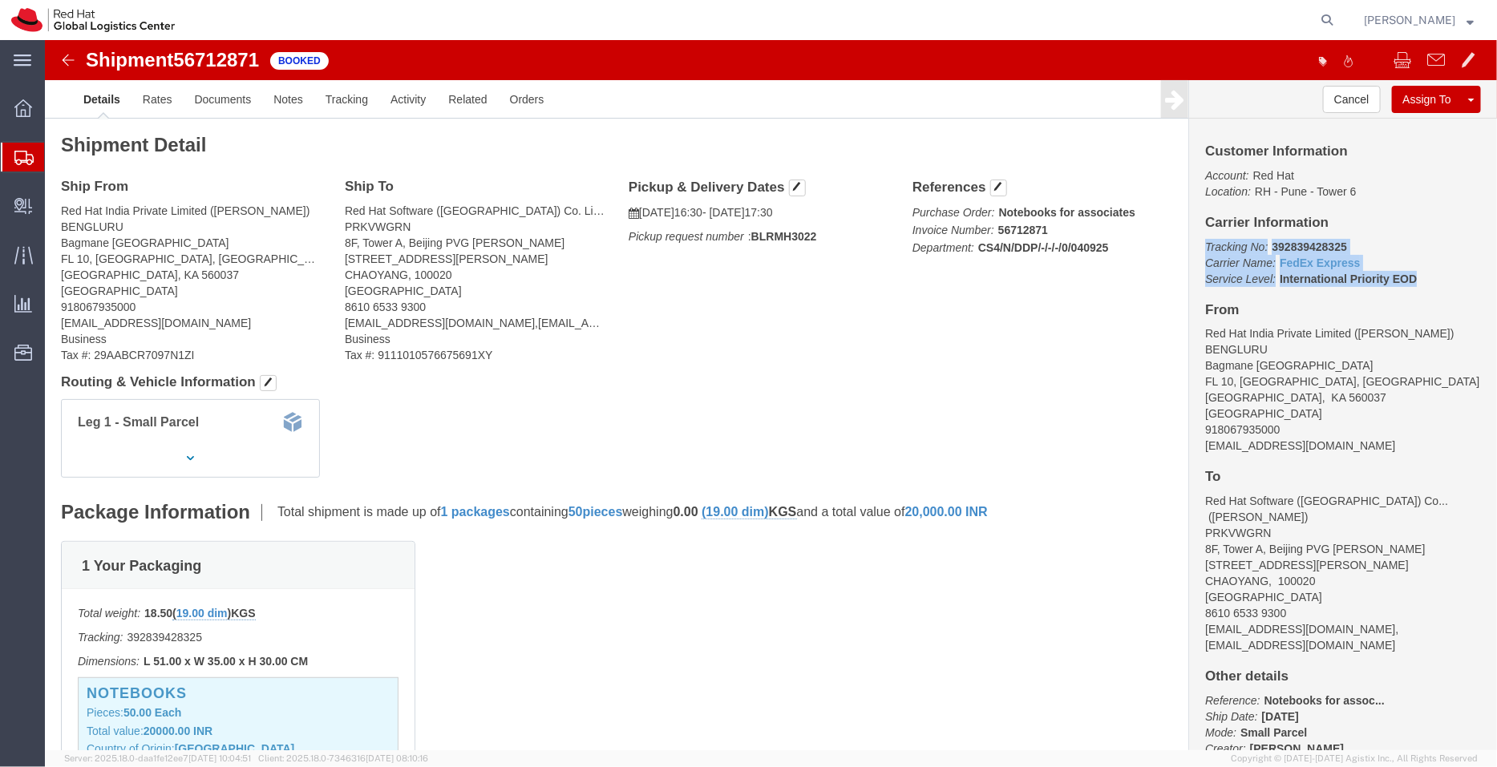
copy p "Tracking No: 392839428325 Carrier Name: FedEx Express FedEx Express Service Lev…"
drag, startPoint x: 1276, startPoint y: 411, endPoint x: 1145, endPoint y: 407, distance: 130.8
click div "Customer Information Account: Red Hat Location: [GEOGRAPHIC_DATA] 6 Carrier Inf…"
copy address "[EMAIL_ADDRESS][DOMAIN_NAME]"
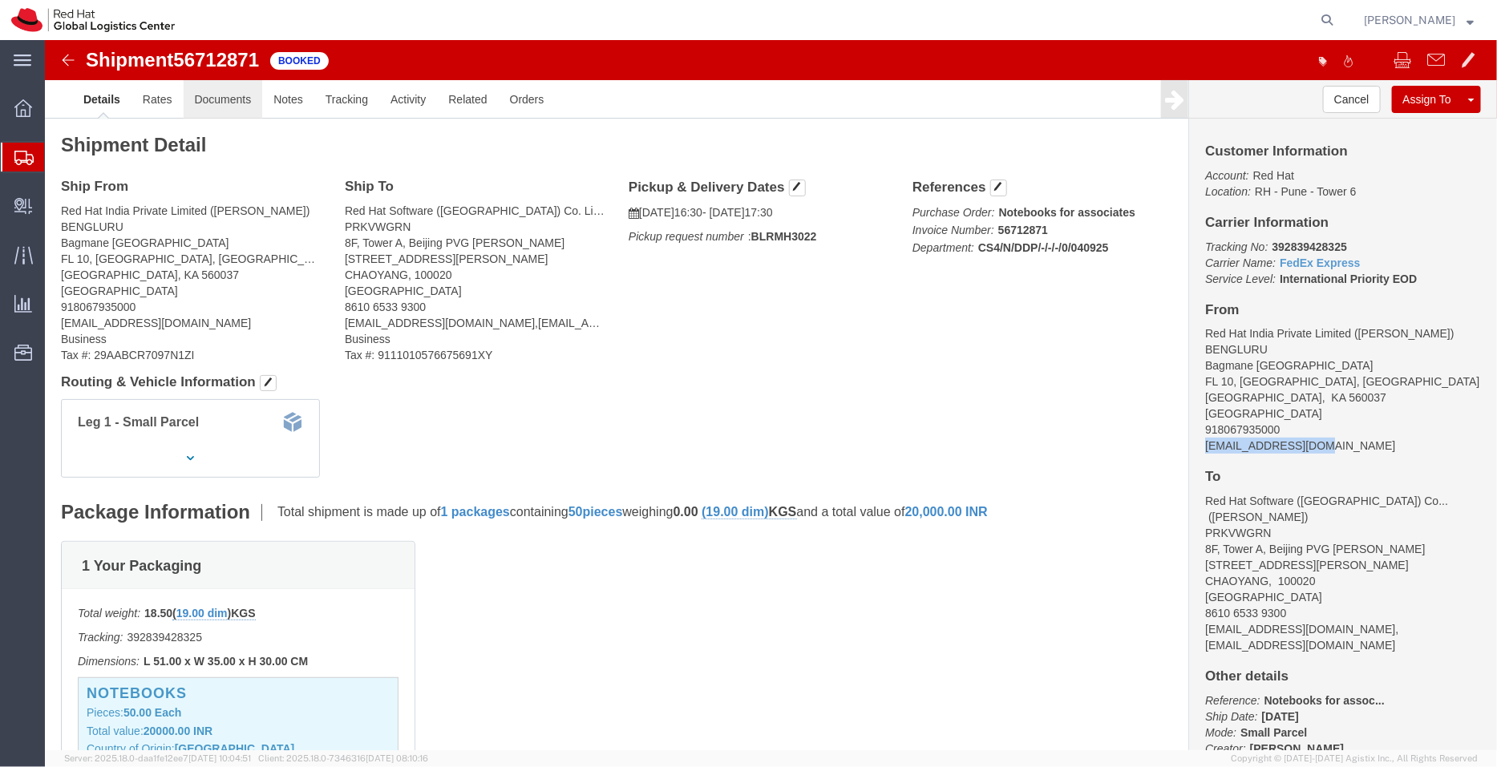
click link "Documents"
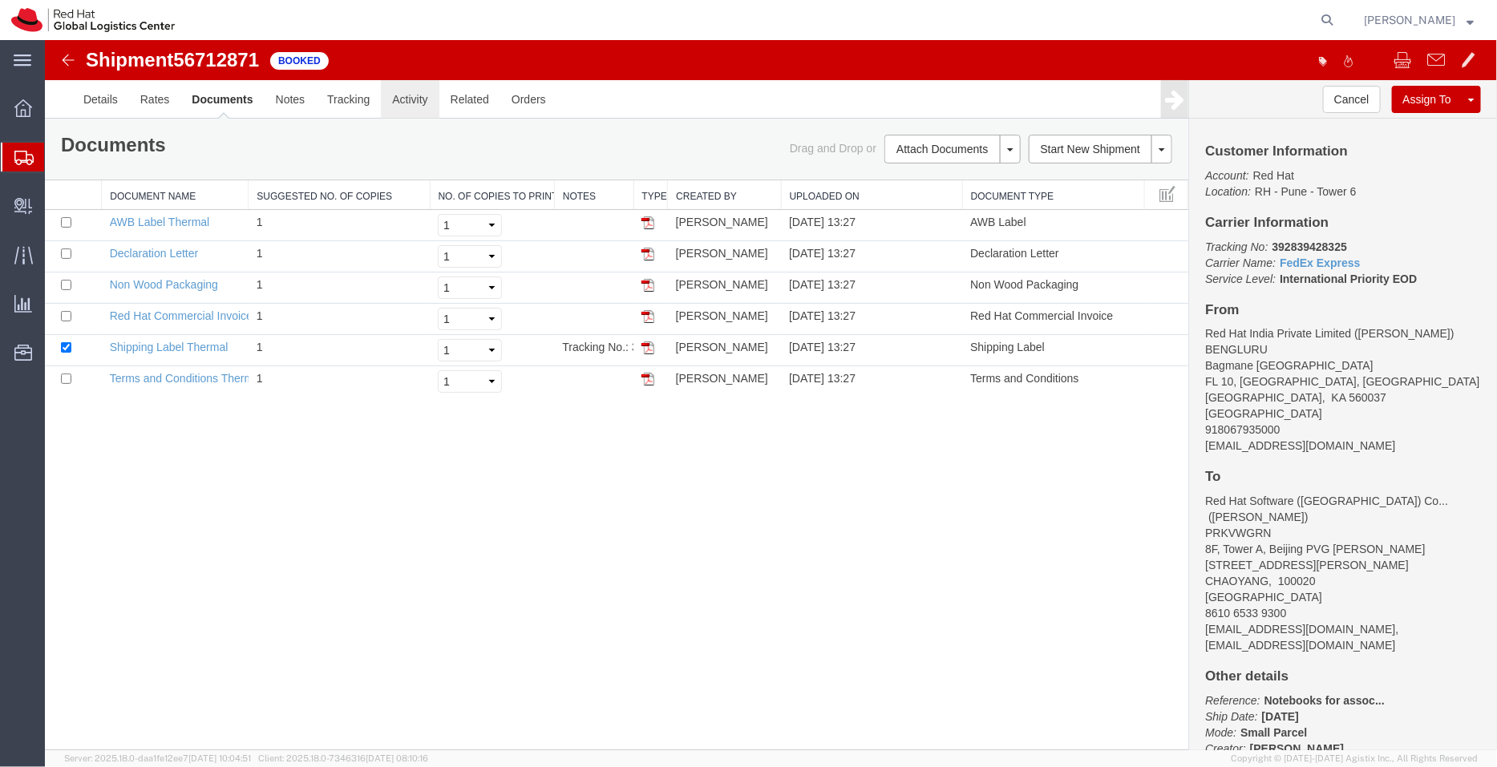
click at [415, 99] on link "Activity" at bounding box center [409, 98] width 58 height 38
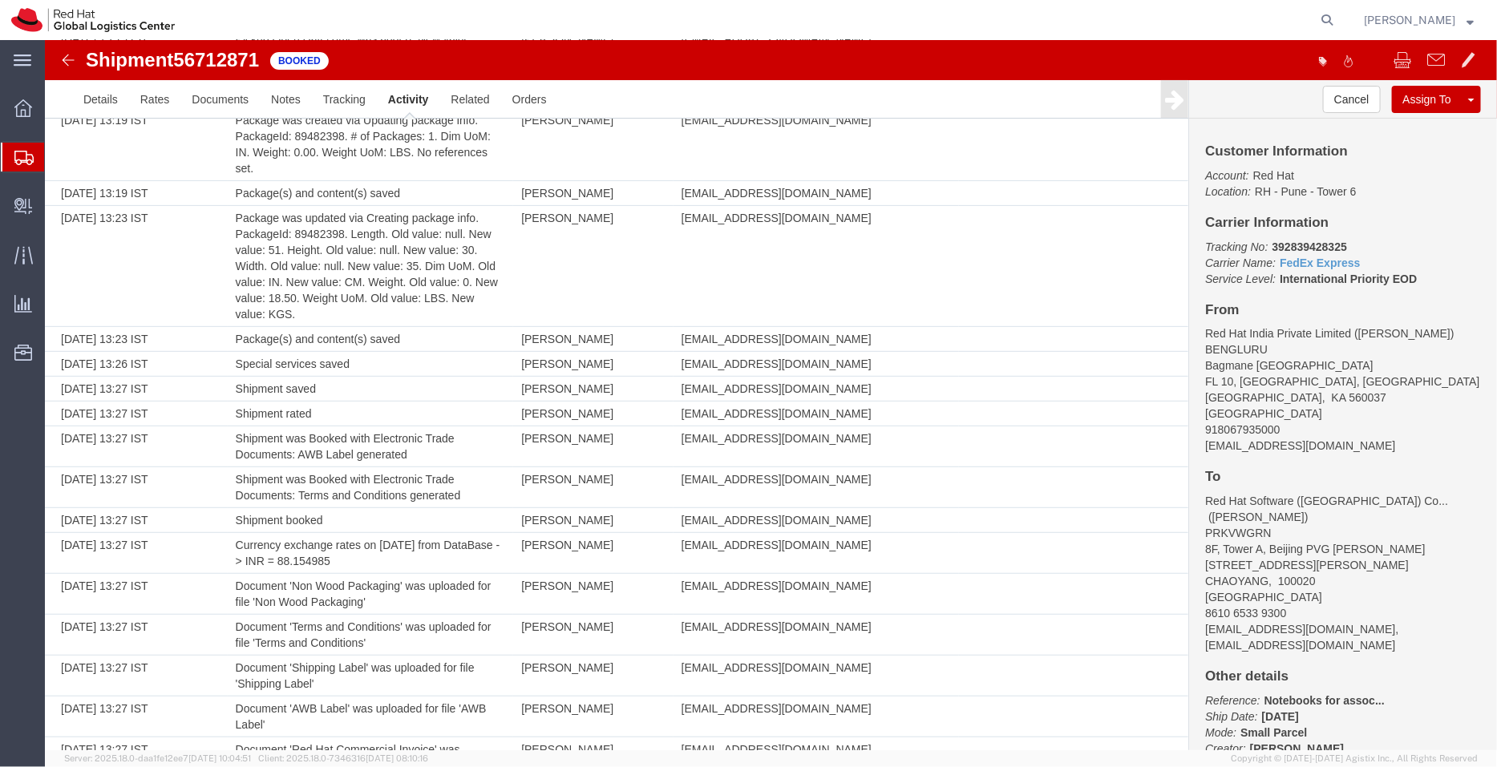
scroll to position [508, 0]
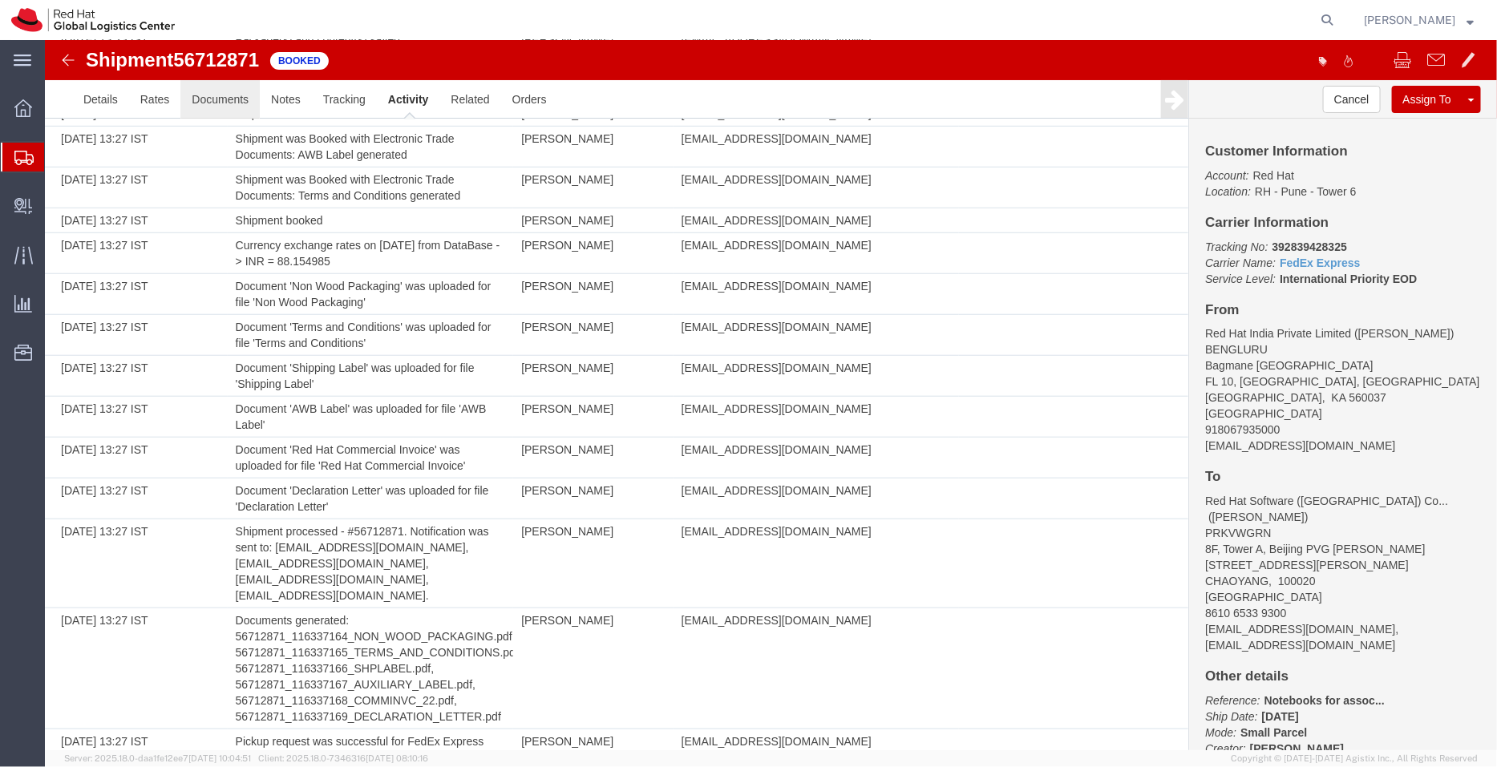
click at [237, 101] on link "Documents" at bounding box center [219, 98] width 79 height 38
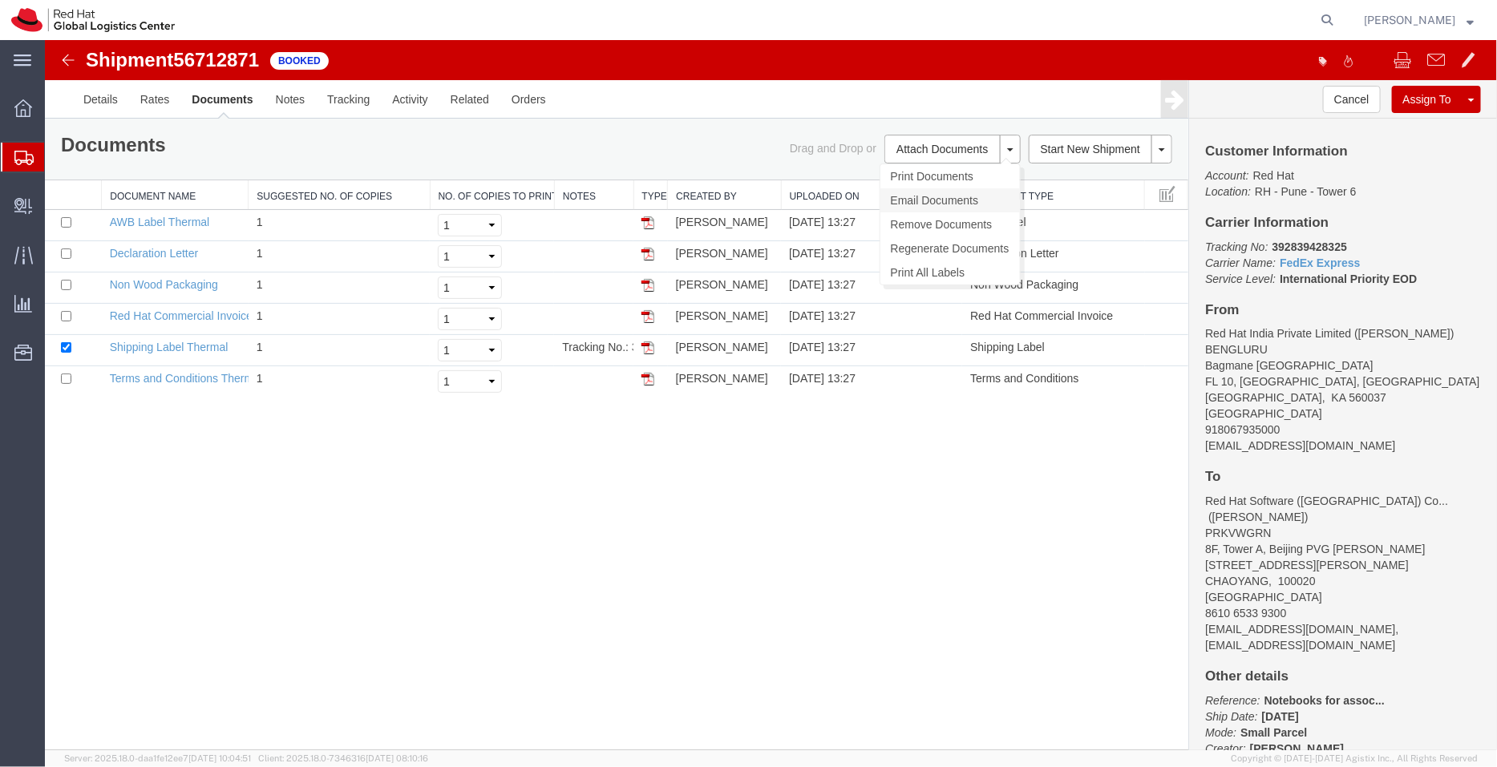
click at [929, 192] on link "Email Documents" at bounding box center [950, 200] width 140 height 24
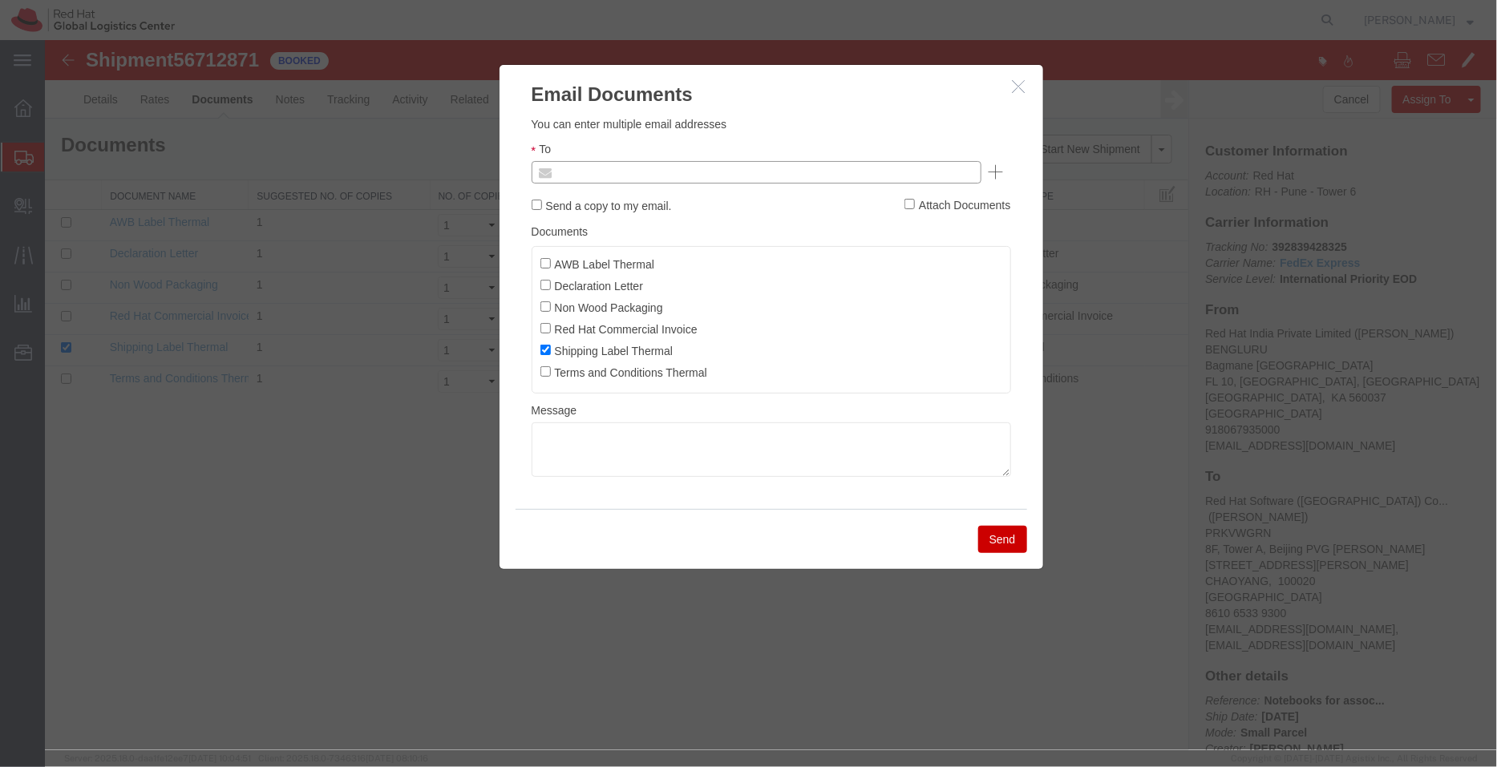
click at [724, 167] on input "text" at bounding box center [647, 171] width 188 height 21
paste input "[EMAIL_ADDRESS][DOMAIN_NAME]"
type input "[EMAIL_ADDRESS][DOMAIN_NAME]"
click at [541, 260] on input "AWB Label Thermal" at bounding box center [545, 262] width 10 height 10
checkbox input "true"
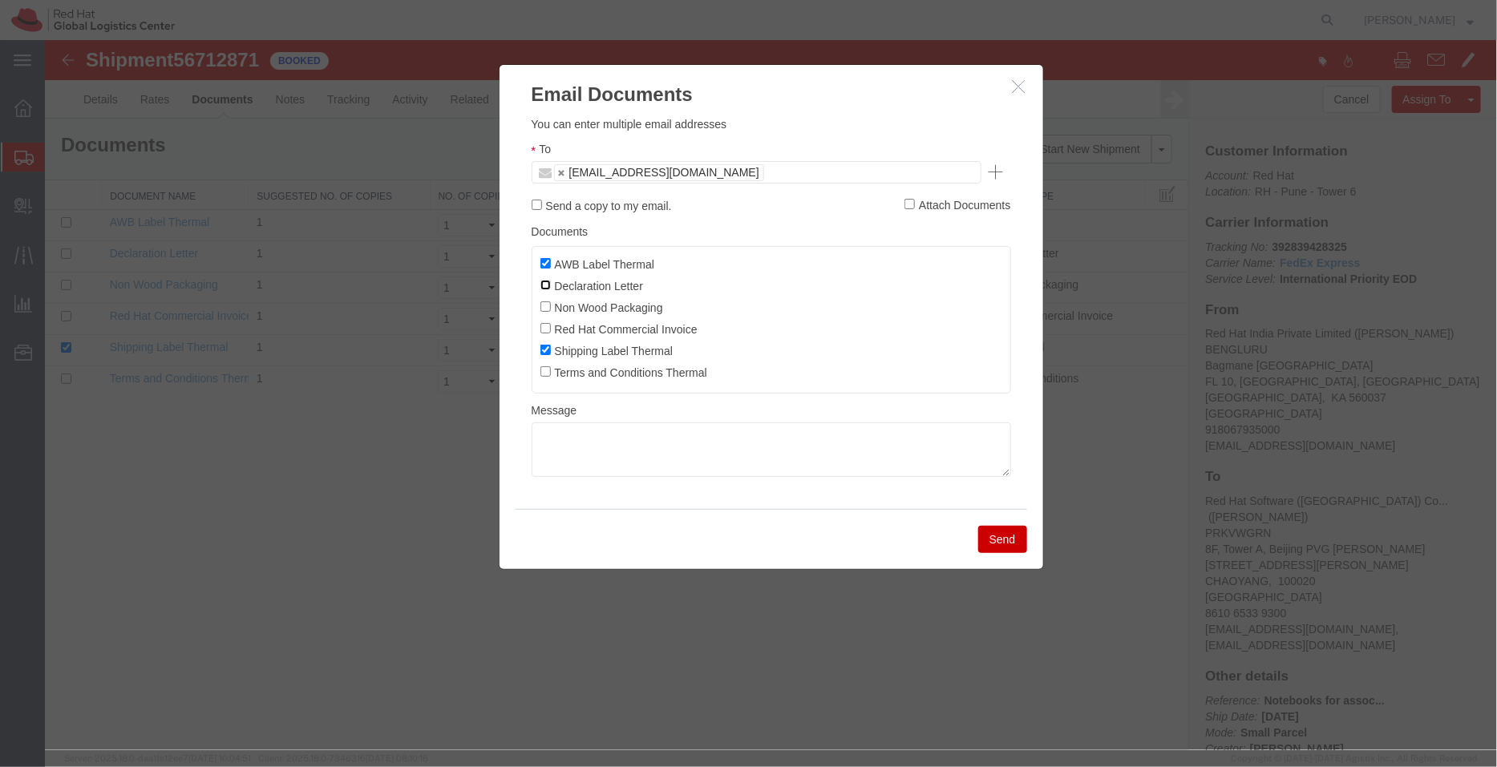
click at [544, 279] on input "Declaration Letter" at bounding box center [545, 284] width 10 height 10
checkbox input "true"
click at [548, 302] on input "Non Wood Packaging" at bounding box center [545, 306] width 10 height 10
checkbox input "true"
click at [544, 326] on input "Red Hat Commercial Invoice" at bounding box center [545, 327] width 10 height 10
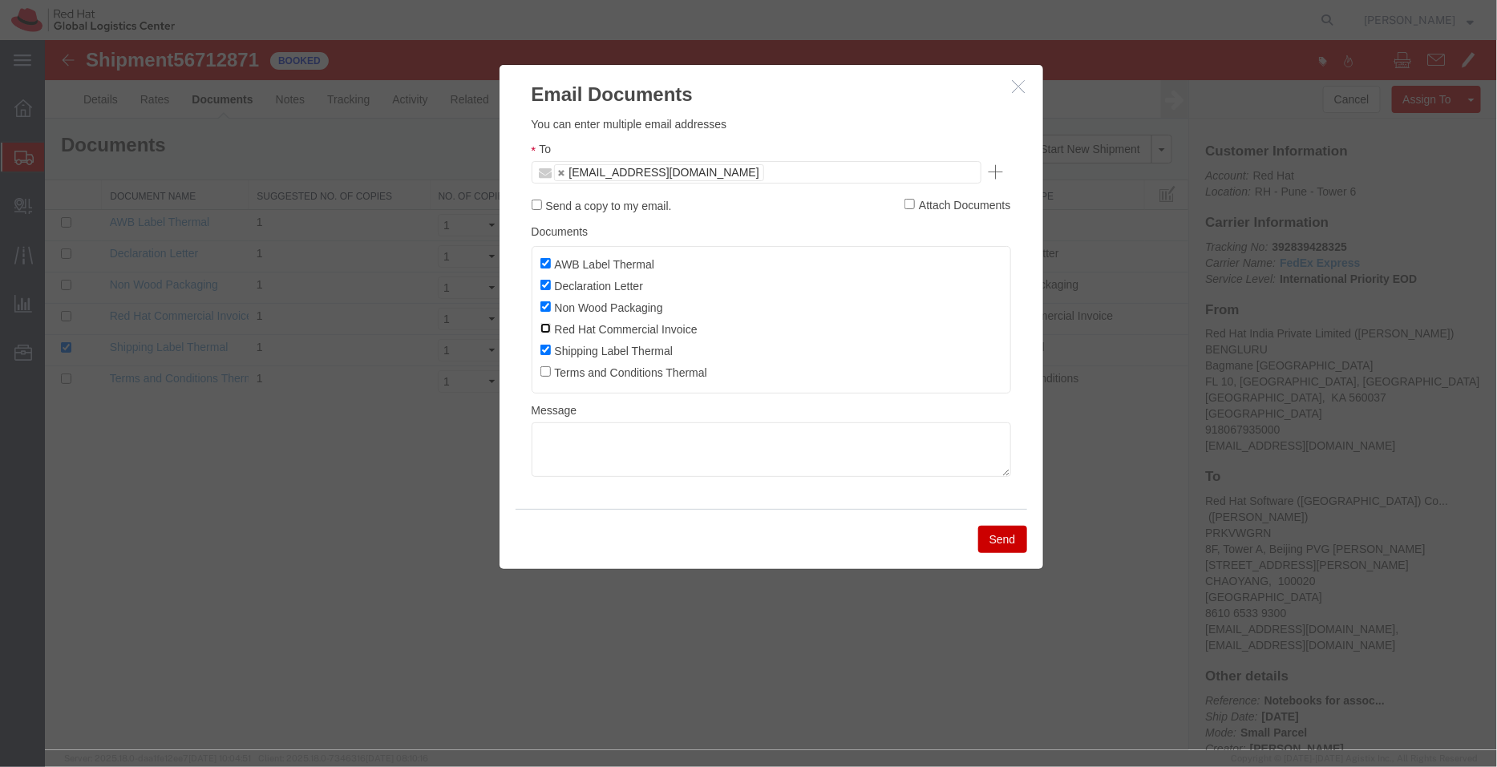
checkbox input "true"
click at [1002, 538] on button "Send" at bounding box center [1001, 538] width 49 height 27
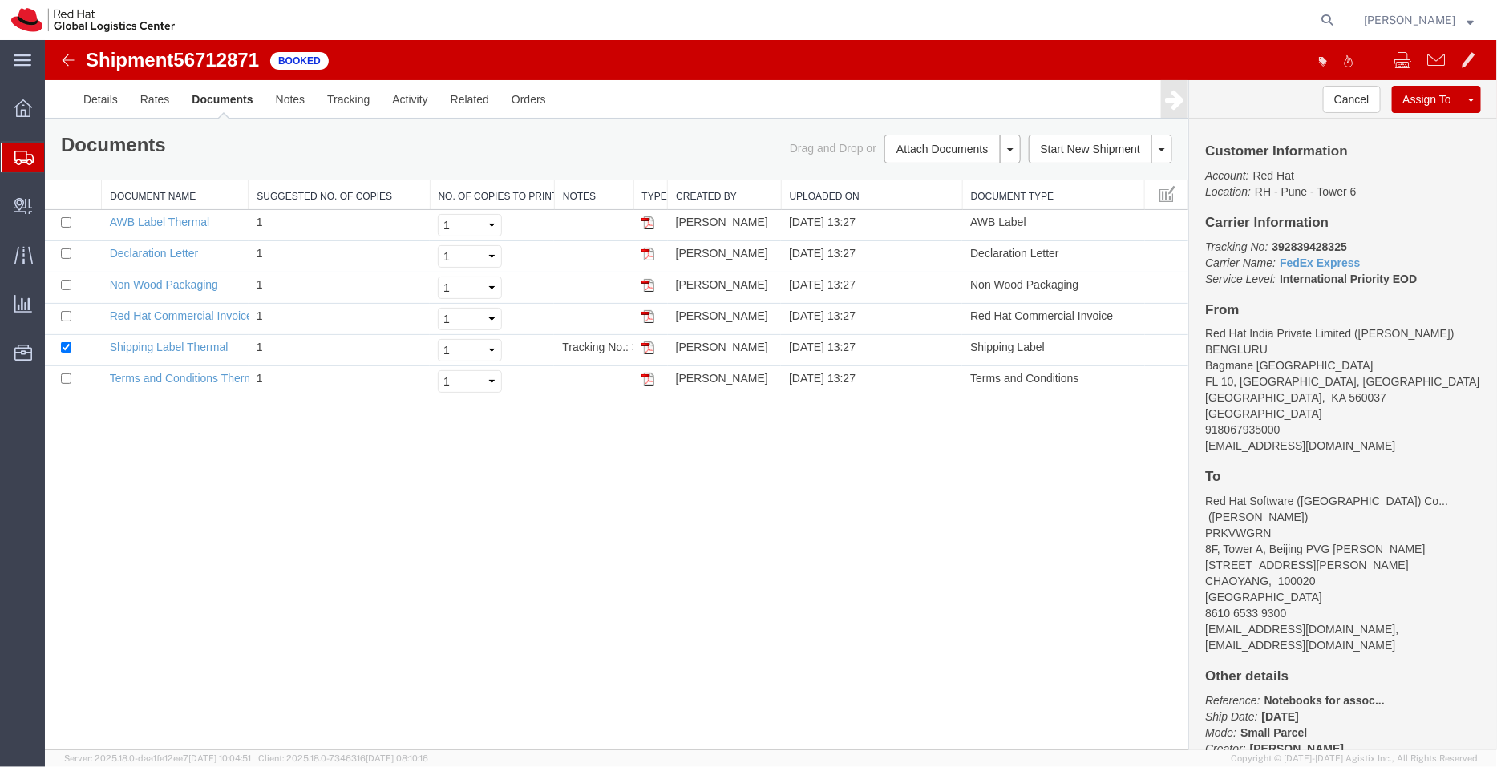
click at [0, 0] on span "Shipment Manager" at bounding box center [0, 0] width 0 height 0
